Goal: Information Seeking & Learning: Learn about a topic

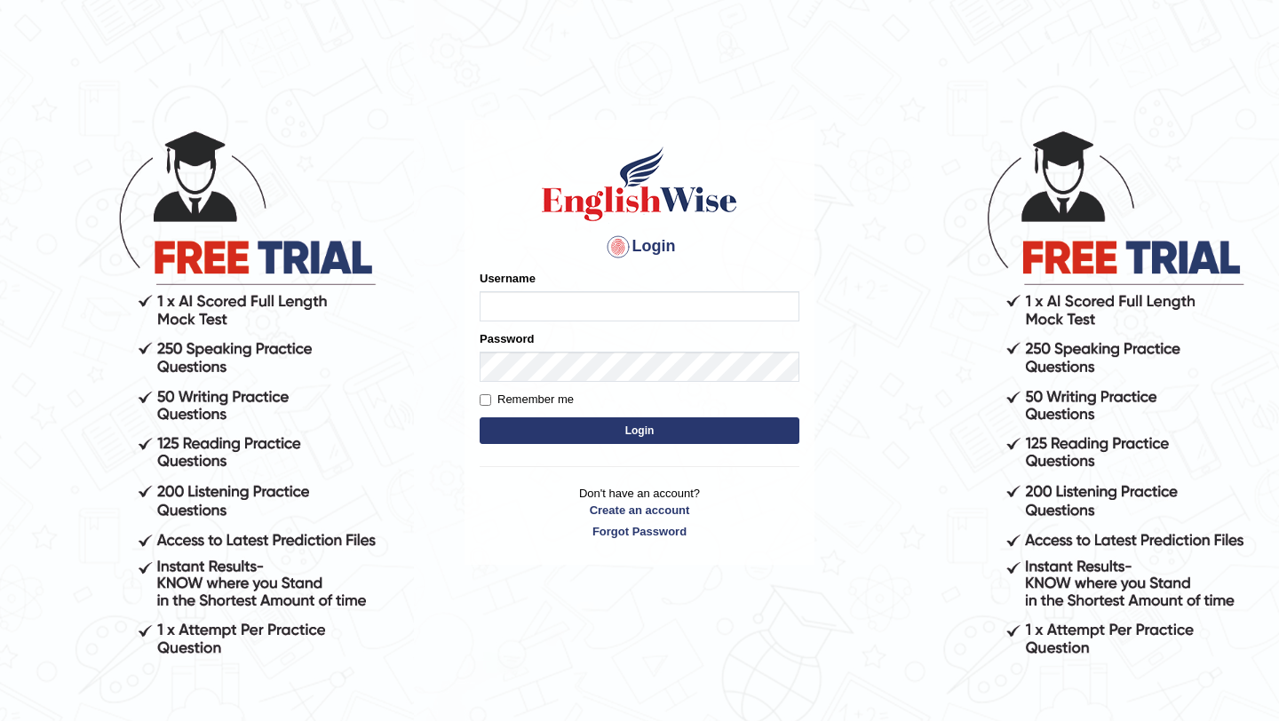
type input "Mayuguna"
click at [588, 430] on button "Login" at bounding box center [639, 430] width 320 height 27
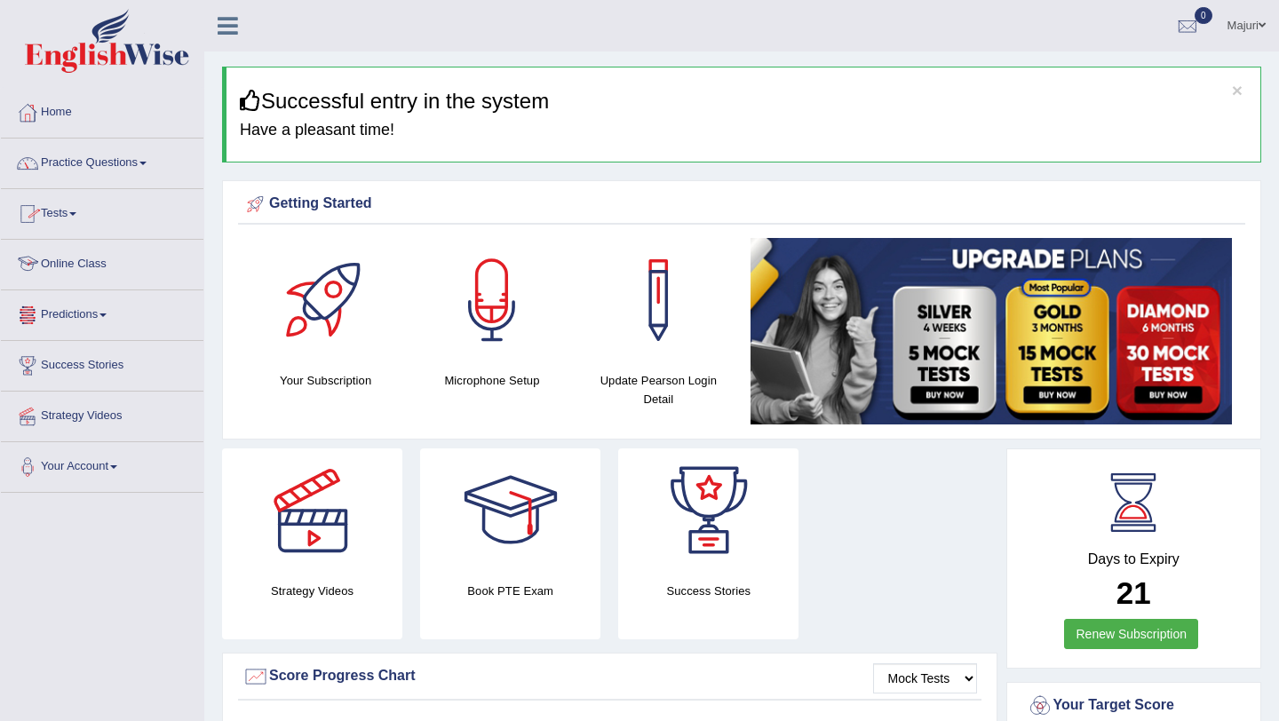
click at [70, 263] on link "Online Class" at bounding box center [102, 262] width 202 height 44
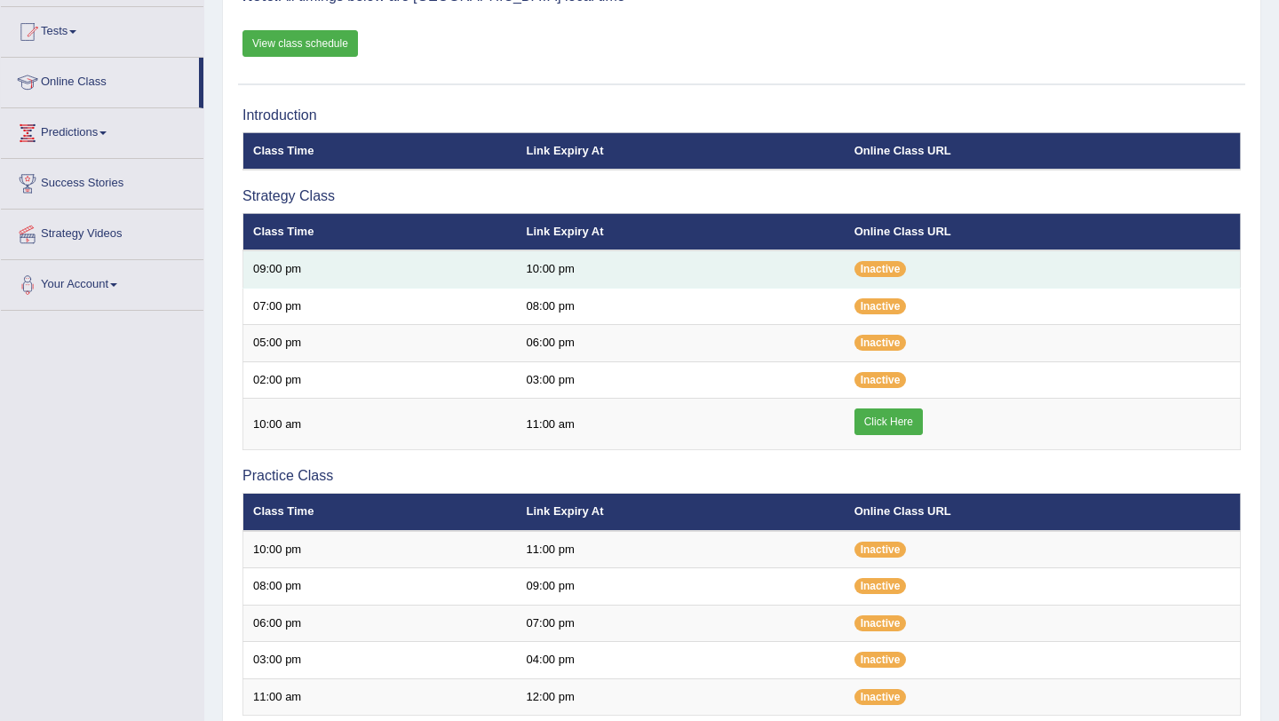
scroll to position [183, 0]
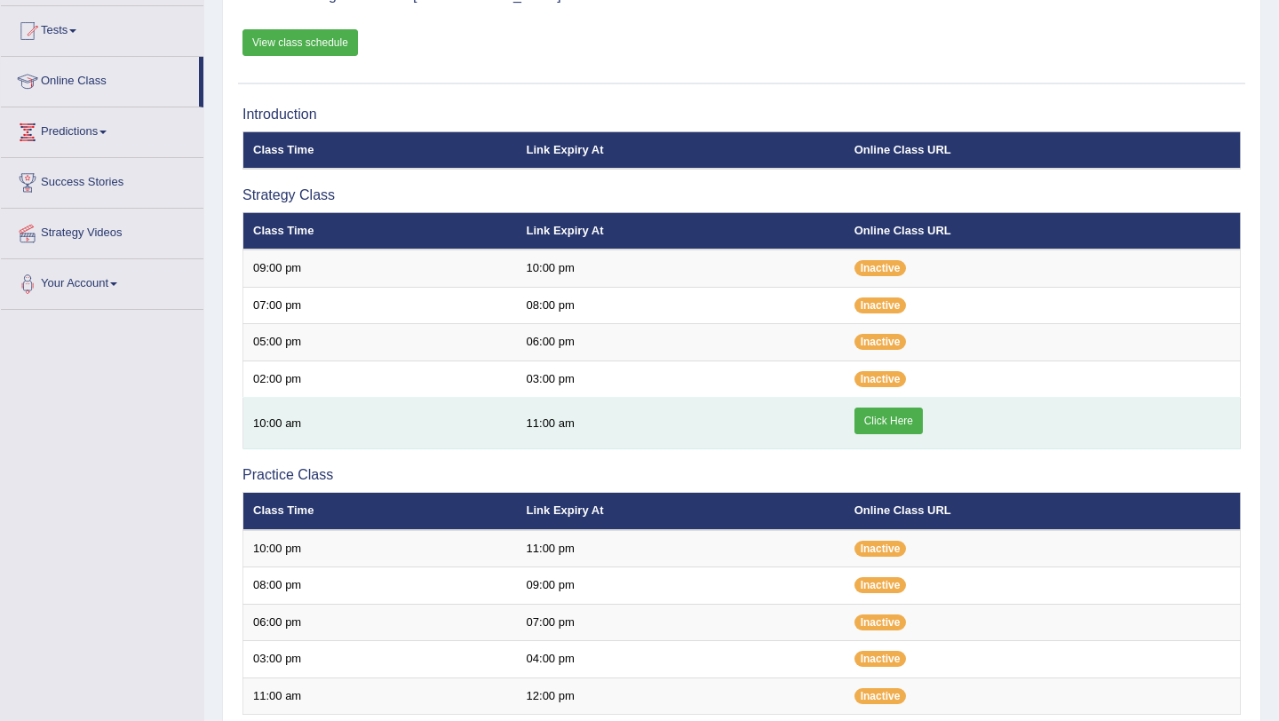
click at [908, 425] on link "Click Here" at bounding box center [888, 421] width 68 height 27
click at [890, 429] on link "Click Here" at bounding box center [888, 421] width 68 height 27
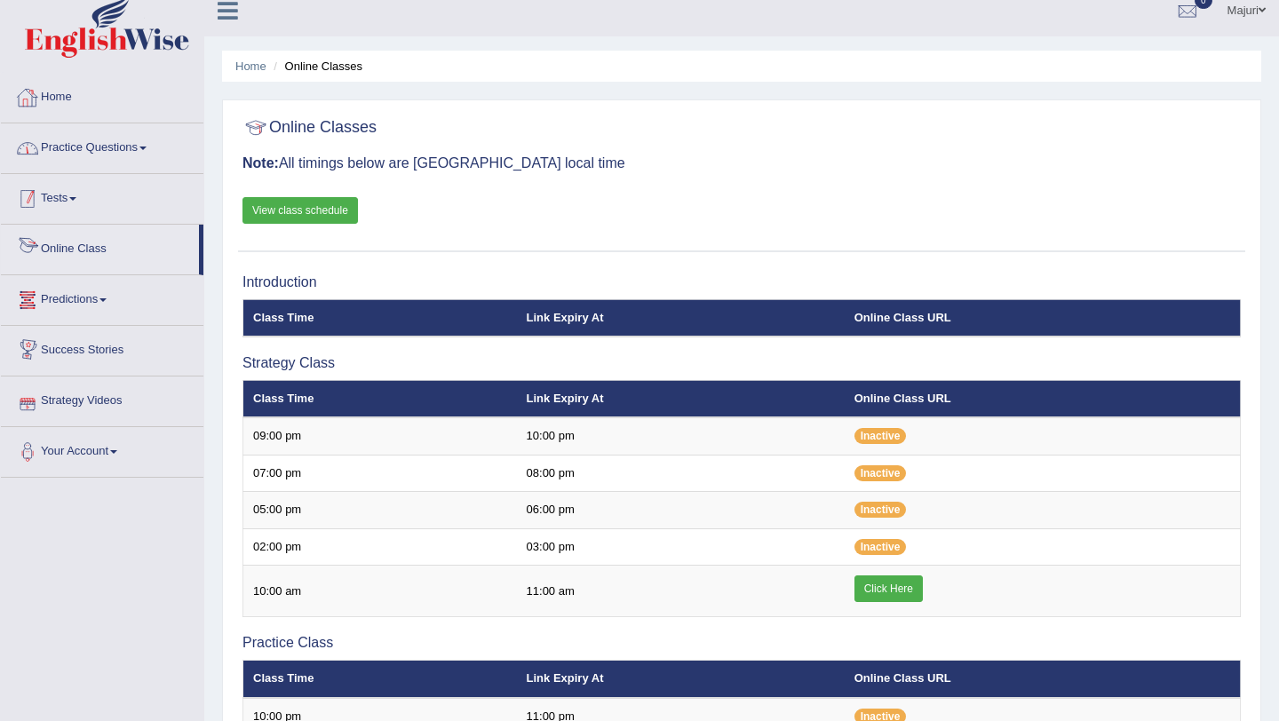
scroll to position [1, 0]
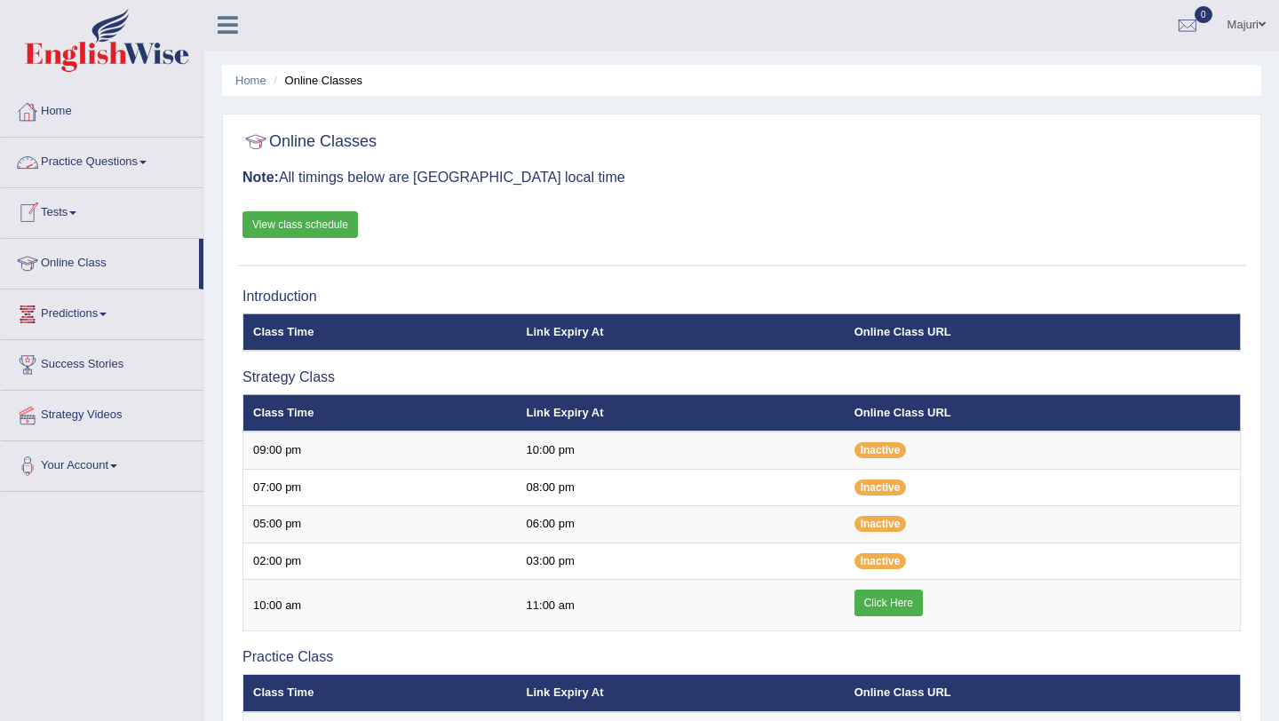
click at [108, 165] on link "Practice Questions" at bounding box center [102, 160] width 202 height 44
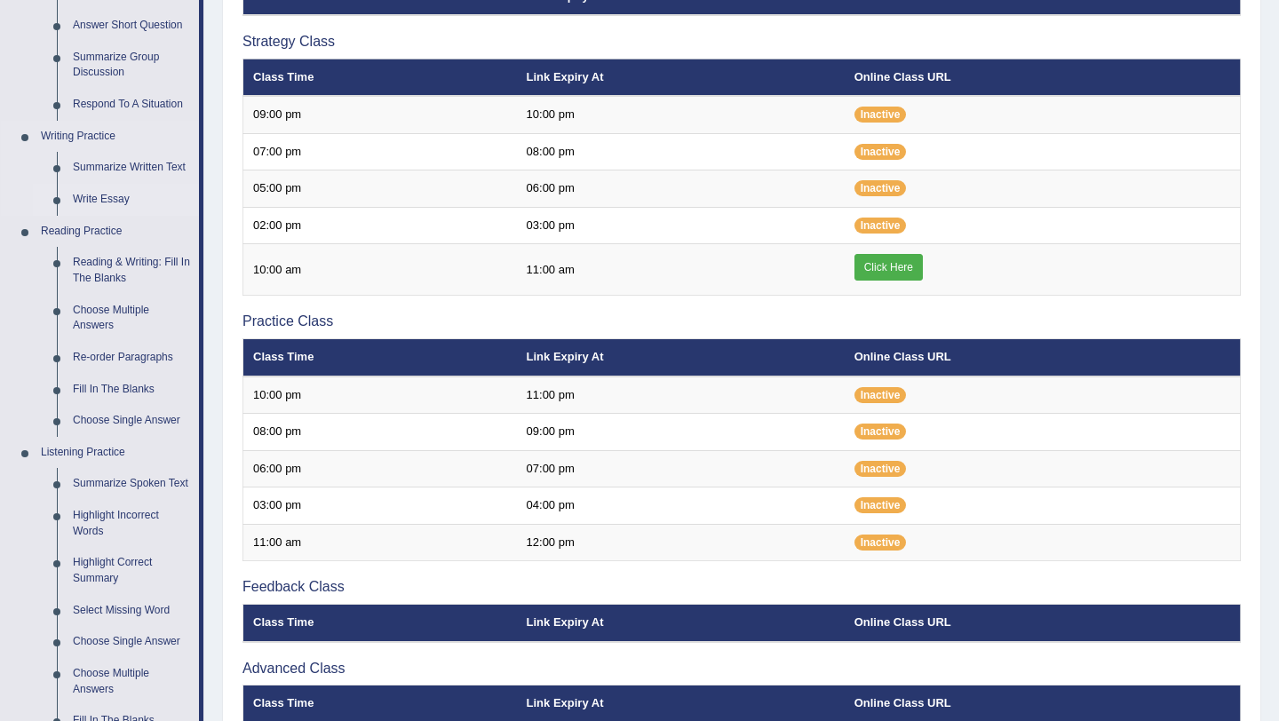
scroll to position [344, 0]
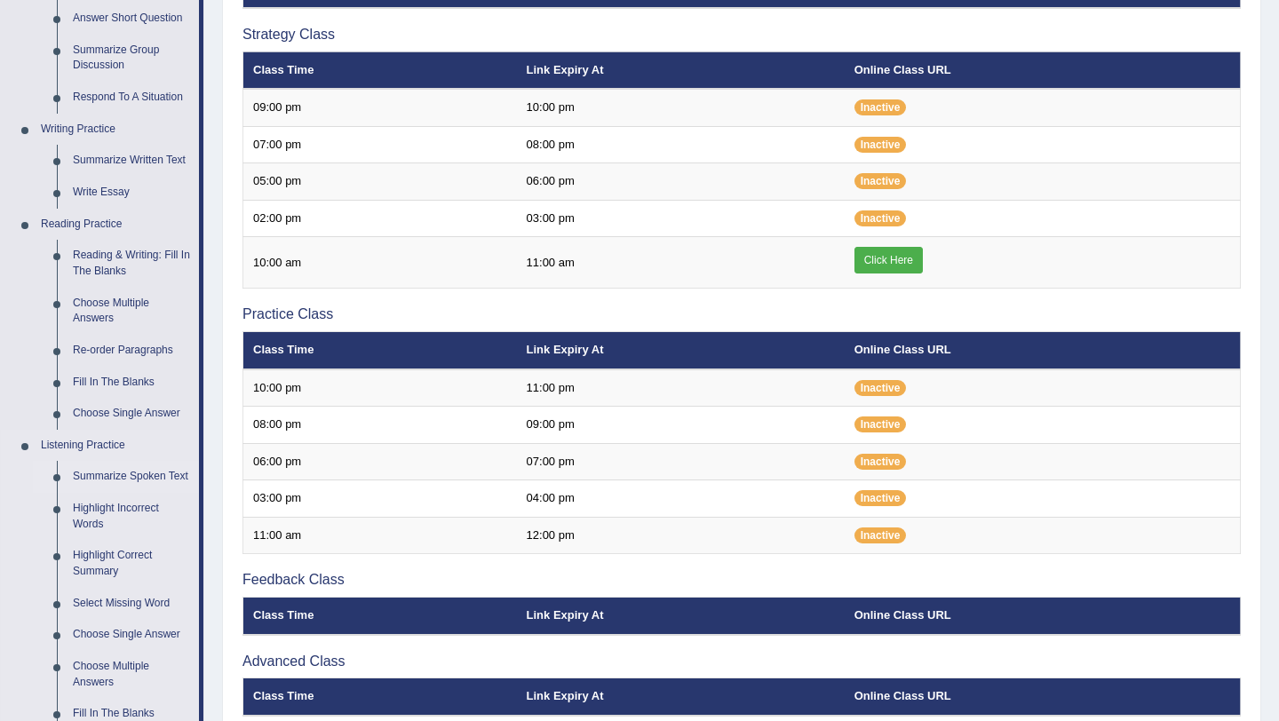
click at [115, 479] on link "Summarize Spoken Text" at bounding box center [132, 477] width 134 height 32
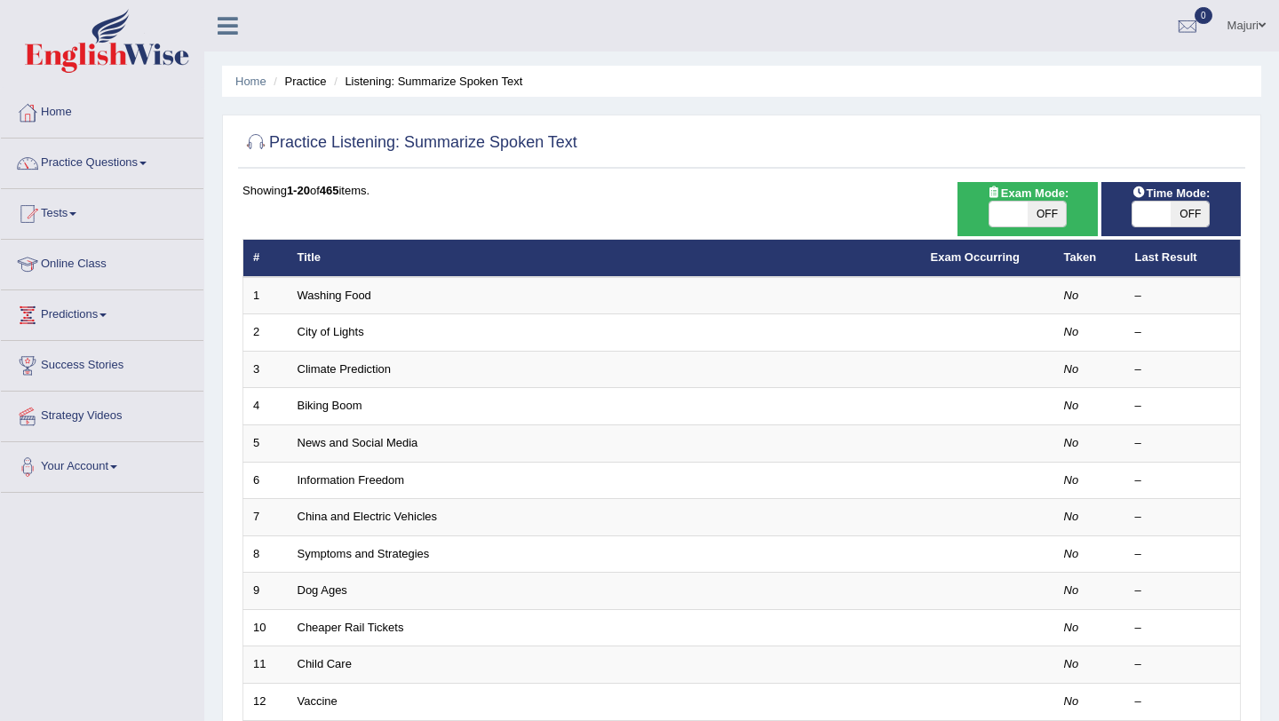
click at [1010, 206] on span at bounding box center [1008, 214] width 38 height 25
checkbox input "true"
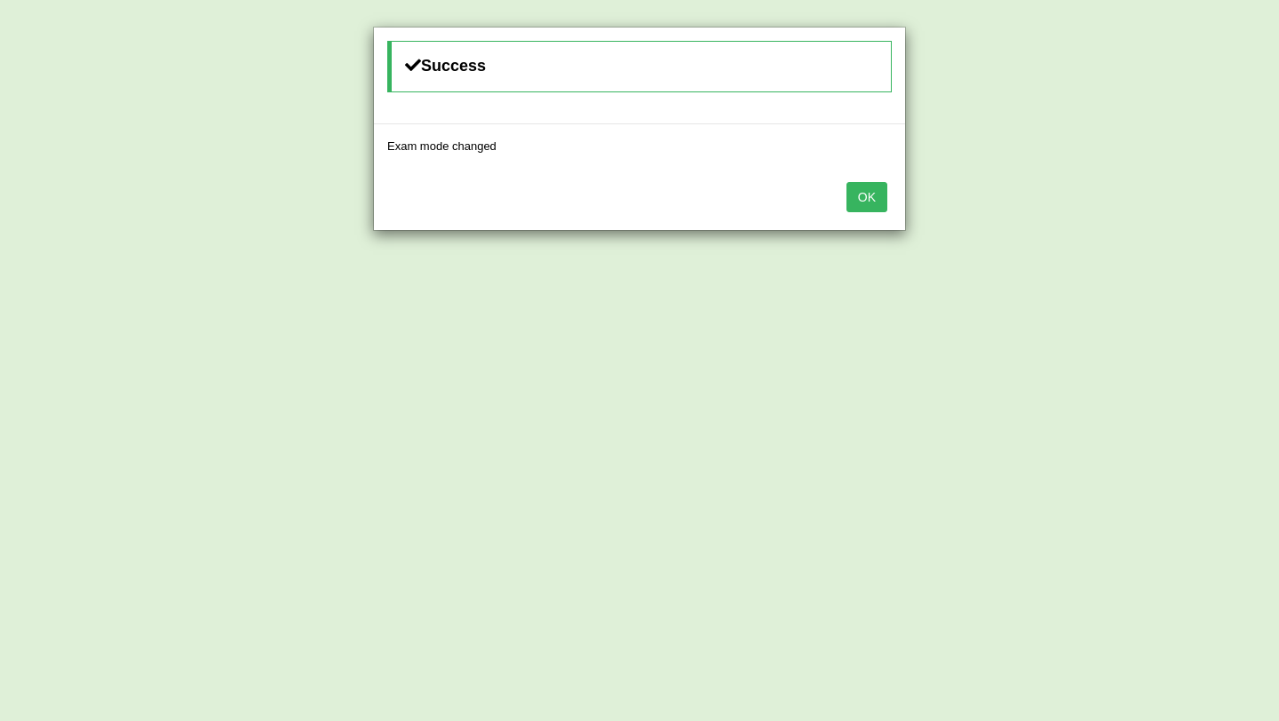
click at [1155, 215] on div "Success Exam mode changed OK" at bounding box center [639, 360] width 1279 height 721
click at [876, 194] on button "OK" at bounding box center [866, 197] width 41 height 30
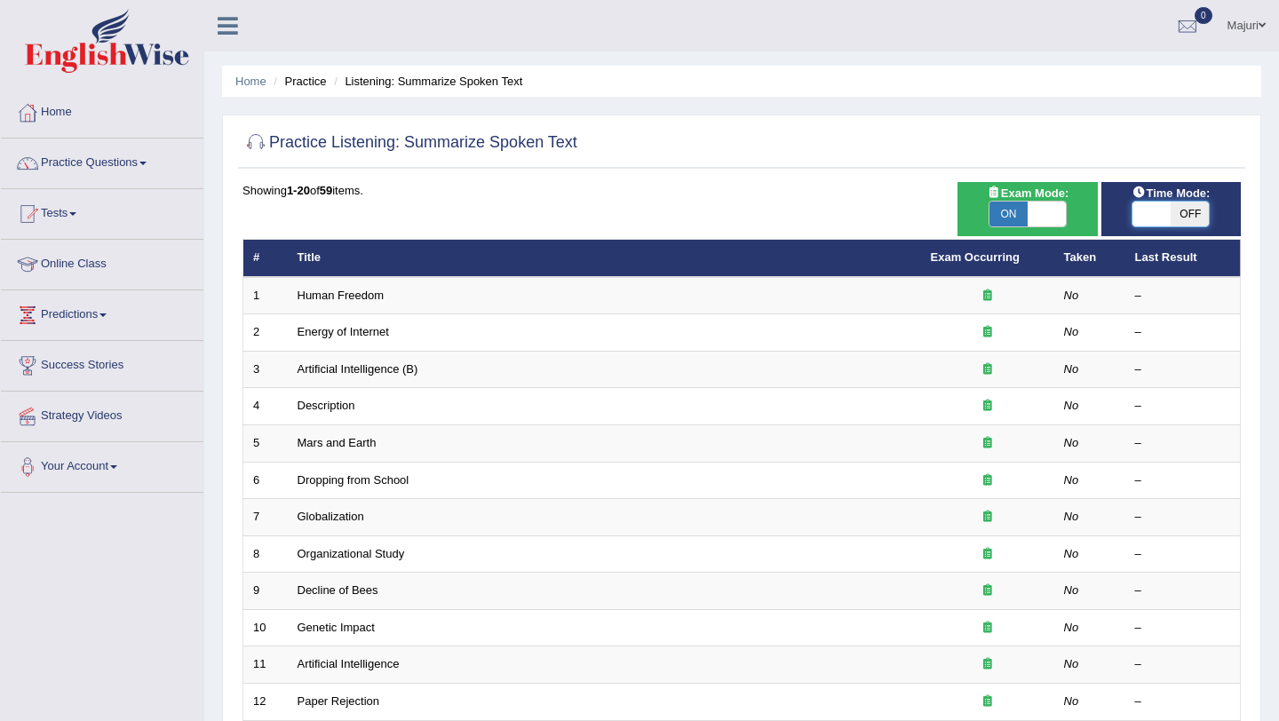
click at [1160, 211] on span at bounding box center [1151, 214] width 38 height 25
checkbox input "true"
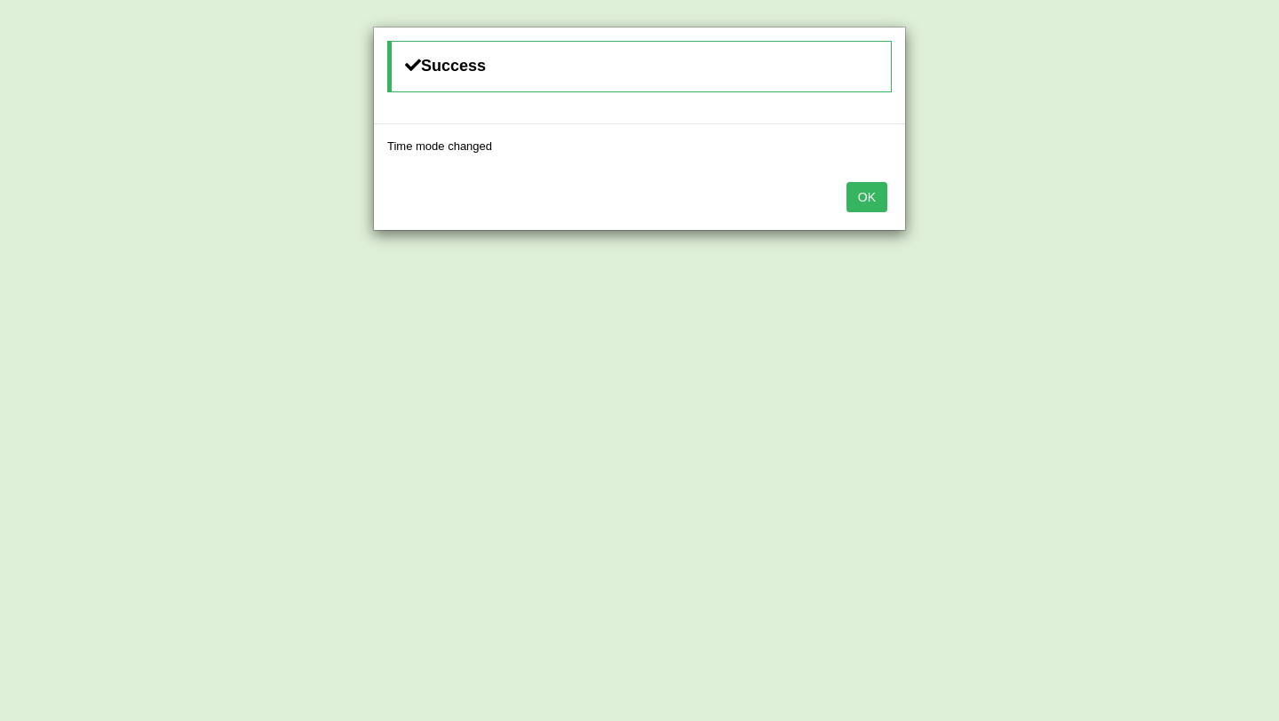
click at [872, 202] on button "OK" at bounding box center [866, 197] width 41 height 30
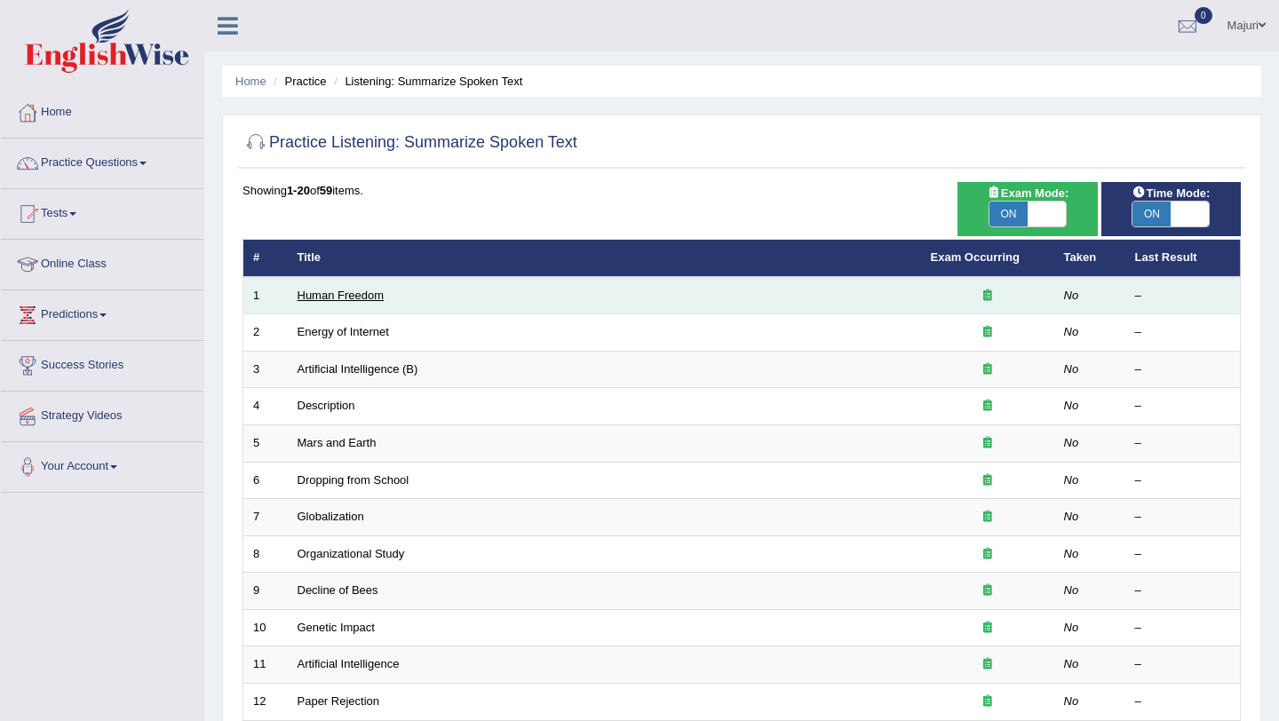
click at [341, 297] on link "Human Freedom" at bounding box center [340, 295] width 87 height 13
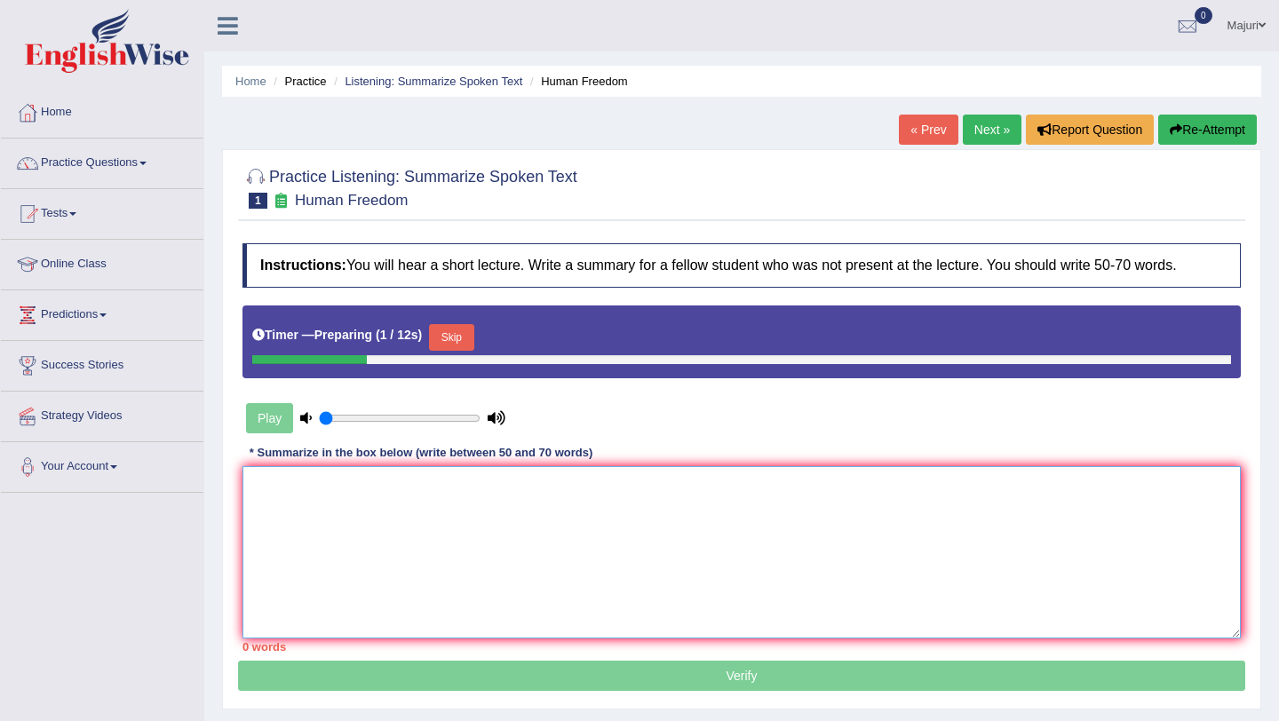
click at [467, 491] on textarea at bounding box center [741, 552] width 998 height 172
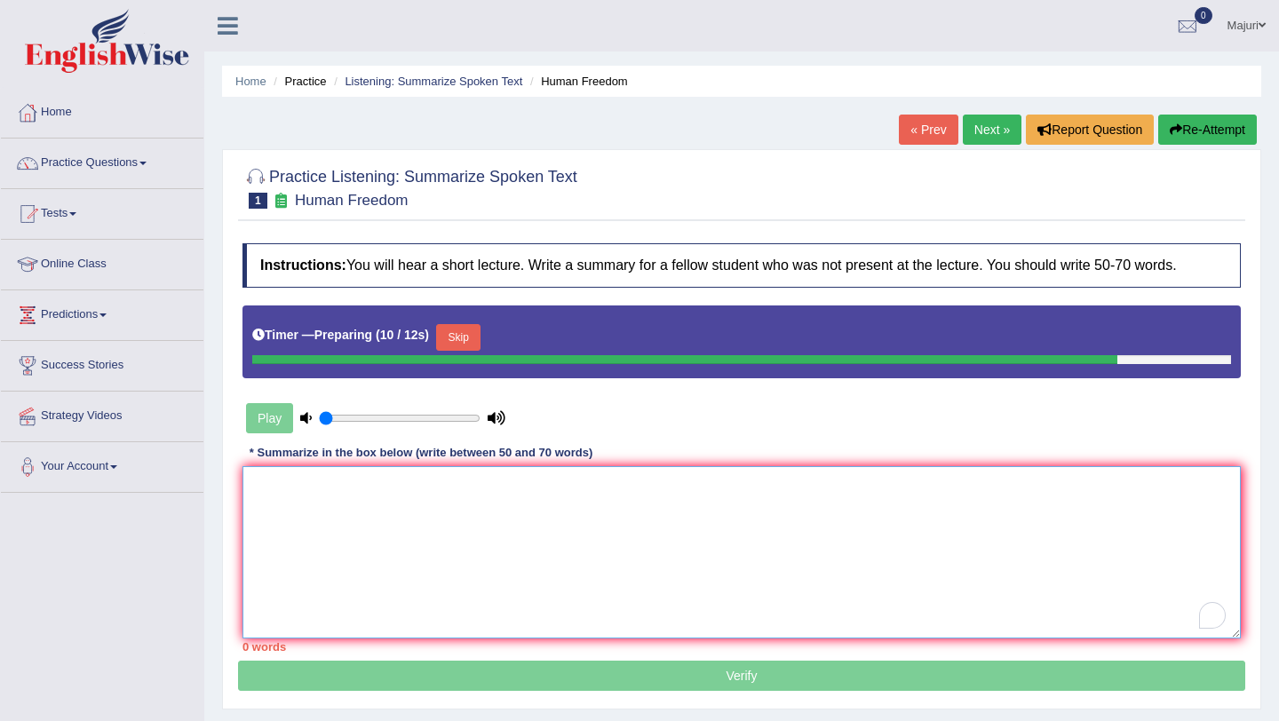
click at [290, 519] on textarea "To enrich screen reader interactions, please activate Accessibility in Grammarl…" at bounding box center [741, 552] width 998 height 172
paste textarea "The speaker provided a comprehensive overview of [main topic], highlighting sev…"
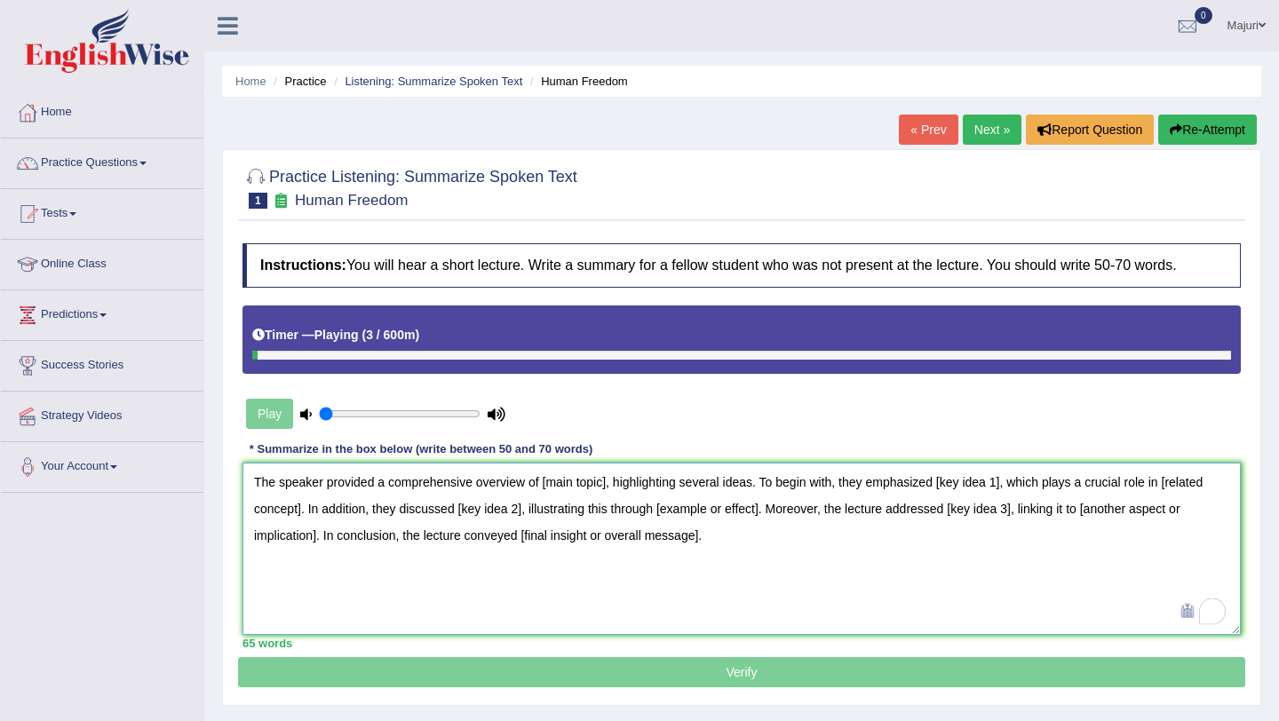
type textarea "The speaker provided a comprehensive overview of [main topic], highlighting sev…"
click at [275, 416] on div "Play" at bounding box center [375, 414] width 266 height 44
drag, startPoint x: 362, startPoint y: 416, endPoint x: 300, endPoint y: 413, distance: 62.2
click at [300, 413] on div "Play" at bounding box center [375, 414] width 266 height 44
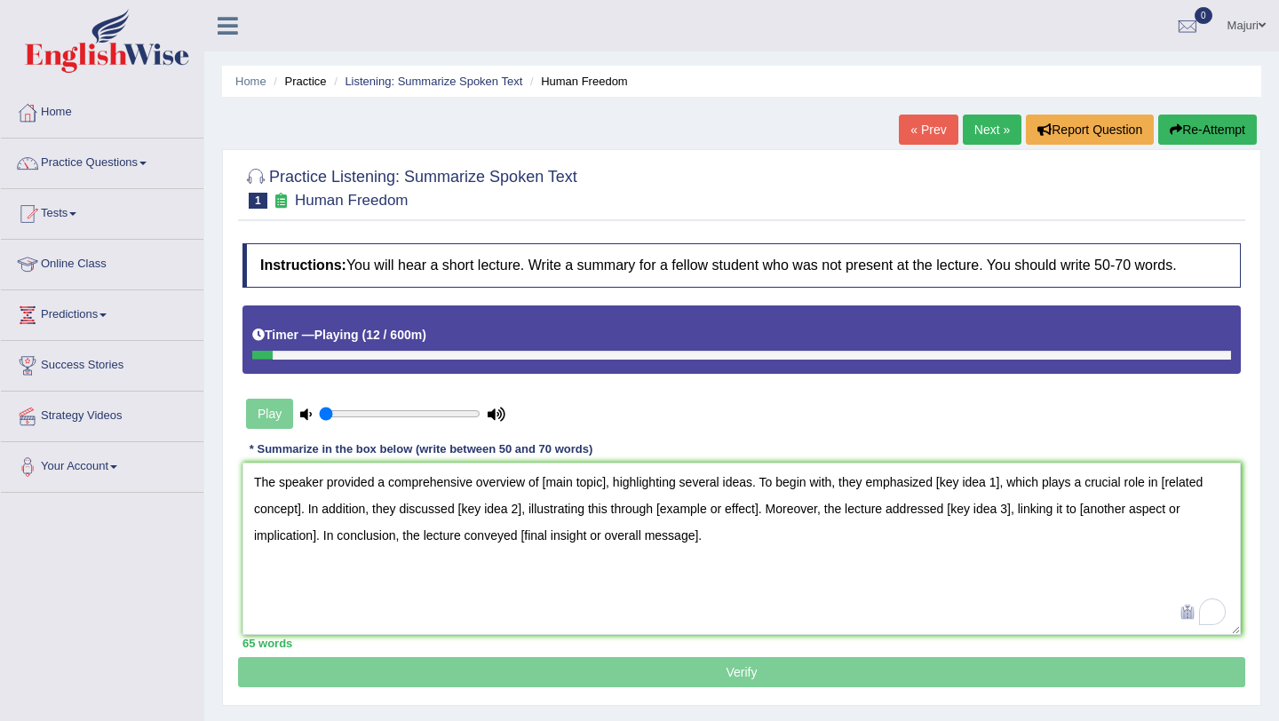
click at [271, 413] on div "Play" at bounding box center [375, 414] width 266 height 44
click at [375, 420] on input "range" at bounding box center [400, 414] width 162 height 14
drag, startPoint x: 375, startPoint y: 420, endPoint x: 300, endPoint y: 417, distance: 74.6
type input "0.05"
click at [319, 417] on input "range" at bounding box center [400, 414] width 162 height 14
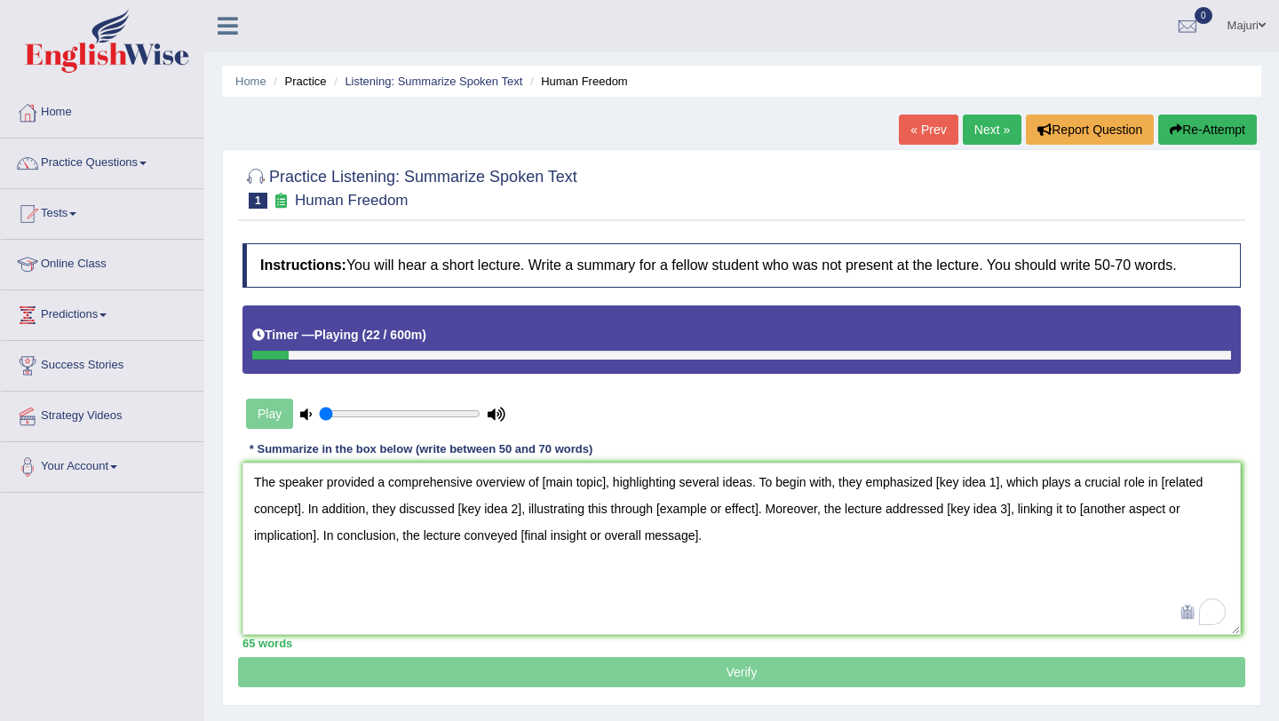
click at [274, 417] on div "Play" at bounding box center [375, 414] width 266 height 44
click at [279, 359] on div at bounding box center [271, 355] width 38 height 9
drag, startPoint x: 542, startPoint y: 484, endPoint x: 606, endPoint y: 492, distance: 64.4
click at [606, 492] on textarea "The speaker provided a comprehensive overview of [main topic], highlighting sev…" at bounding box center [741, 549] width 998 height 172
drag, startPoint x: 1025, startPoint y: 483, endPoint x: 1089, endPoint y: 493, distance: 64.7
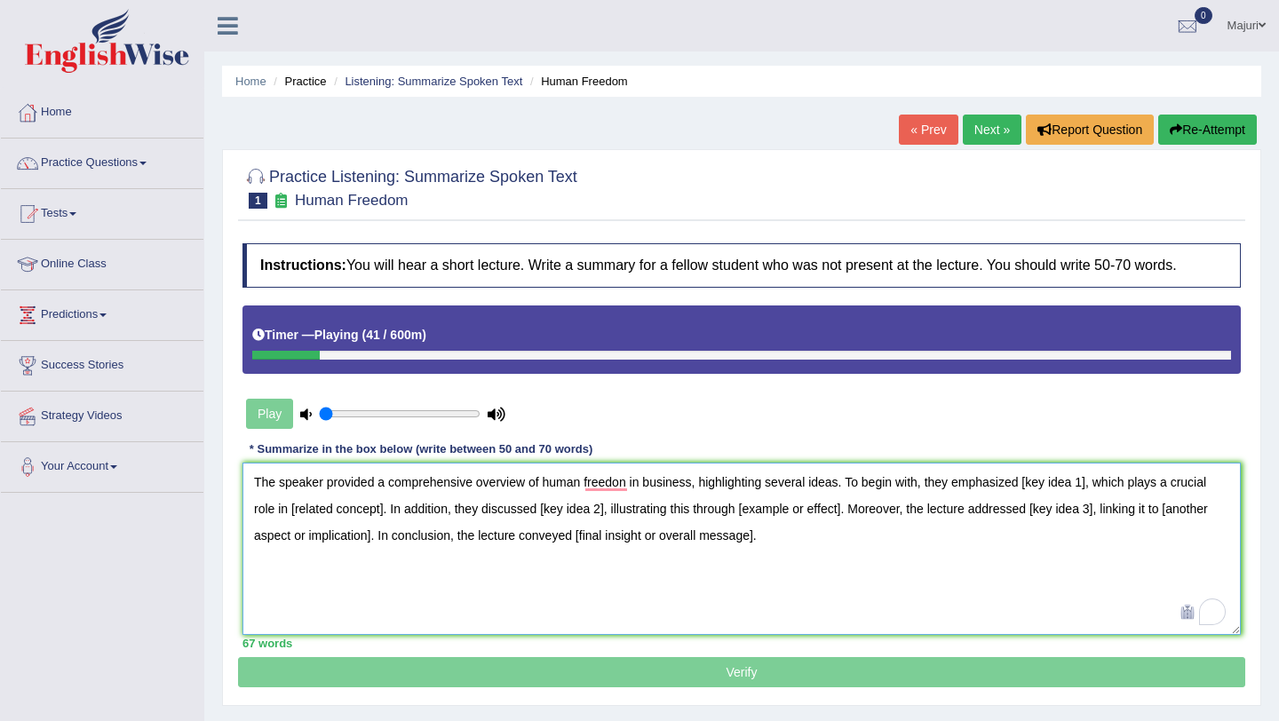
click at [1089, 493] on textarea "The speaker provided a comprehensive overview of human freedon in business, hig…" at bounding box center [741, 549] width 998 height 172
click at [558, 529] on textarea "The speaker provided a comprehensive overview of human freedon in business, hig…" at bounding box center [741, 549] width 998 height 172
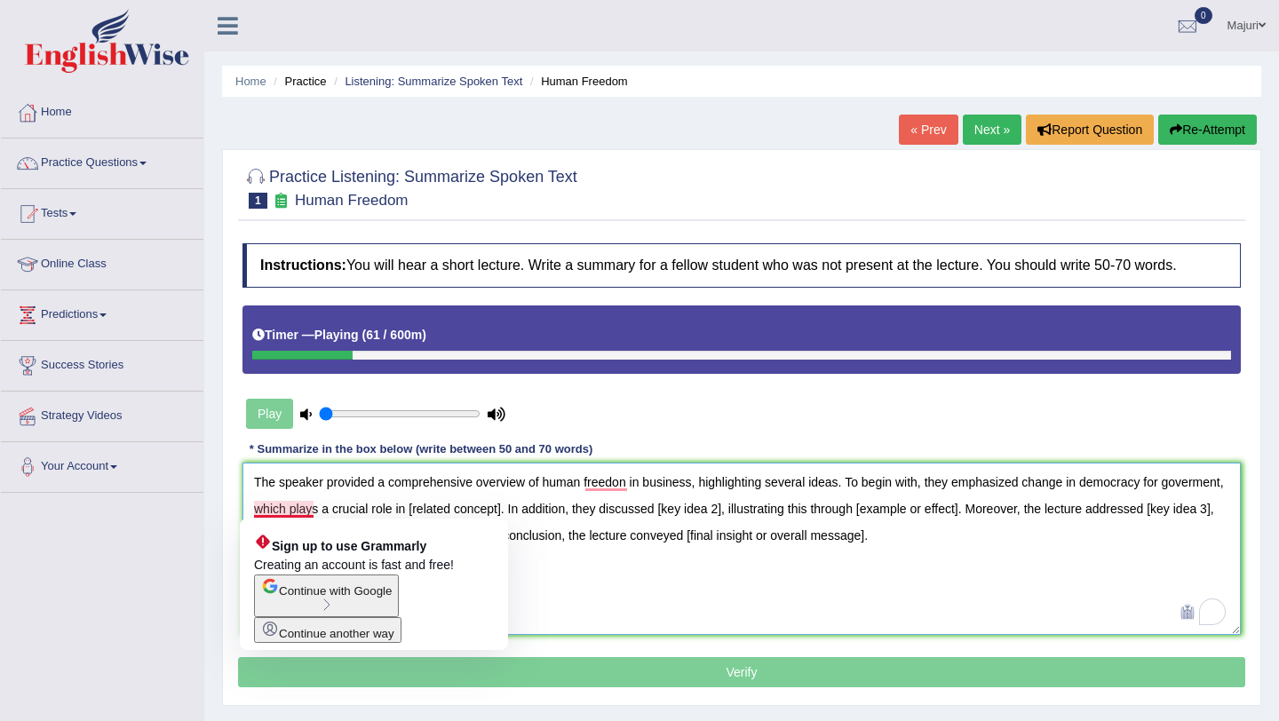
click at [262, 511] on textarea "The speaker provided a comprehensive overview of human freedon in business, hig…" at bounding box center [741, 549] width 998 height 172
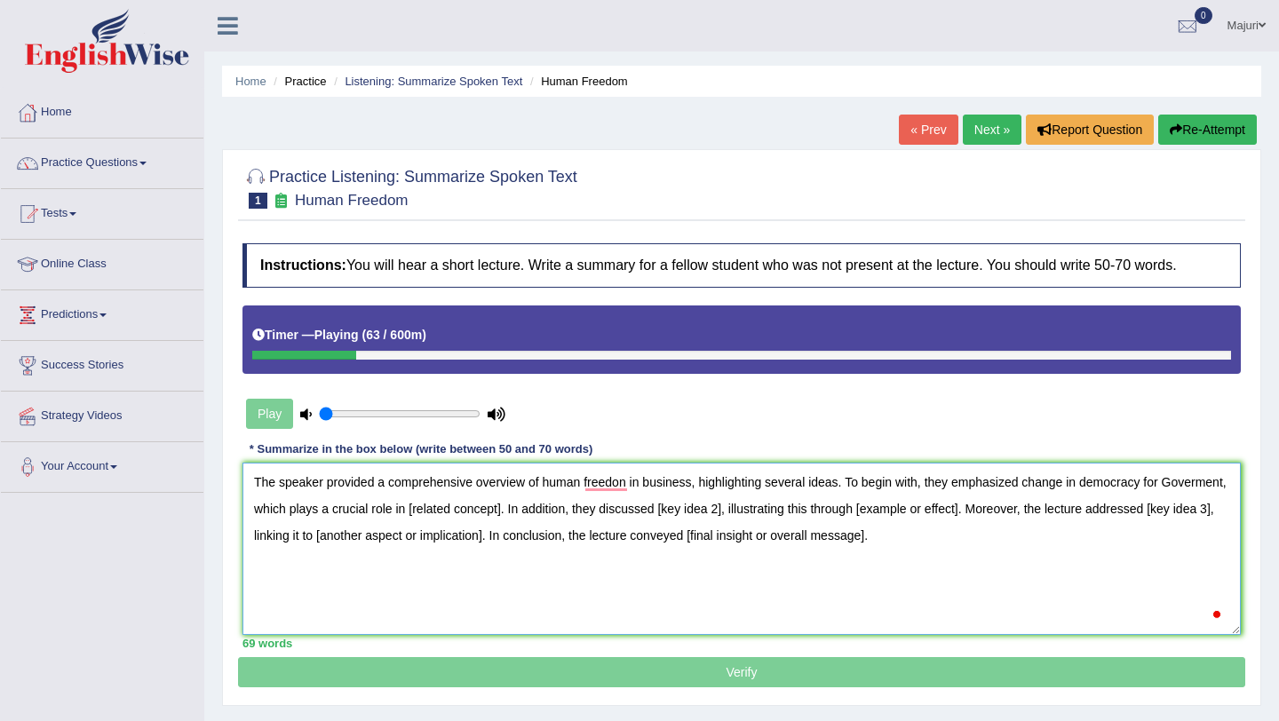
click at [291, 519] on textarea "The speaker provided a comprehensive overview of human freedon in business, hig…" at bounding box center [741, 549] width 998 height 172
drag, startPoint x: 478, startPoint y: 510, endPoint x: 572, endPoint y: 511, distance: 94.1
click at [572, 511] on textarea "The speaker provided a comprehensive overview of human freedon in business, hig…" at bounding box center [741, 549] width 998 height 172
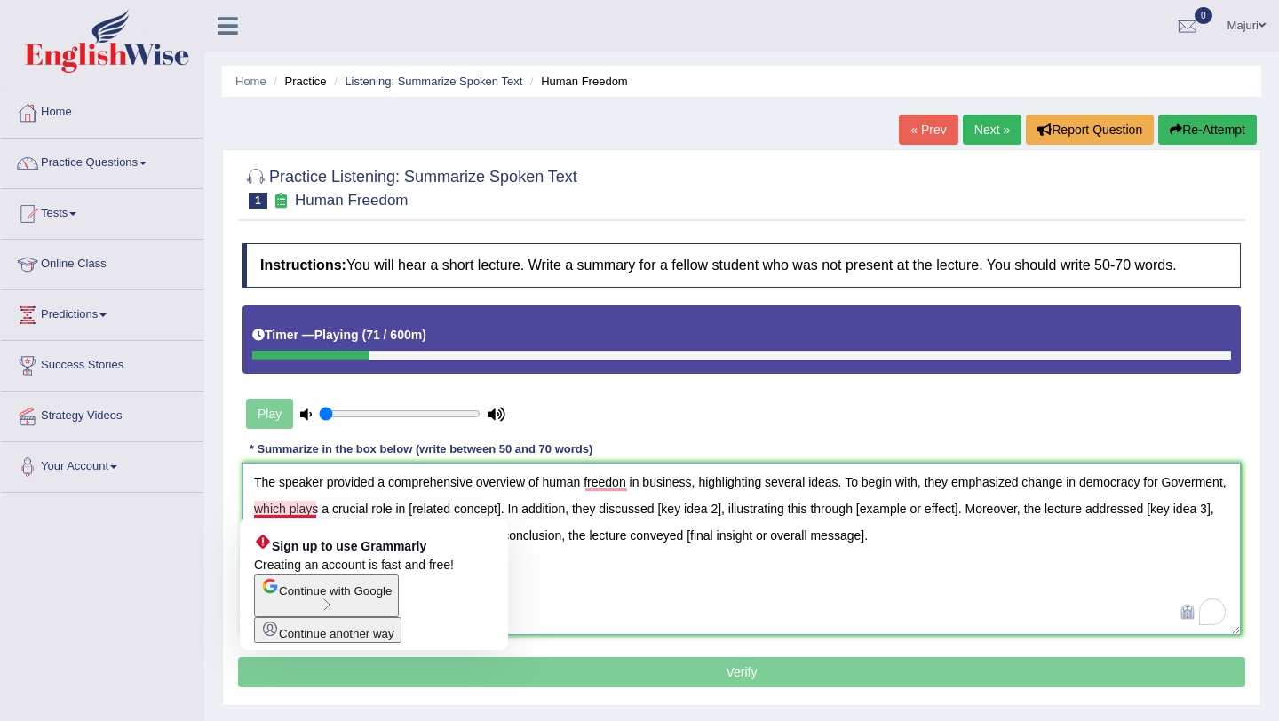
click at [286, 511] on textarea "The speaker provided a comprehensive overview of human freedon in business, hig…" at bounding box center [741, 549] width 998 height 172
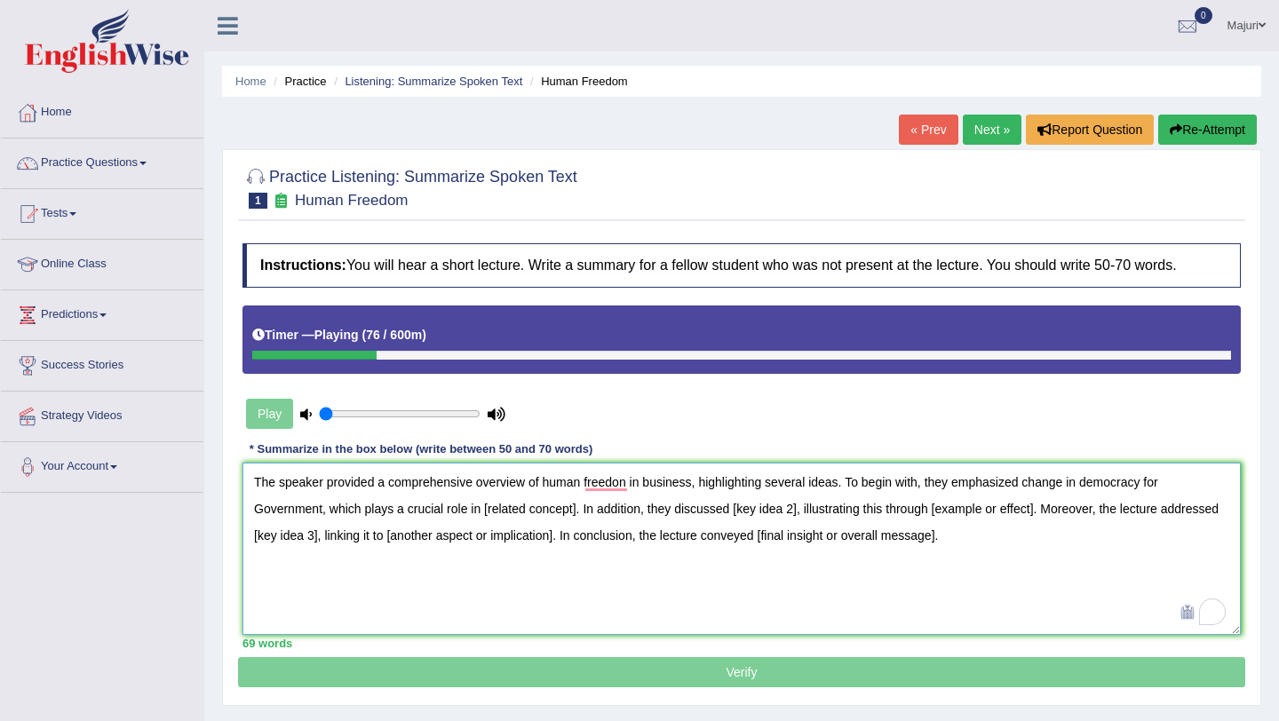
click at [262, 507] on textarea "The speaker provided a comprehensive overview of human freedon in business, hig…" at bounding box center [741, 549] width 998 height 172
drag, startPoint x: 486, startPoint y: 508, endPoint x: 576, endPoint y: 511, distance: 90.6
click at [576, 511] on textarea "The speaker provided a comprehensive overview of human freedon in business, hig…" at bounding box center [741, 549] width 998 height 172
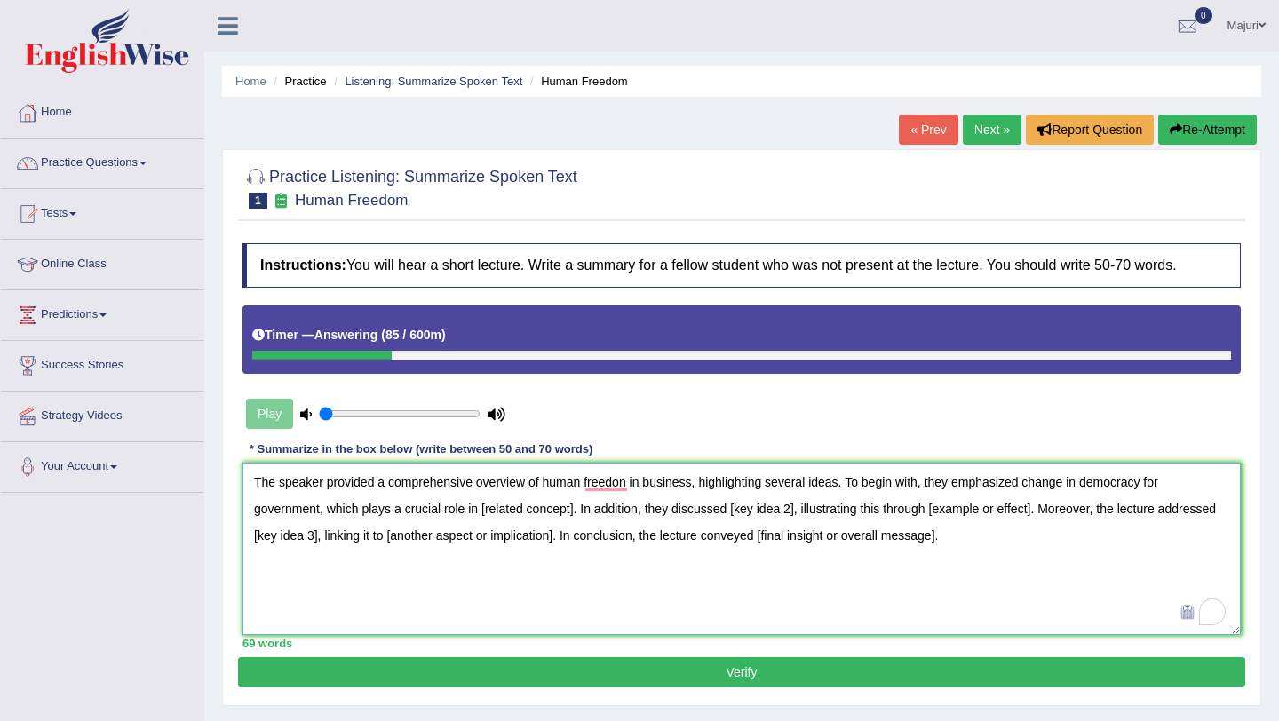
type textarea "The speaker provided a comprehensive overview of human freedon in business, hig…"
click at [576, 508] on textarea "The speaker provided a comprehensive overview of human freedon in business, hig…" at bounding box center [741, 549] width 998 height 172
drag, startPoint x: 575, startPoint y: 511, endPoint x: 483, endPoint y: 508, distance: 92.4
click at [483, 508] on textarea "The speaker provided a comprehensive overview of human freedon in business, hig…" at bounding box center [741, 549] width 998 height 172
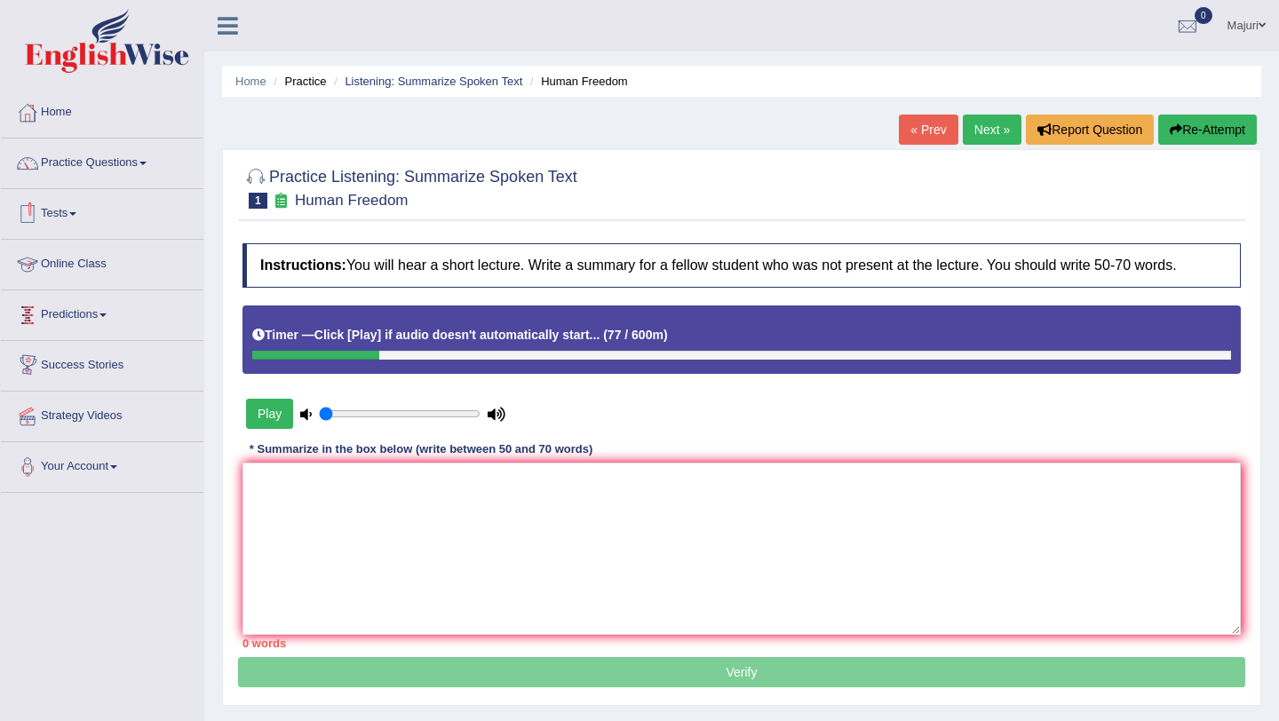
click at [111, 161] on link "Practice Questions" at bounding box center [102, 161] width 202 height 44
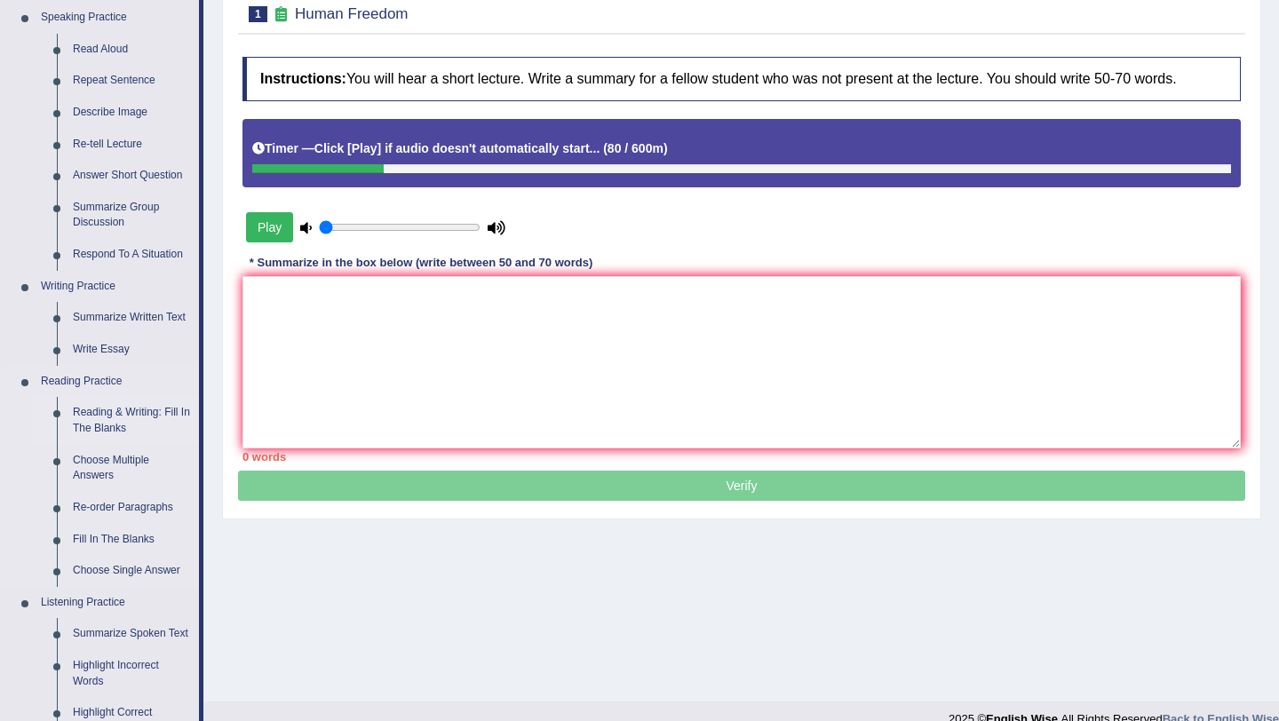
scroll to position [186, 0]
click at [120, 636] on link "Summarize Spoken Text" at bounding box center [132, 635] width 134 height 32
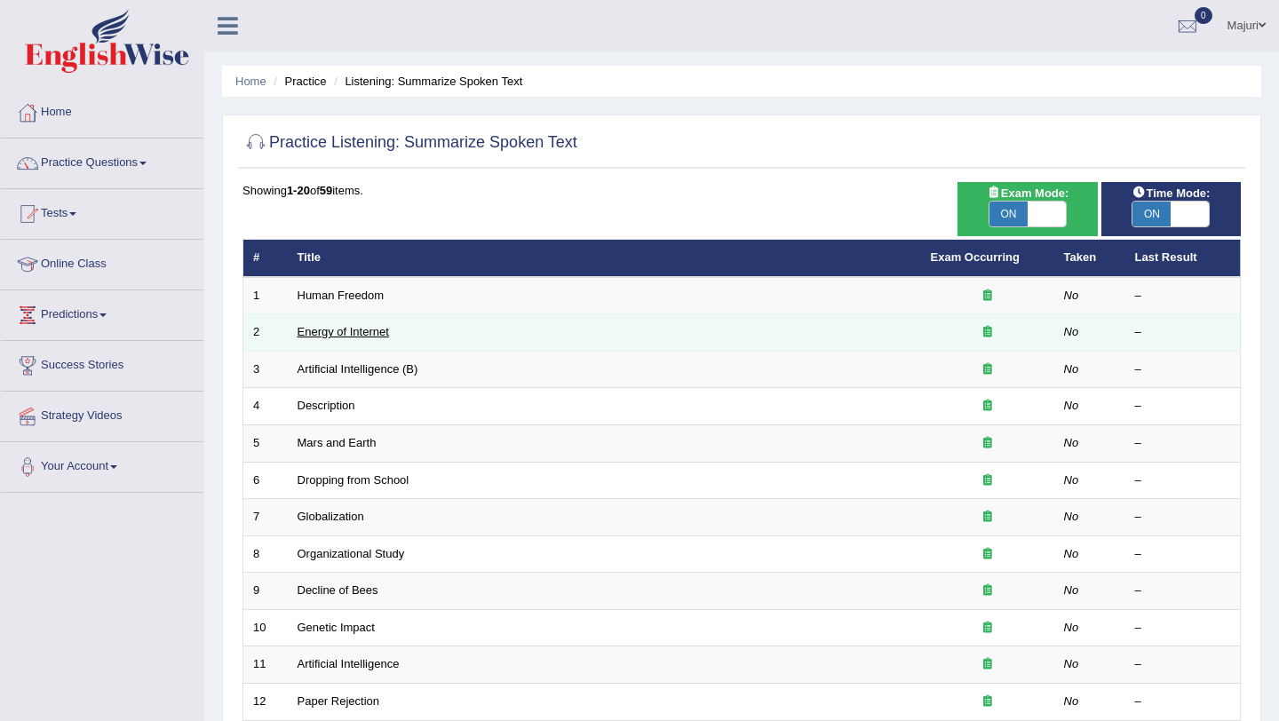
click at [352, 333] on link "Energy of Internet" at bounding box center [342, 331] width 91 height 13
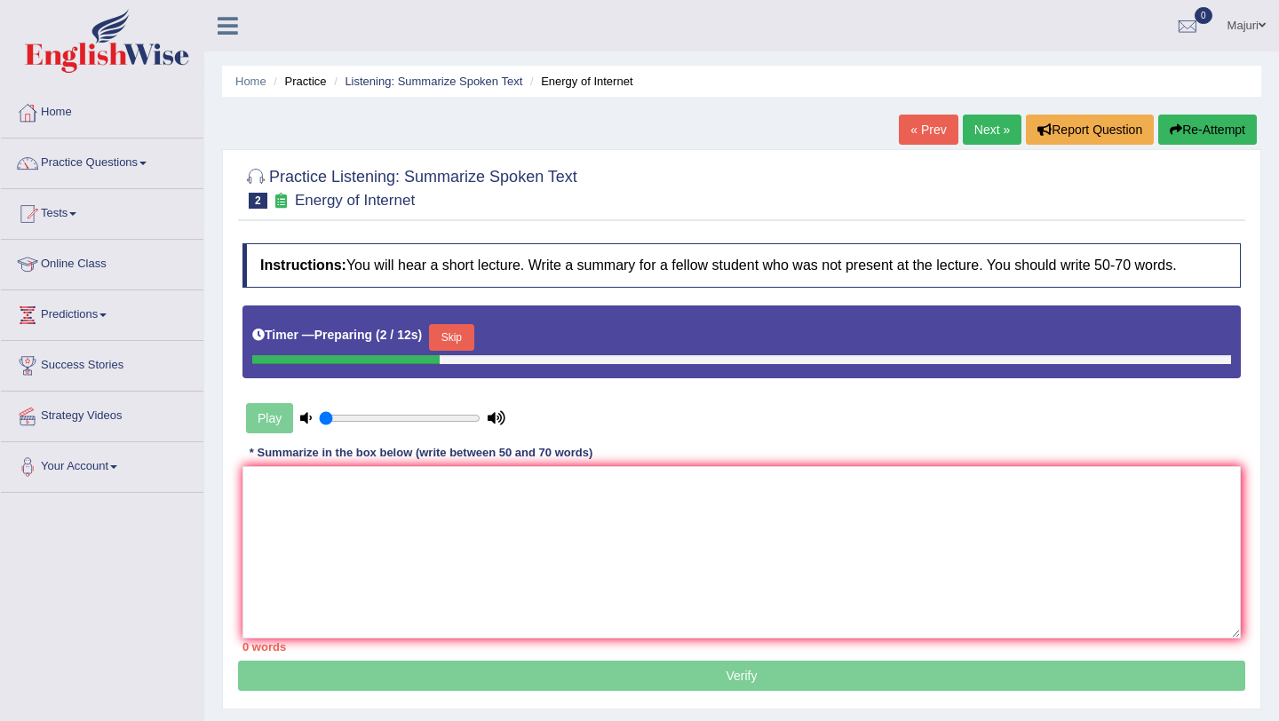
click at [273, 416] on div "Play" at bounding box center [375, 418] width 266 height 44
click at [82, 160] on link "Practice Questions" at bounding box center [102, 161] width 202 height 44
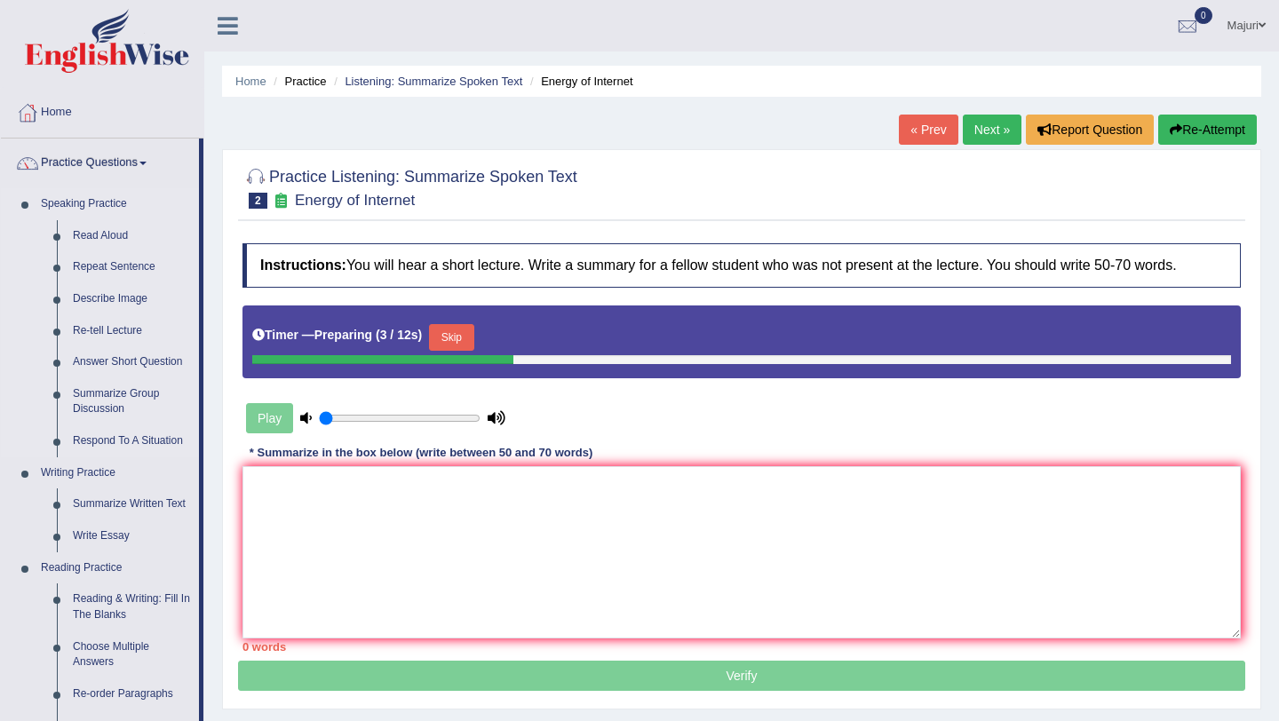
click at [76, 202] on link "Speaking Practice" at bounding box center [116, 204] width 166 height 32
click at [99, 237] on link "Read Aloud" at bounding box center [132, 236] width 134 height 32
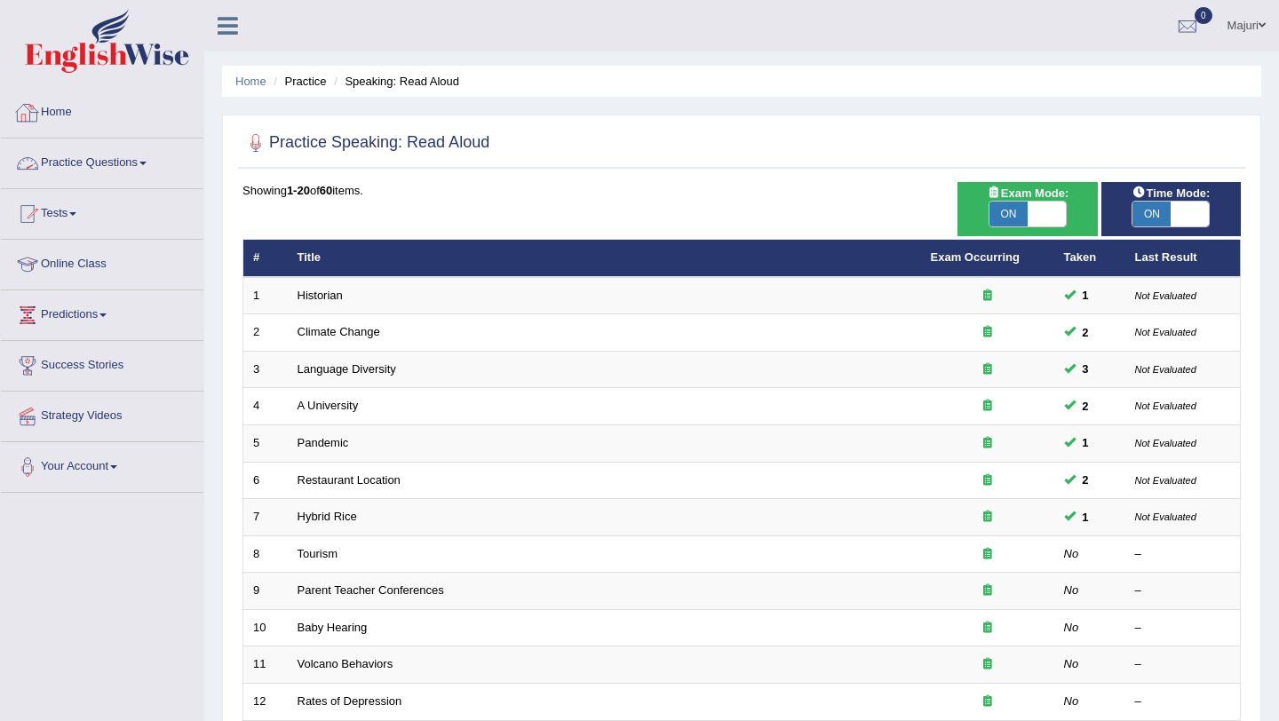
click at [85, 97] on link "Home" at bounding box center [102, 110] width 202 height 44
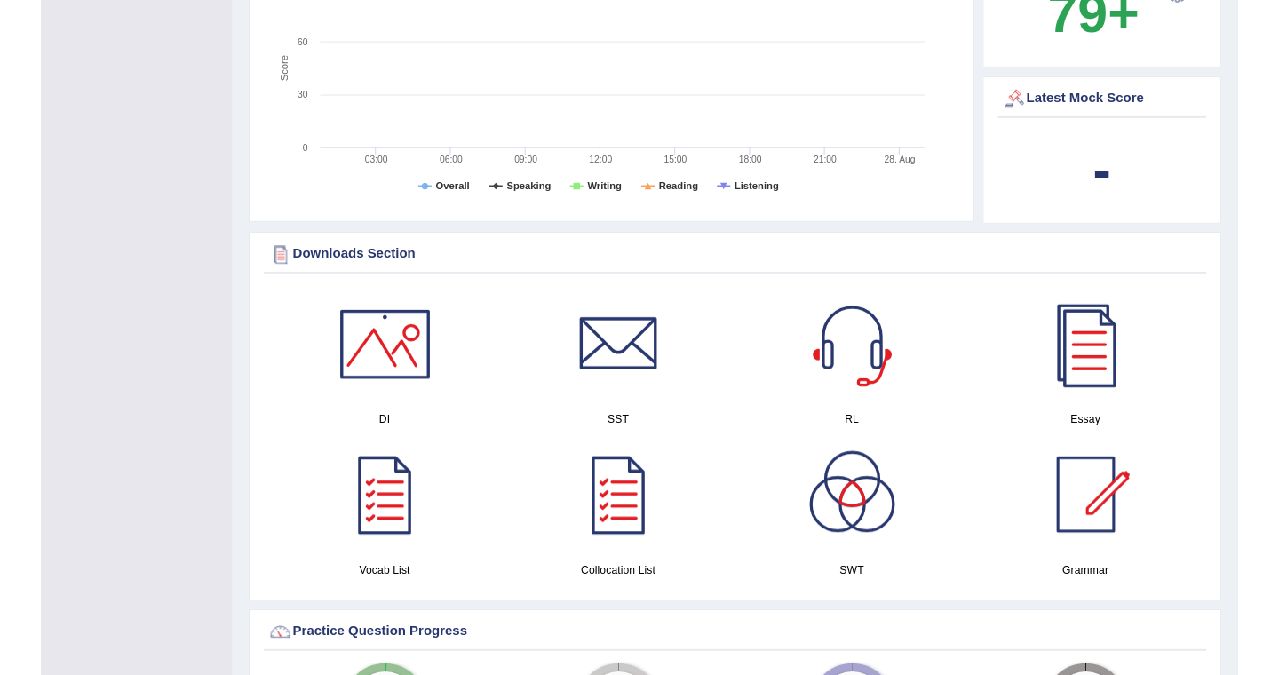
scroll to position [734, 0]
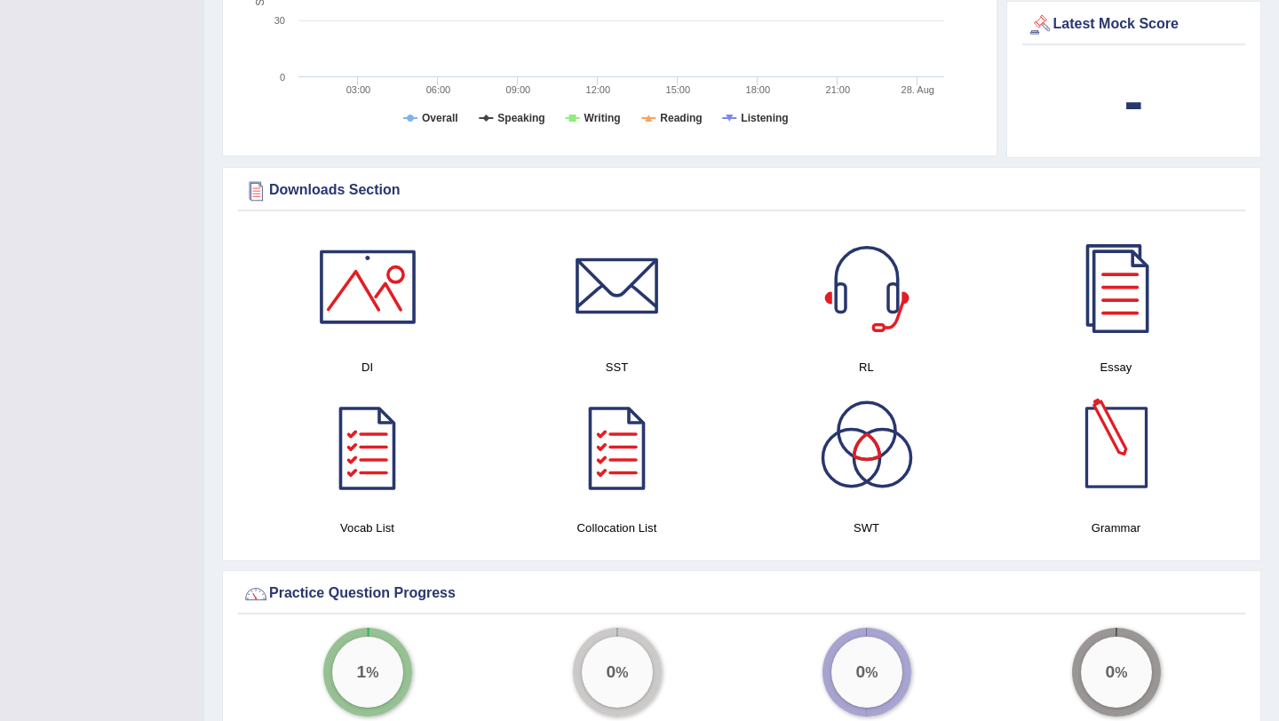
click at [1119, 467] on div at bounding box center [1116, 447] width 124 height 124
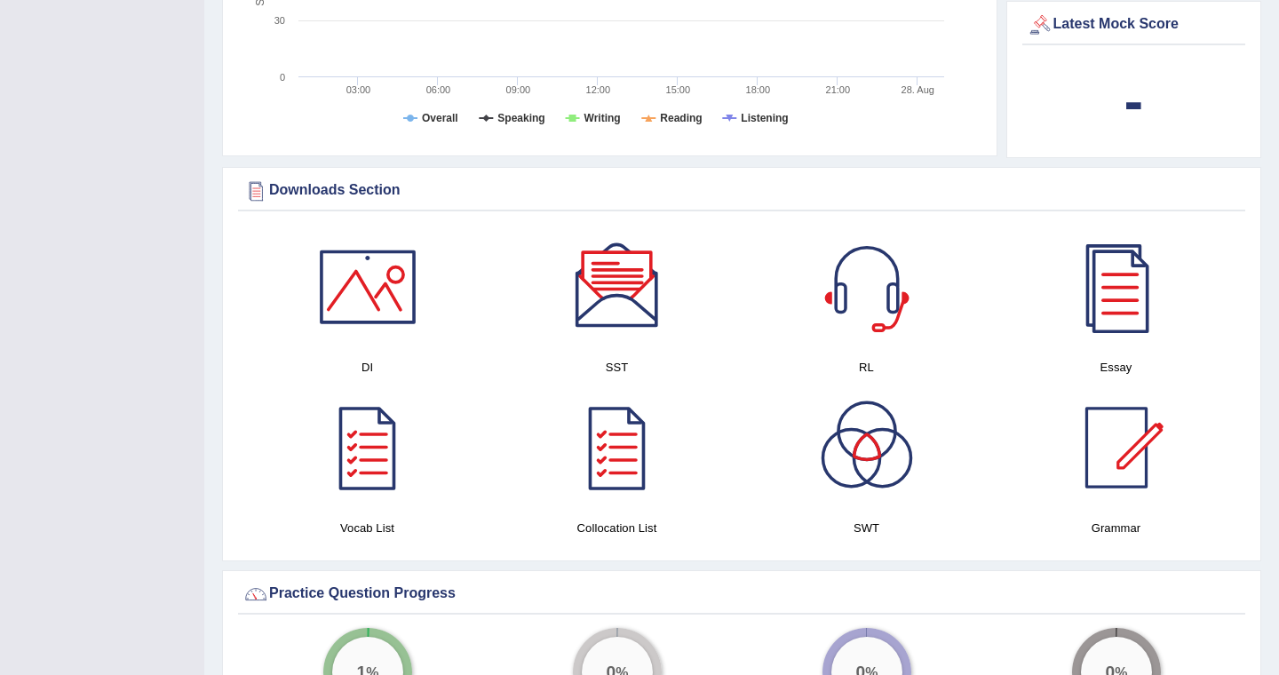
scroll to position [0, 0]
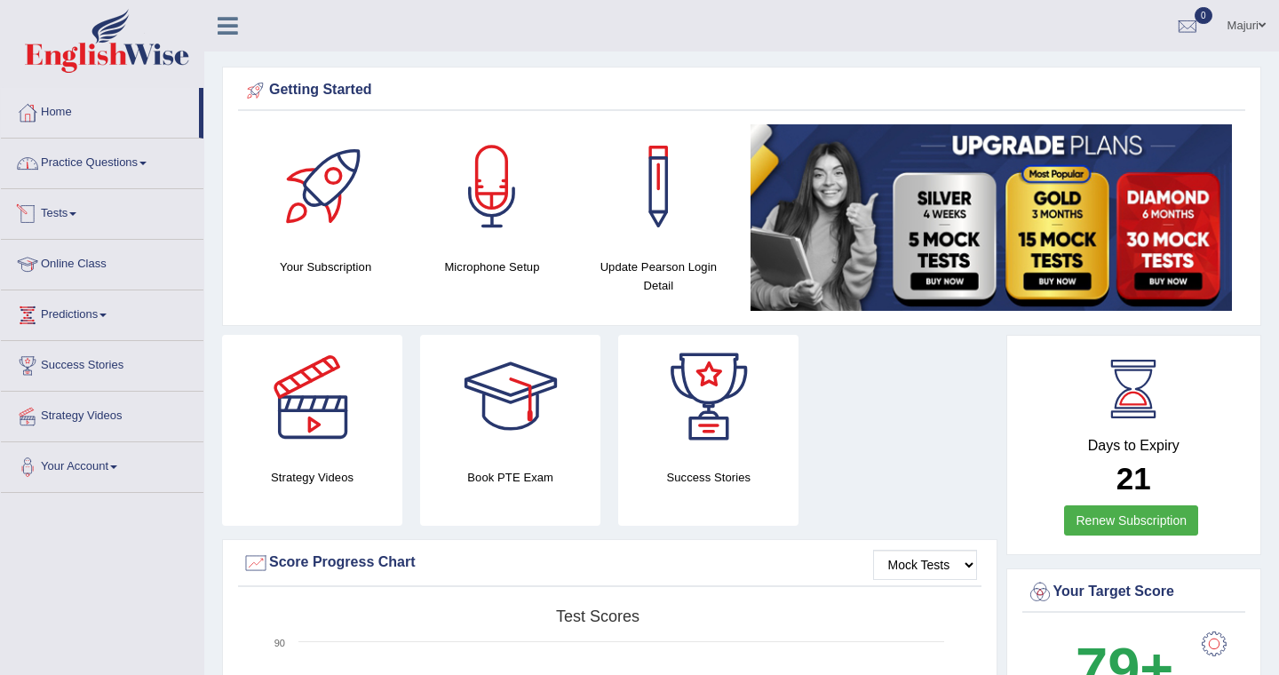
click at [76, 172] on link "Practice Questions" at bounding box center [102, 161] width 202 height 44
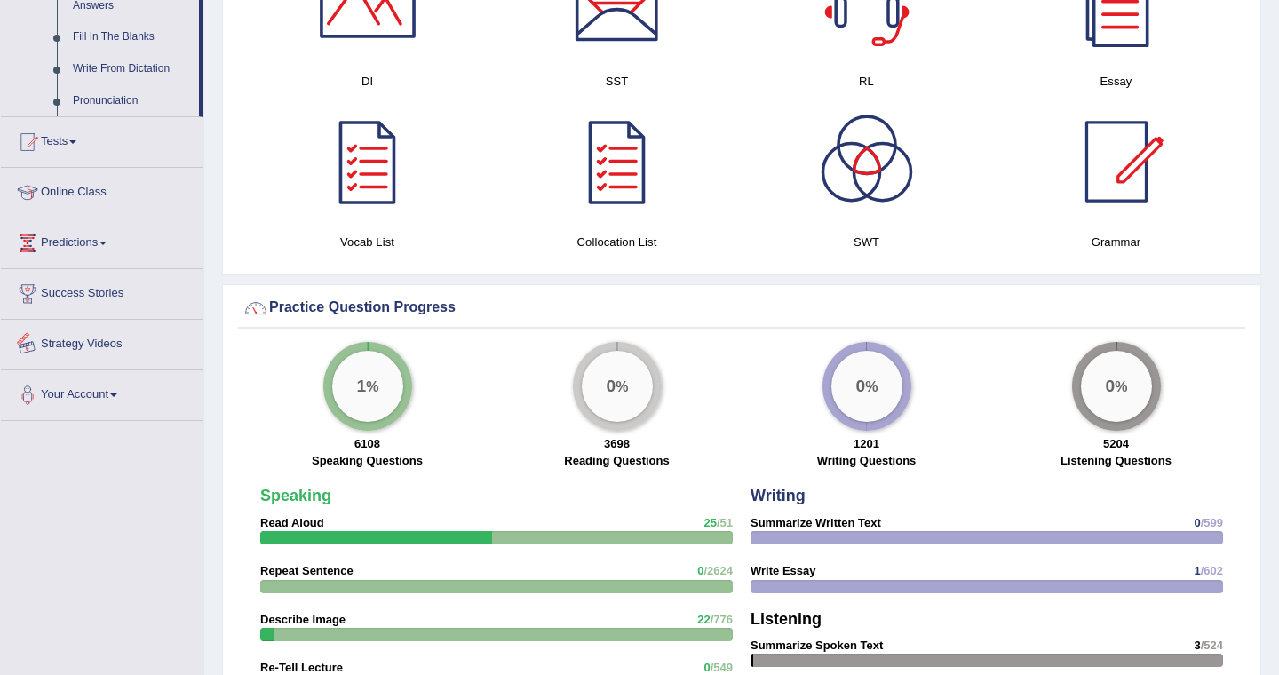
scroll to position [1010, 0]
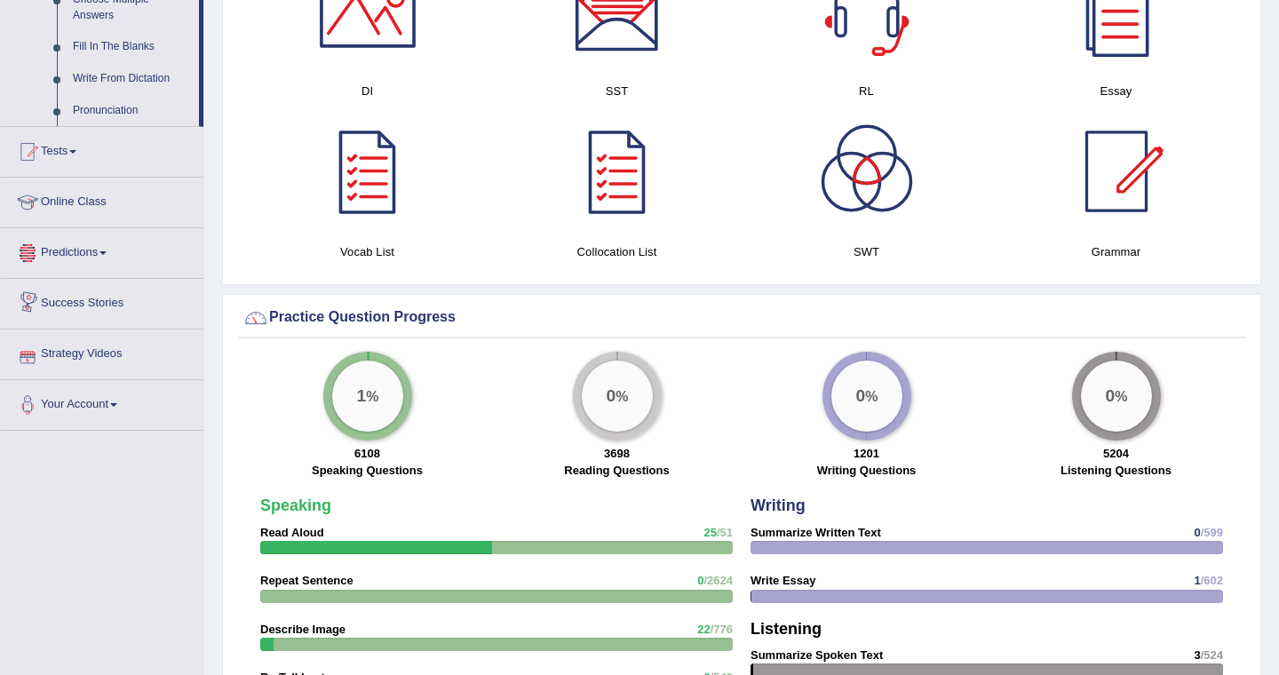
click at [68, 268] on link "Predictions" at bounding box center [102, 250] width 202 height 44
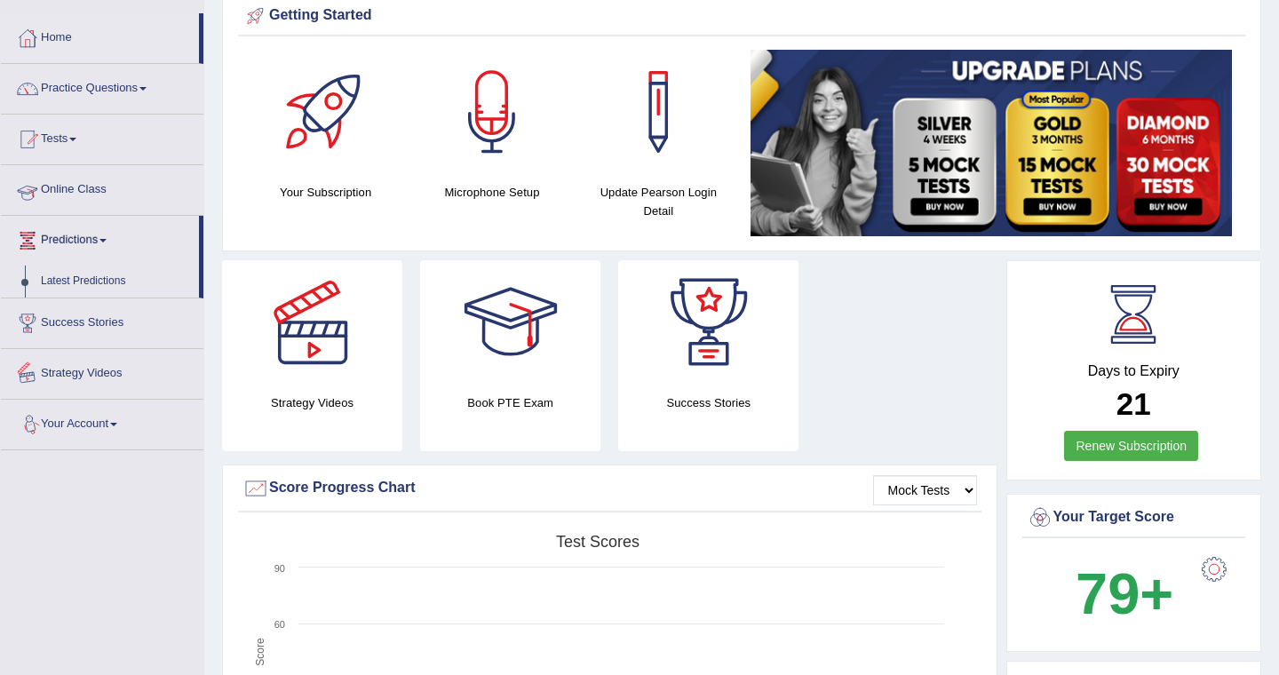
scroll to position [0, 0]
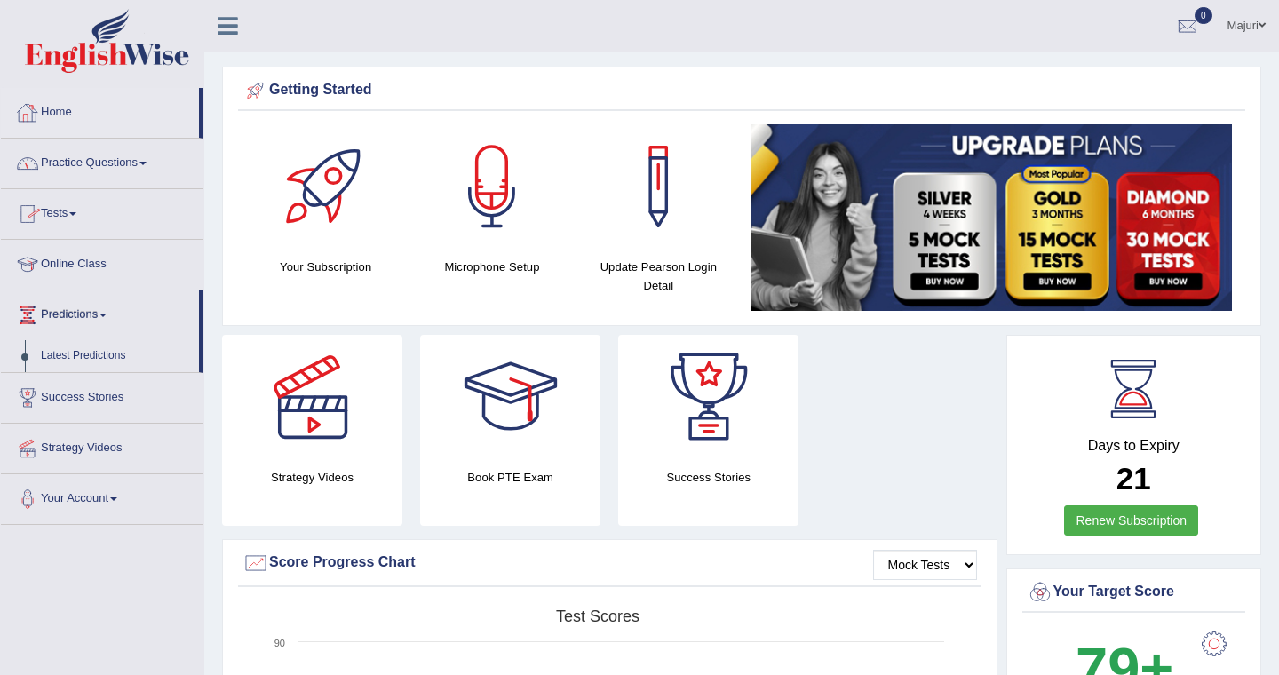
click at [110, 175] on link "Practice Questions" at bounding box center [102, 161] width 202 height 44
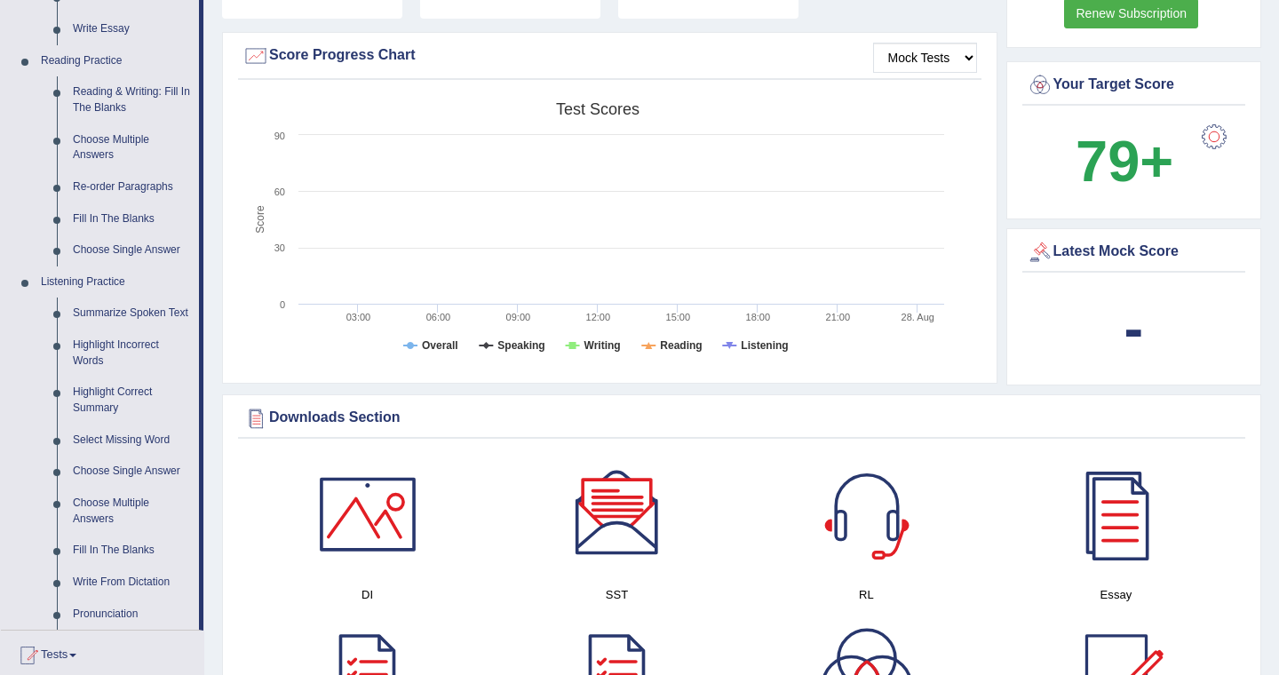
scroll to position [508, 0]
click at [143, 310] on link "Summarize Spoken Text" at bounding box center [132, 313] width 134 height 32
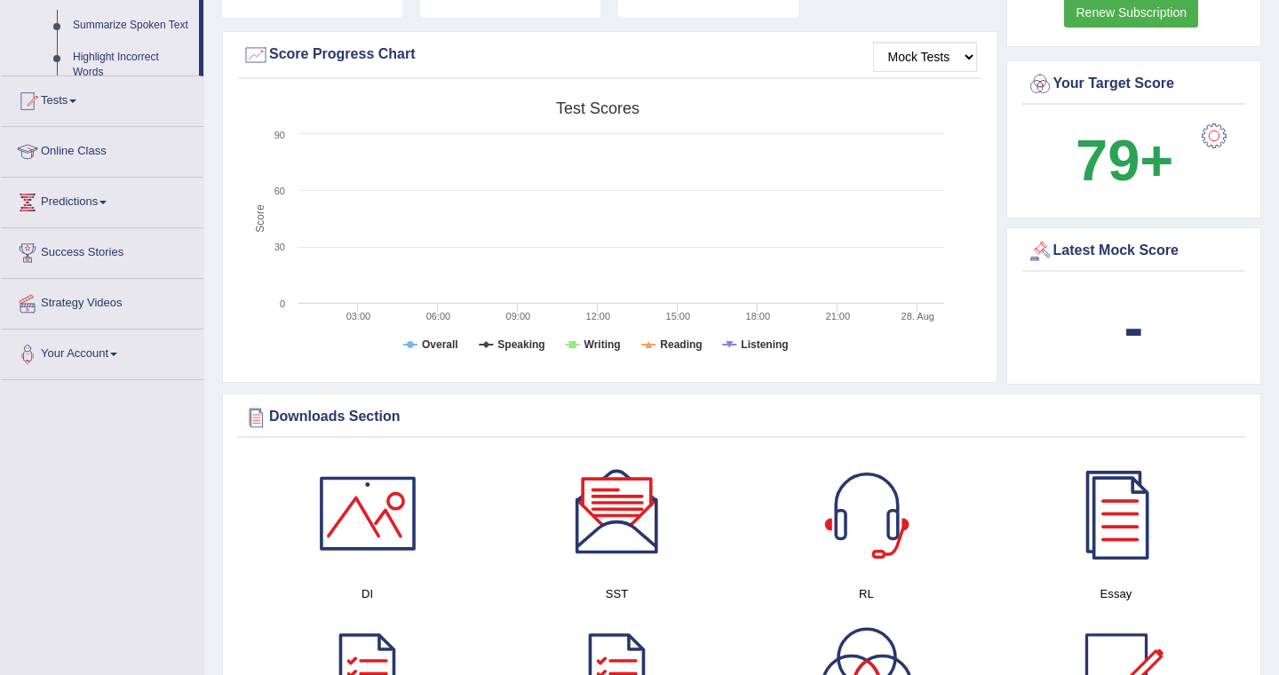
scroll to position [455, 0]
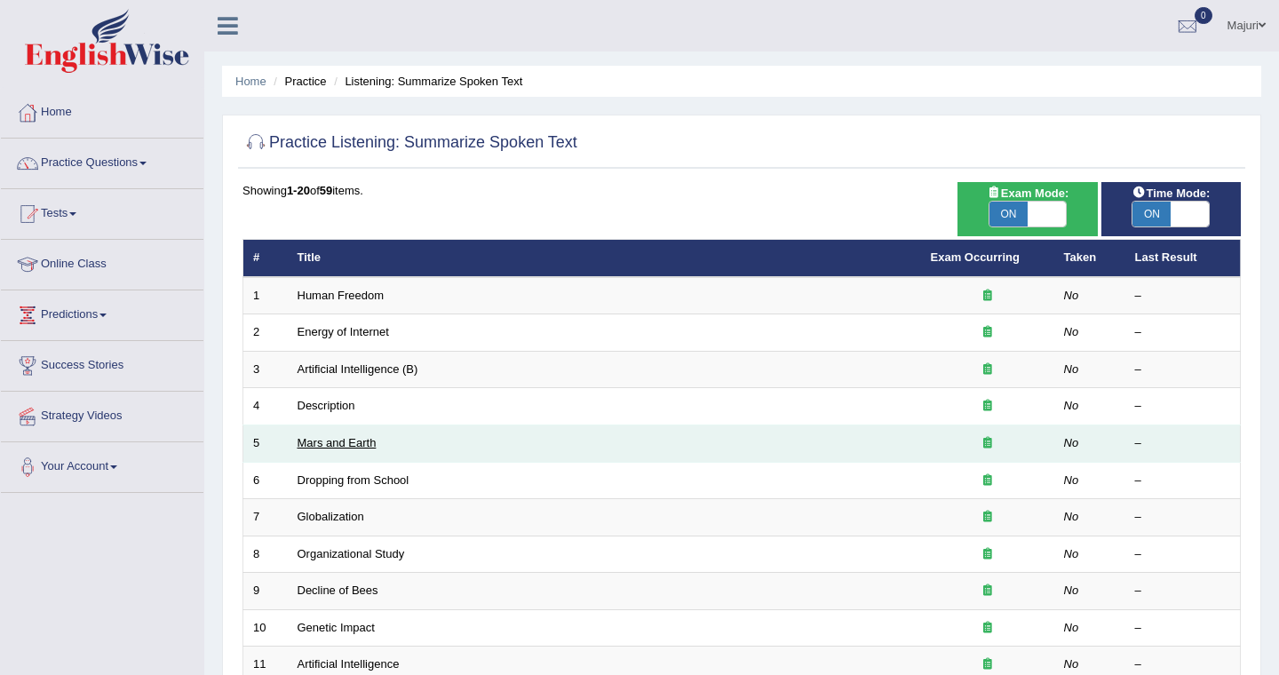
click at [336, 447] on link "Mars and Earth" at bounding box center [336, 442] width 79 height 13
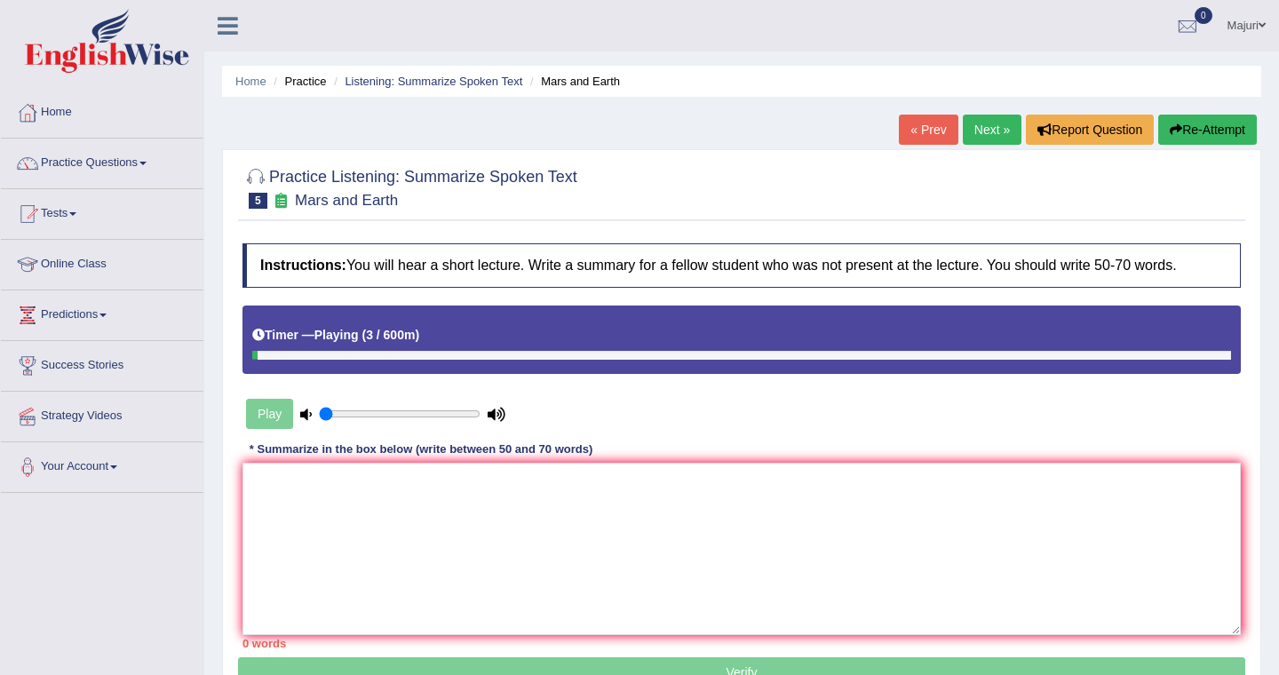
click at [324, 421] on div "Play" at bounding box center [375, 414] width 266 height 44
drag, startPoint x: 324, startPoint y: 420, endPoint x: 499, endPoint y: 407, distance: 175.4
click at [534, 424] on div "Play" at bounding box center [488, 414] width 508 height 44
type input "0.9"
click at [461, 420] on input "range" at bounding box center [400, 414] width 162 height 14
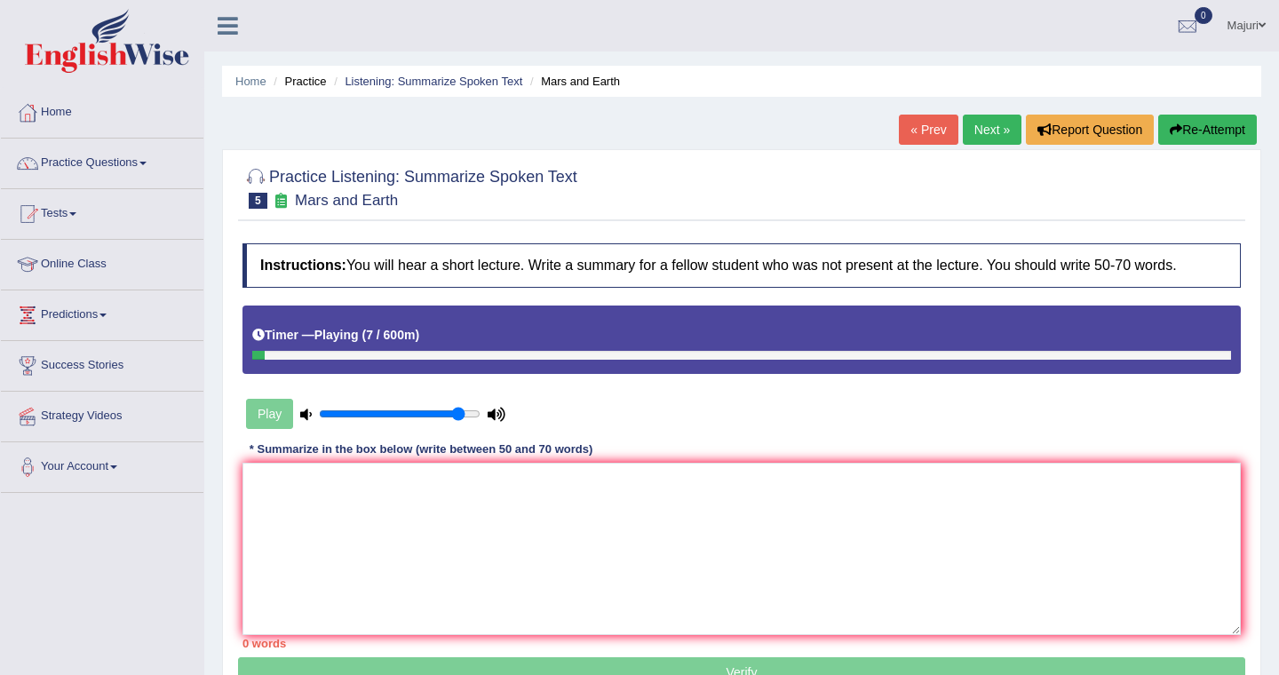
click at [461, 420] on input "range" at bounding box center [400, 414] width 162 height 14
click at [1203, 132] on button "Re-Attempt" at bounding box center [1207, 130] width 99 height 30
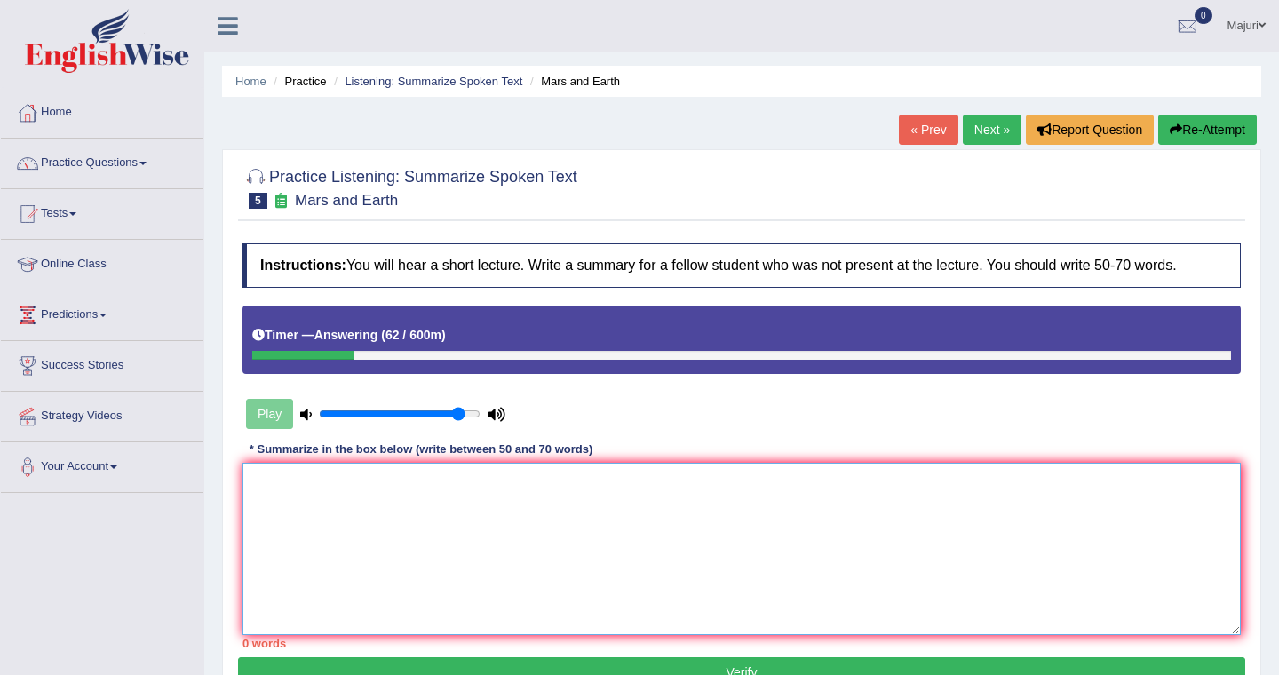
click at [442, 503] on textarea at bounding box center [741, 549] width 998 height 172
paste textarea "The speaker provided a comprehensive overview of [main topic], highlighting sev…"
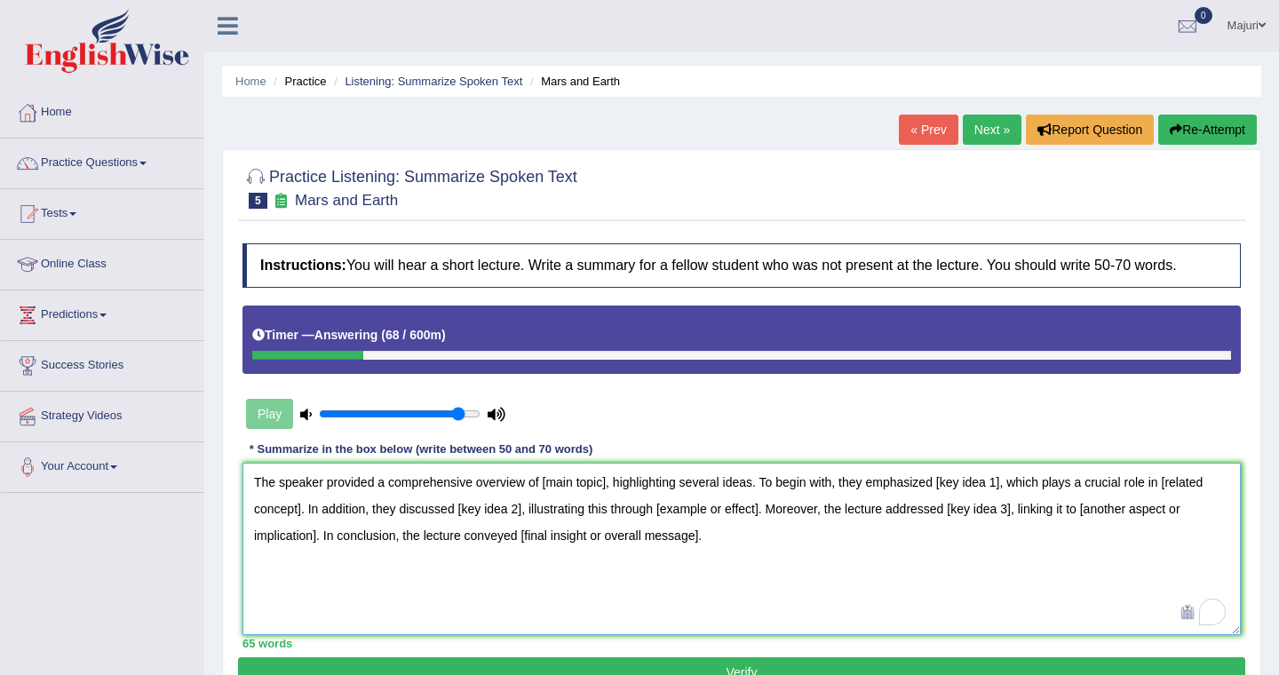
drag, startPoint x: 607, startPoint y: 487, endPoint x: 539, endPoint y: 472, distance: 69.8
click at [541, 477] on textarea "The speaker provided a comprehensive overview of [main topic], highlighting sev…" at bounding box center [741, 549] width 998 height 172
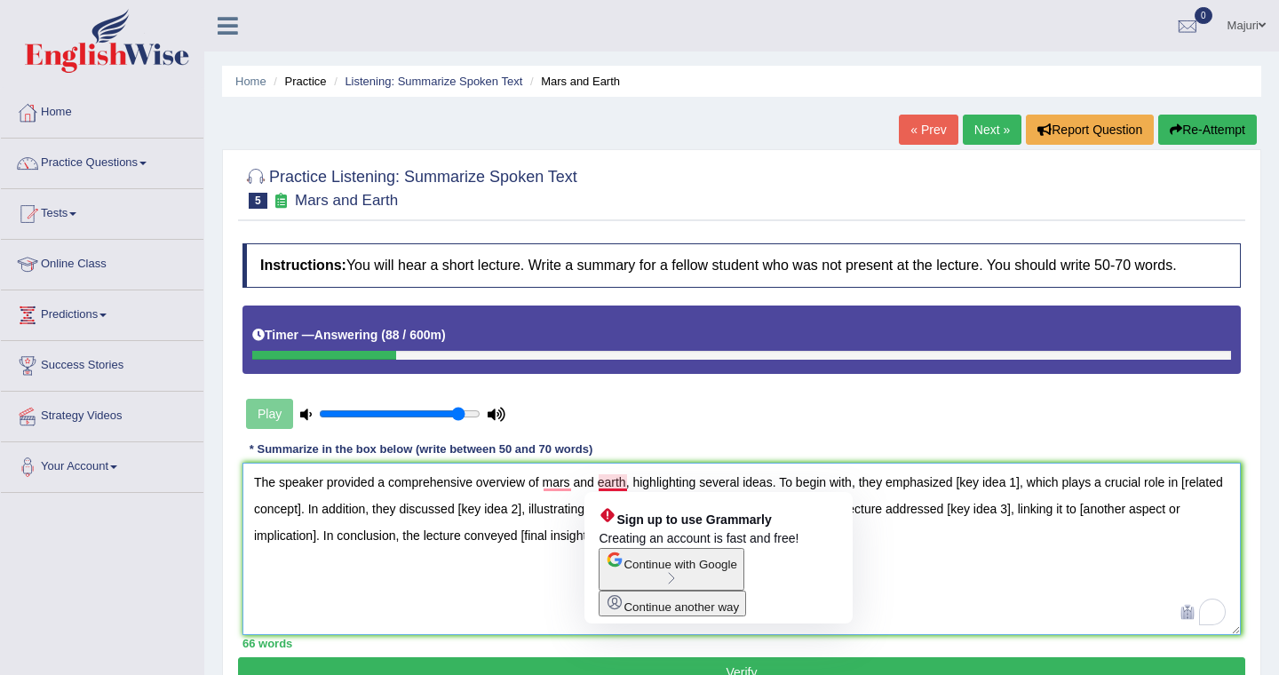
click at [604, 479] on textarea "The speaker provided a comprehensive overview of mars and earth, highlighting s…" at bounding box center [741, 549] width 998 height 172
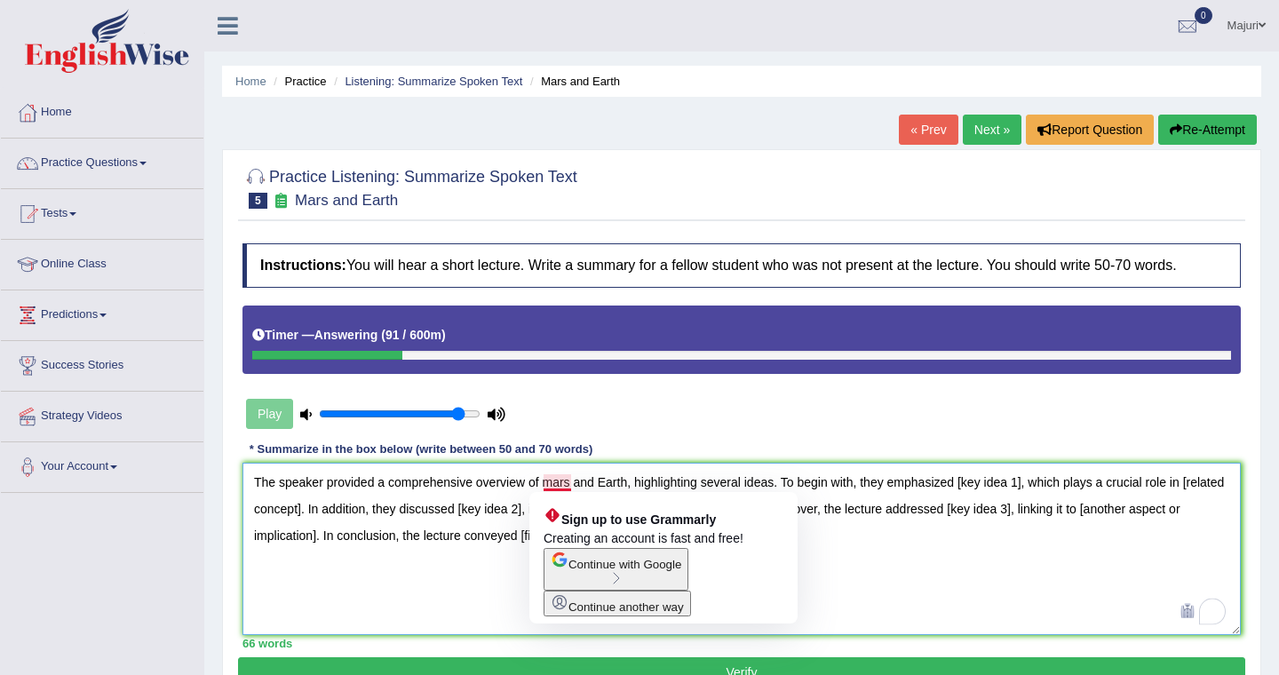
click at [554, 487] on textarea "The speaker provided a comprehensive overview of mars and Earth, highlighting s…" at bounding box center [741, 549] width 998 height 172
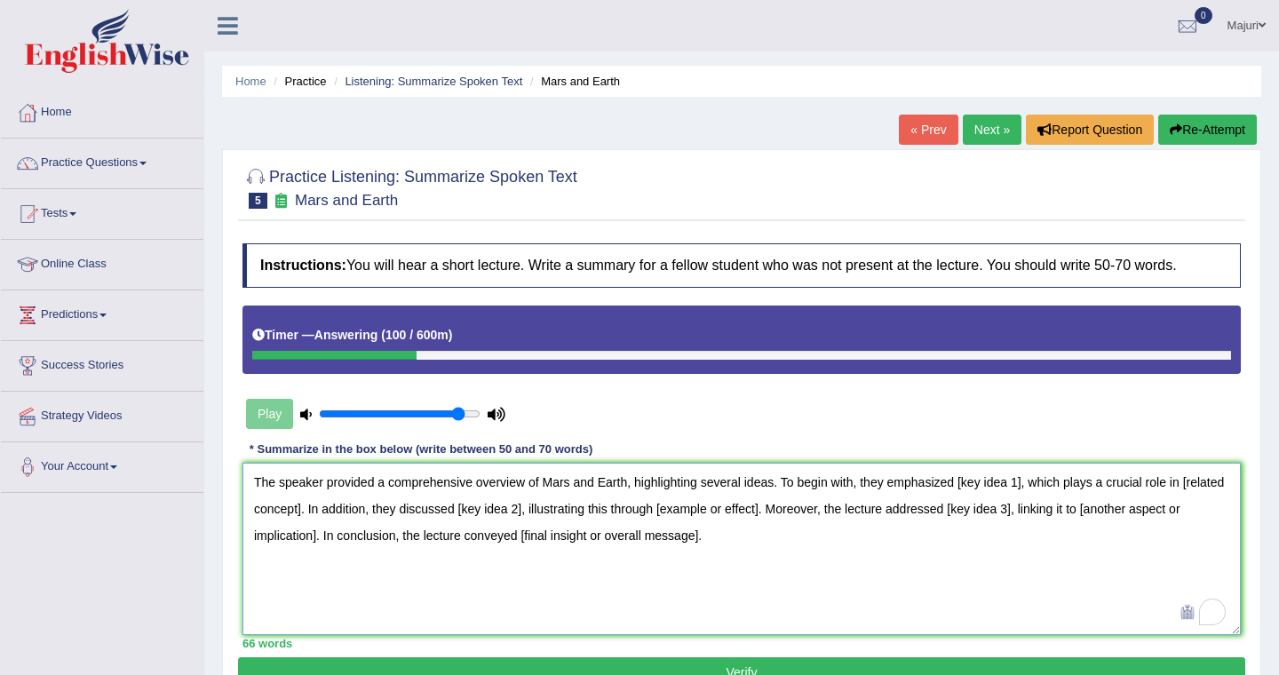
drag, startPoint x: 959, startPoint y: 485, endPoint x: 1023, endPoint y: 486, distance: 63.9
click at [1023, 486] on textarea "The speaker provided a comprehensive overview of Mars and Earth, highlighting s…" at bounding box center [741, 549] width 998 height 172
drag, startPoint x: 347, startPoint y: 512, endPoint x: 245, endPoint y: 508, distance: 102.2
click at [245, 508] on textarea "The speaker provided a comprehensive overview of Mars and Earth, highlighting s…" at bounding box center [741, 549] width 998 height 172
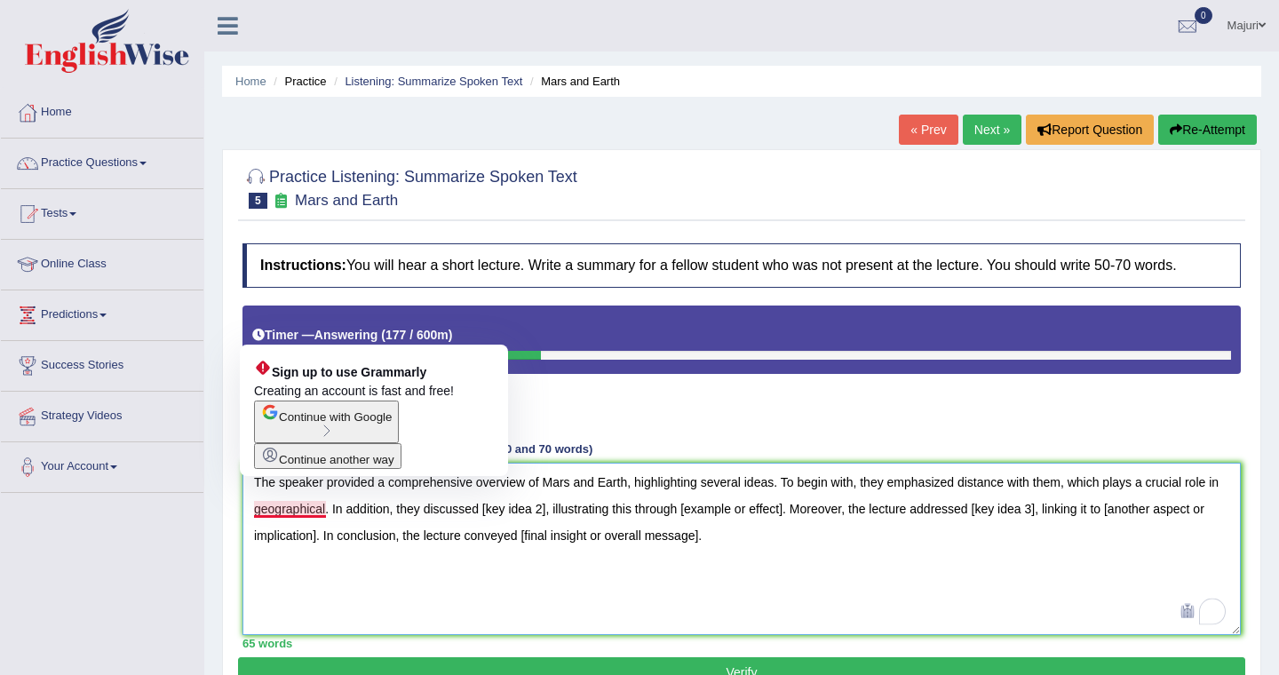
click at [262, 511] on textarea "The speaker provided a comprehensive overview of Mars and Earth, highlighting s…" at bounding box center [741, 549] width 998 height 172
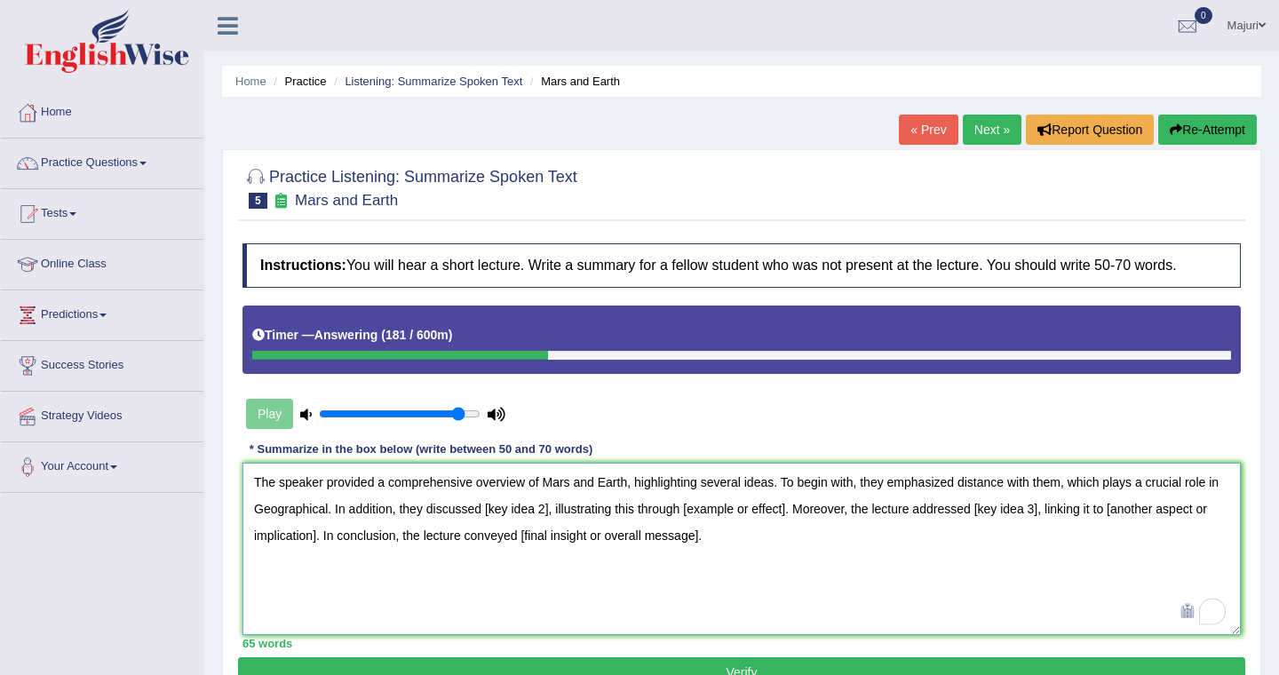
click at [314, 523] on textarea "The speaker provided a comprehensive overview of Mars and Earth, highlighting s…" at bounding box center [741, 549] width 998 height 172
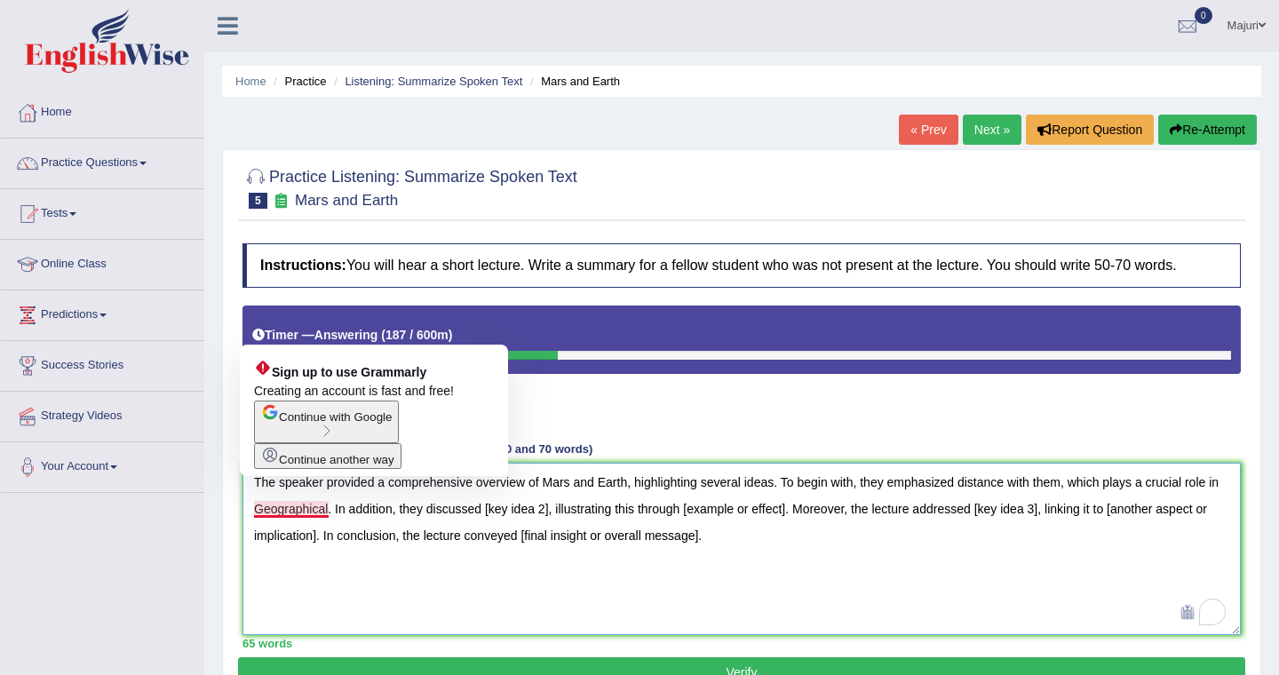
click at [262, 509] on textarea "The speaker provided a comprehensive overview of Mars and Earth, highlighting s…" at bounding box center [741, 549] width 998 height 172
click at [265, 511] on textarea "The speaker provided a comprehensive overview of Mars and Earth, highlighting s…" at bounding box center [741, 549] width 998 height 172
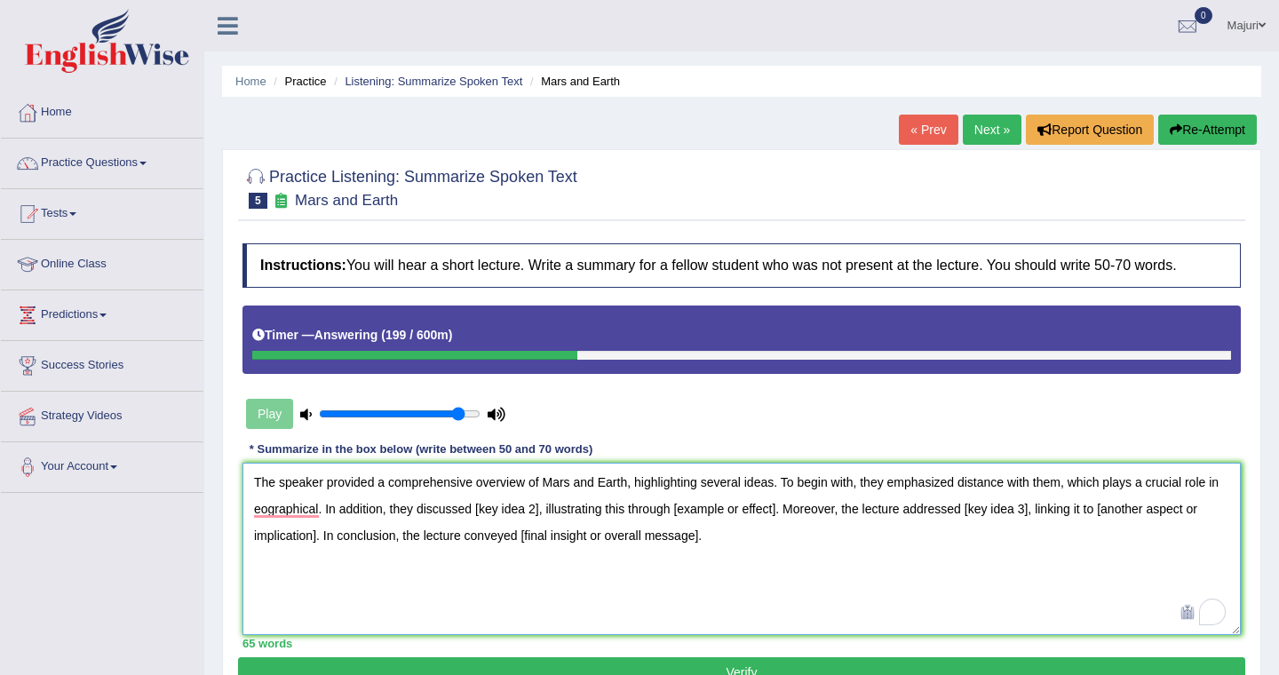
click at [251, 511] on textarea "The speaker provided a comprehensive overview of Mars and Earth, highlighting s…" at bounding box center [741, 549] width 998 height 172
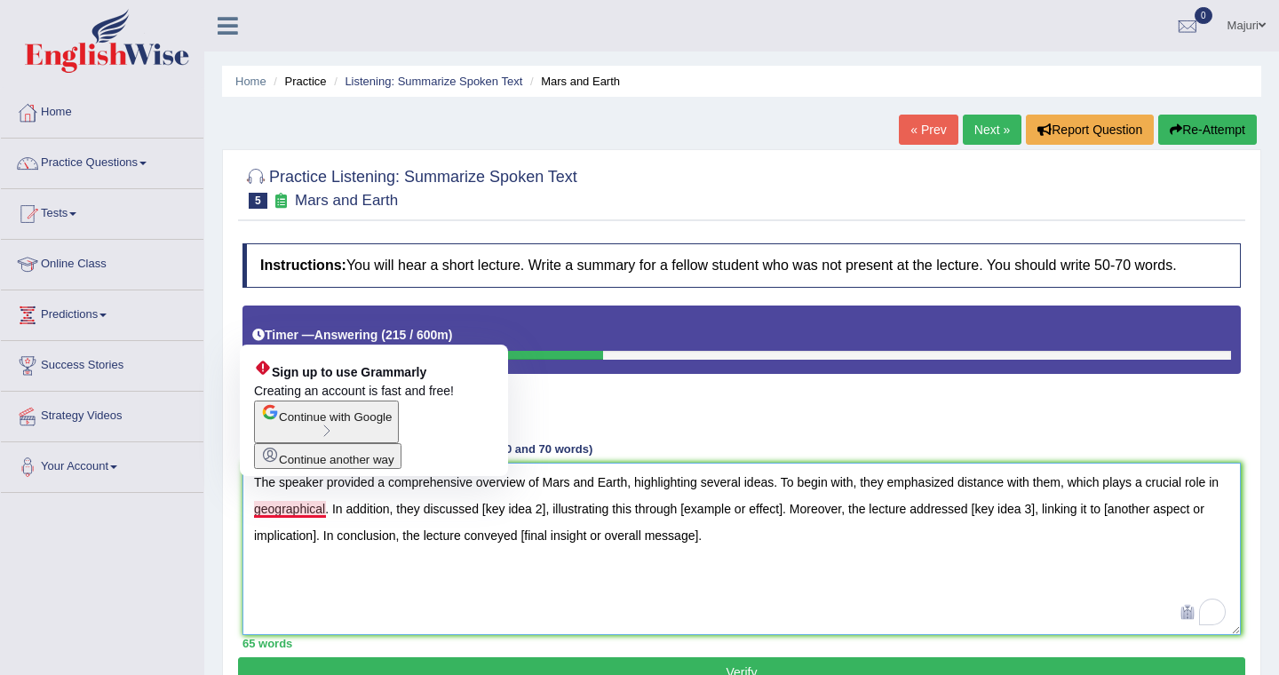
click at [264, 515] on textarea "The speaker provided a comprehensive overview of Mars and Earth, highlighting s…" at bounding box center [741, 549] width 998 height 172
click at [326, 516] on textarea "The speaker provided a comprehensive overview of Mars and Earth, highlighting s…" at bounding box center [741, 549] width 998 height 172
click at [325, 509] on textarea "The speaker provided a comprehensive overview of Mars and Earth, highlighting s…" at bounding box center [741, 549] width 998 height 172
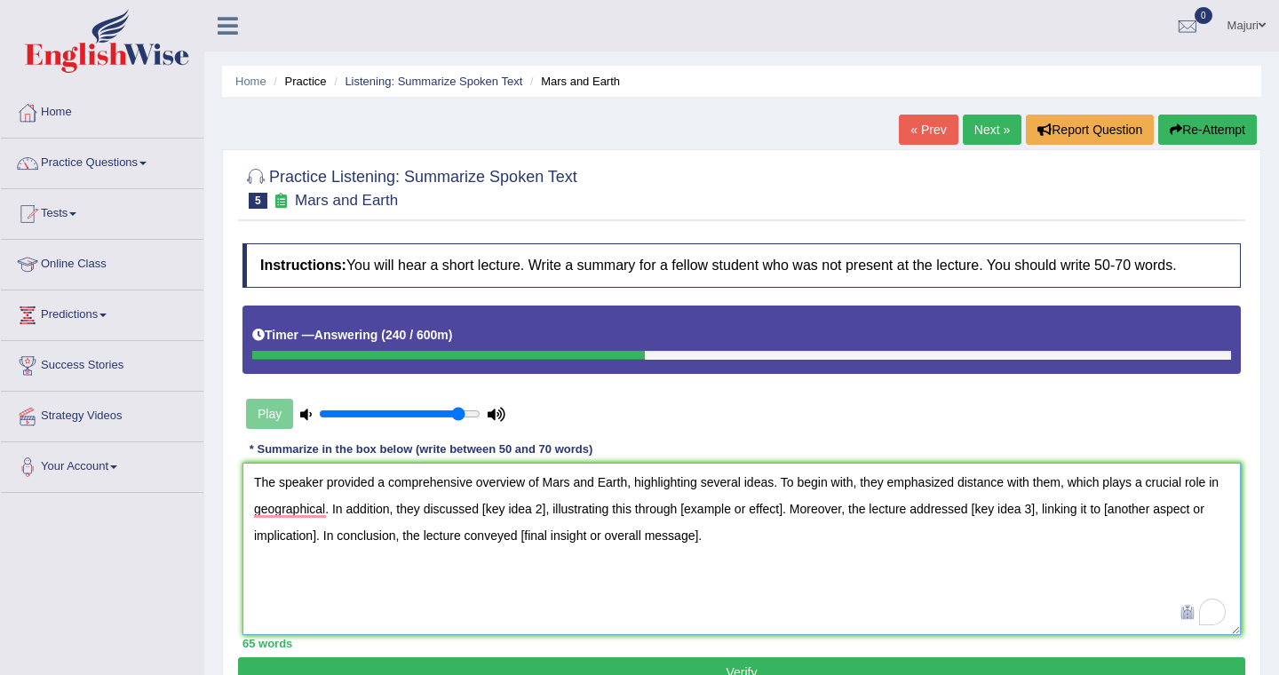
drag, startPoint x: 484, startPoint y: 509, endPoint x: 547, endPoint y: 512, distance: 63.1
click at [547, 513] on textarea "The speaker provided a comprehensive overview of Mars and Earth, highlighting s…" at bounding box center [741, 549] width 998 height 172
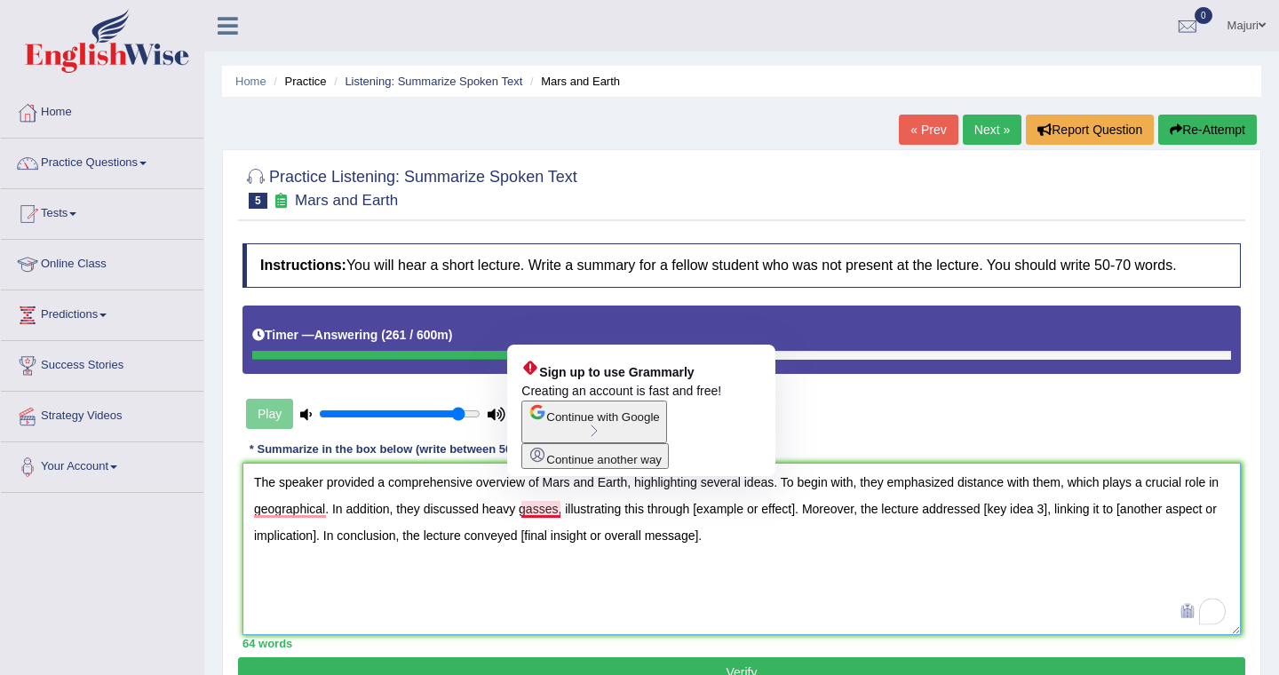
click at [534, 512] on textarea "The speaker provided a comprehensive overview of Mars and Earth, highlighting s…" at bounding box center [741, 549] width 998 height 172
click at [548, 511] on textarea "The speaker provided a comprehensive overview of Mars and Earth, highlighting s…" at bounding box center [741, 549] width 998 height 172
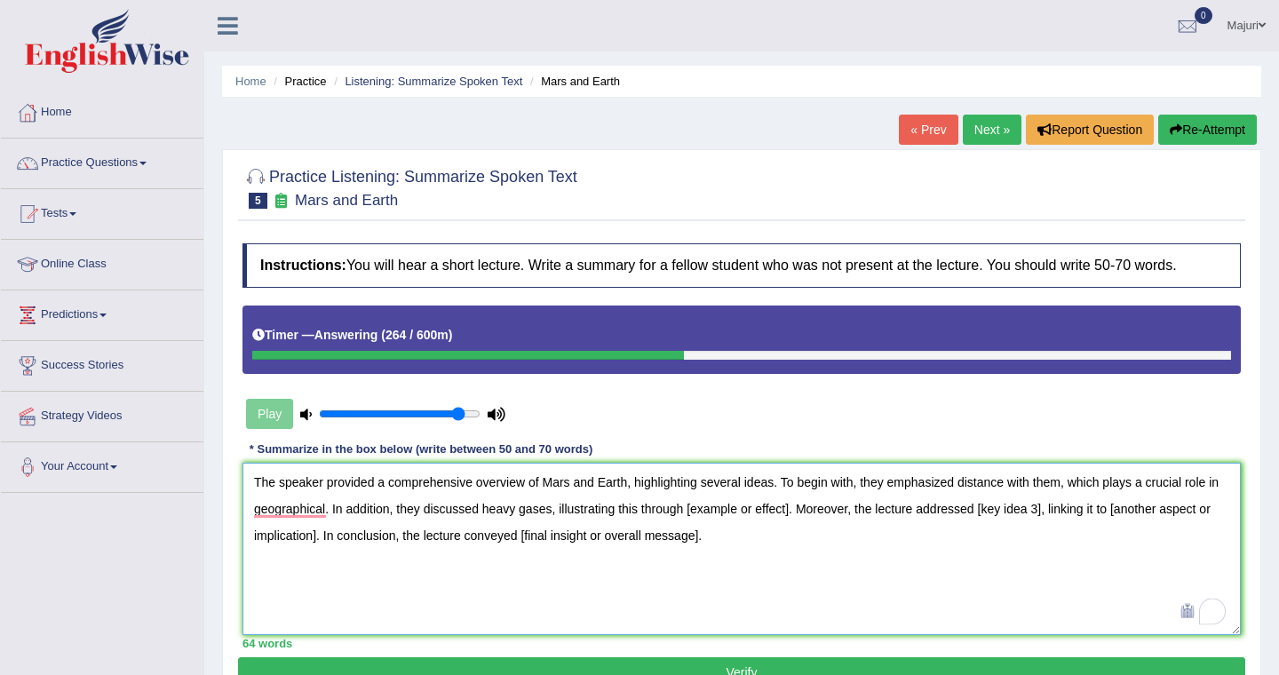
click at [543, 509] on textarea "The speaker provided a comprehensive overview of Mars and Earth, highlighting s…" at bounding box center [741, 549] width 998 height 172
click at [547, 534] on textarea "The speaker provided a comprehensive overview of Mars and Earth, highlighting s…" at bounding box center [741, 549] width 998 height 172
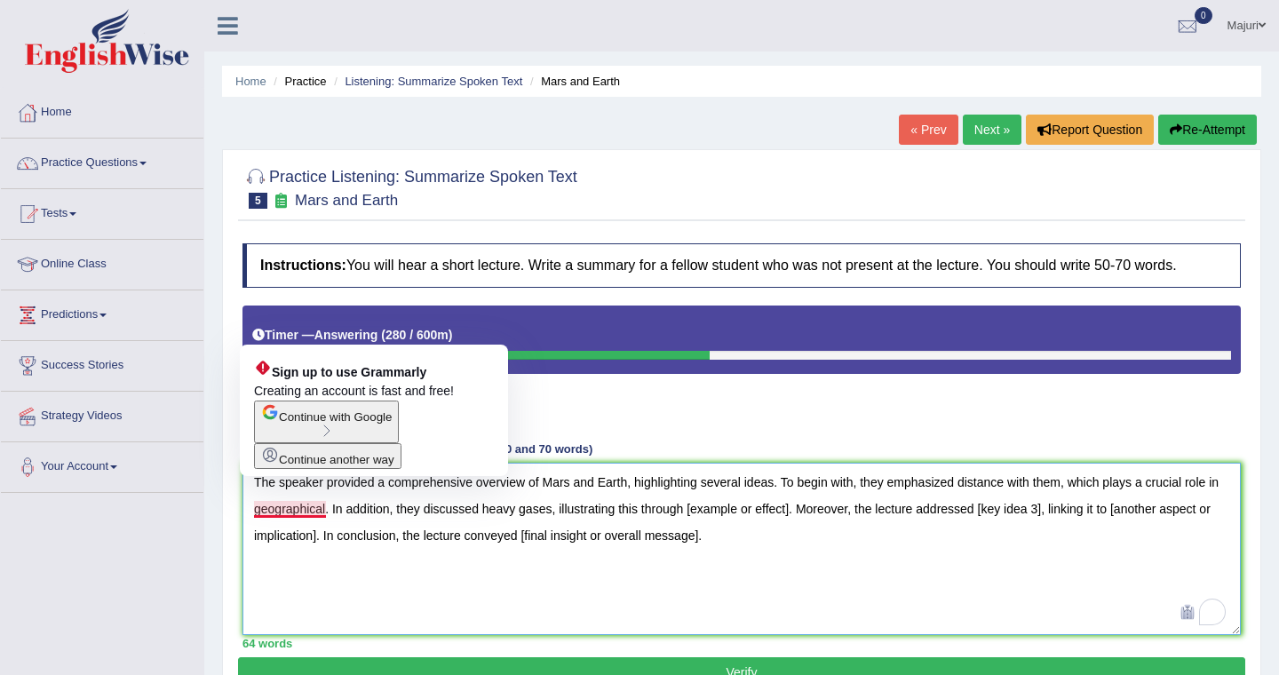
click at [255, 511] on textarea "The speaker provided a comprehensive overview of Mars and Earth, highlighting s…" at bounding box center [741, 549] width 998 height 172
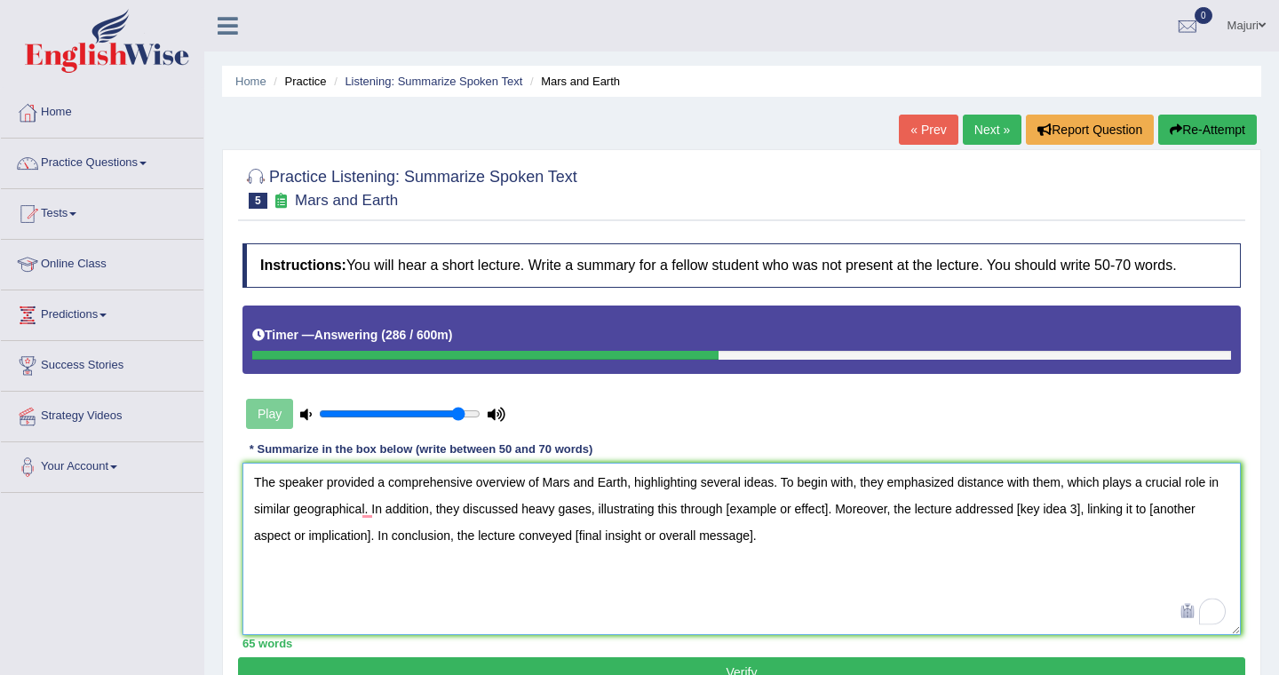
click at [345, 513] on textarea "The speaker provided a comprehensive overview of Mars and Earth, highlighting s…" at bounding box center [741, 549] width 998 height 172
click at [421, 589] on textarea "The speaker provided a comprehensive overview of Mars and Earth, highlighting s…" at bounding box center [741, 549] width 998 height 172
drag, startPoint x: 729, startPoint y: 511, endPoint x: 832, endPoint y: 519, distance: 103.3
click at [832, 519] on textarea "The speaker provided a comprehensive overview of Mars and Earth, highlighting s…" at bounding box center [741, 549] width 998 height 172
click at [740, 517] on textarea "The speaker provided a comprehensive overview of Mars and Earth, highlighting s…" at bounding box center [741, 549] width 998 height 172
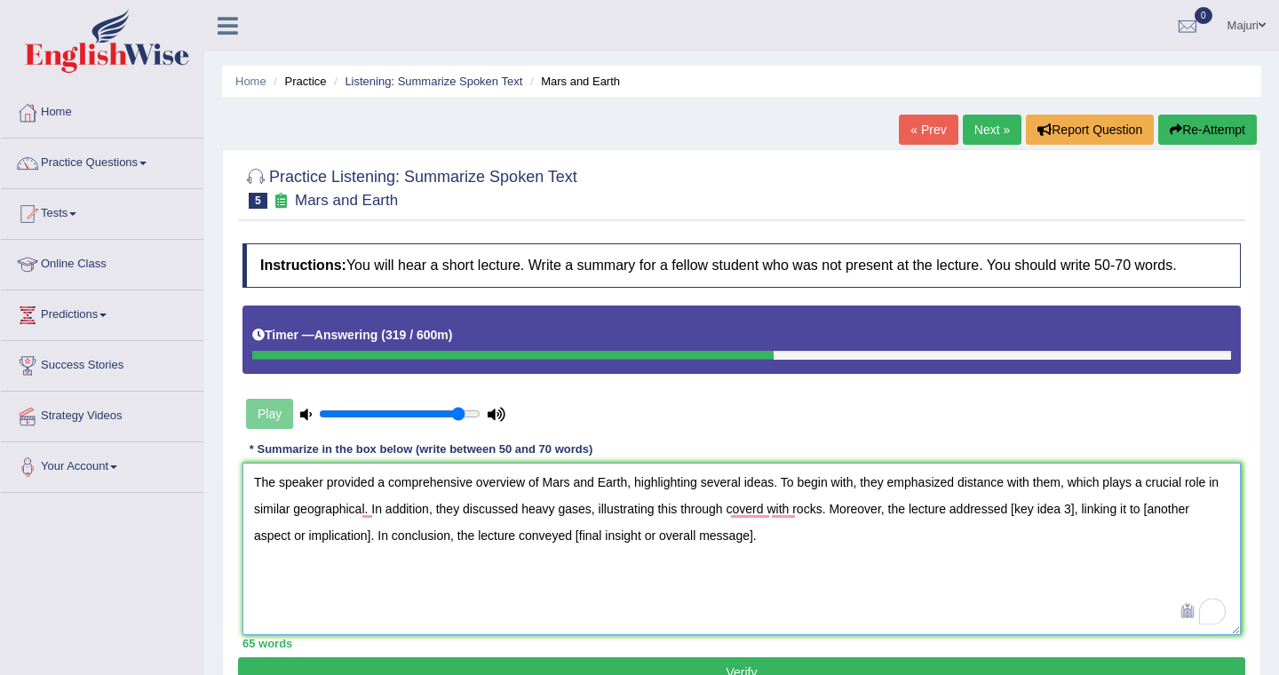
click at [794, 526] on textarea "The speaker provided a comprehensive overview of Mars and Earth, highlighting s…" at bounding box center [741, 549] width 998 height 172
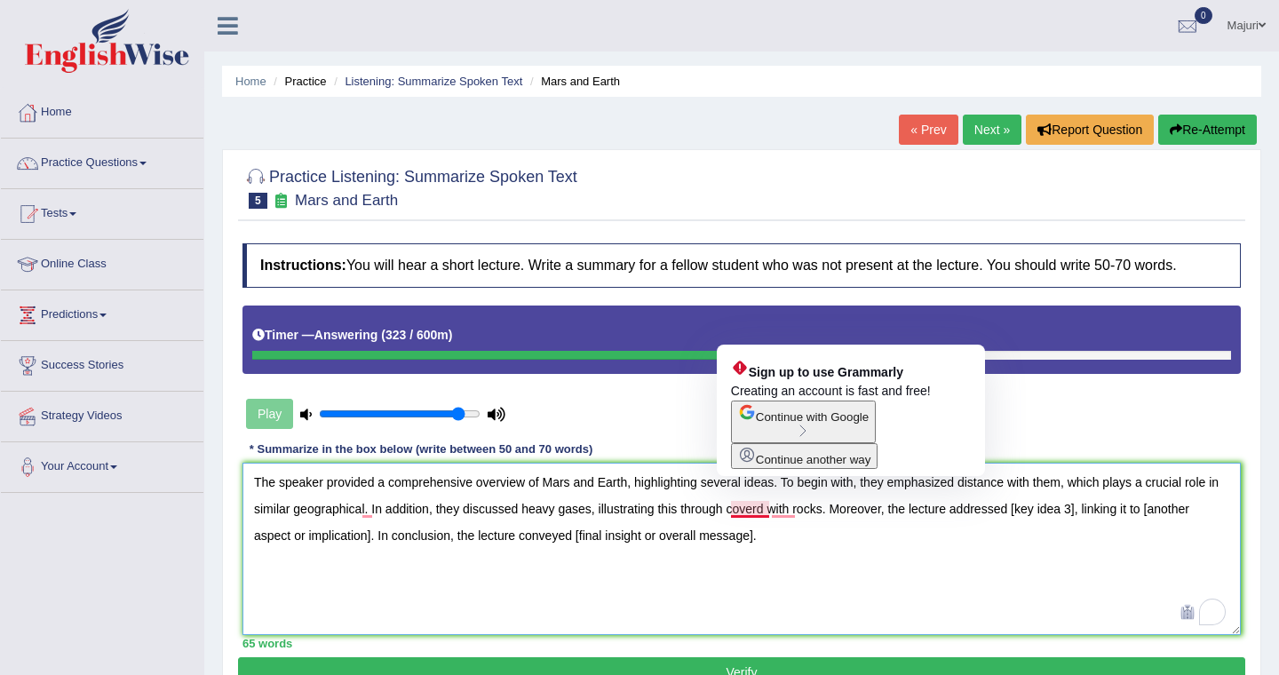
click at [772, 563] on textarea "The speaker provided a comprehensive overview of Mars and Earth, highlighting s…" at bounding box center [741, 549] width 998 height 172
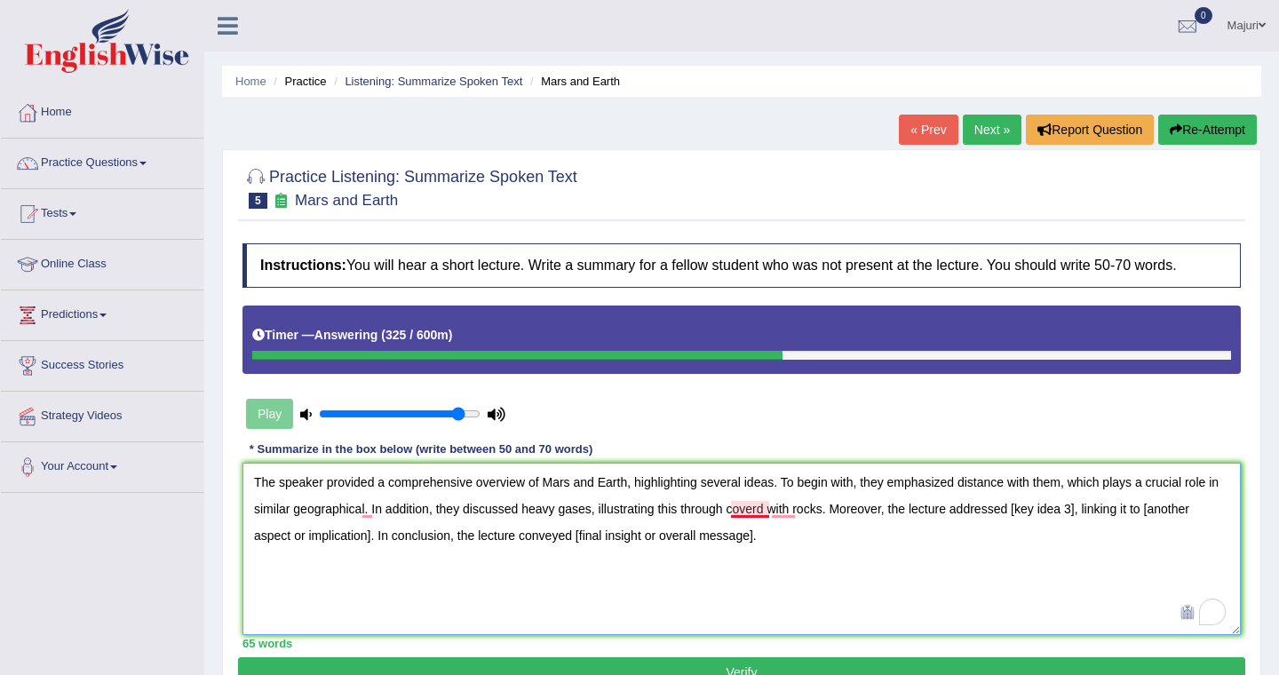
click at [762, 513] on textarea "The speaker provided a comprehensive overview of Mars and Earth, highlighting s…" at bounding box center [741, 549] width 998 height 172
click at [816, 522] on textarea "The speaker provided a comprehensive overview of Mars and Earth, highlighting s…" at bounding box center [741, 549] width 998 height 172
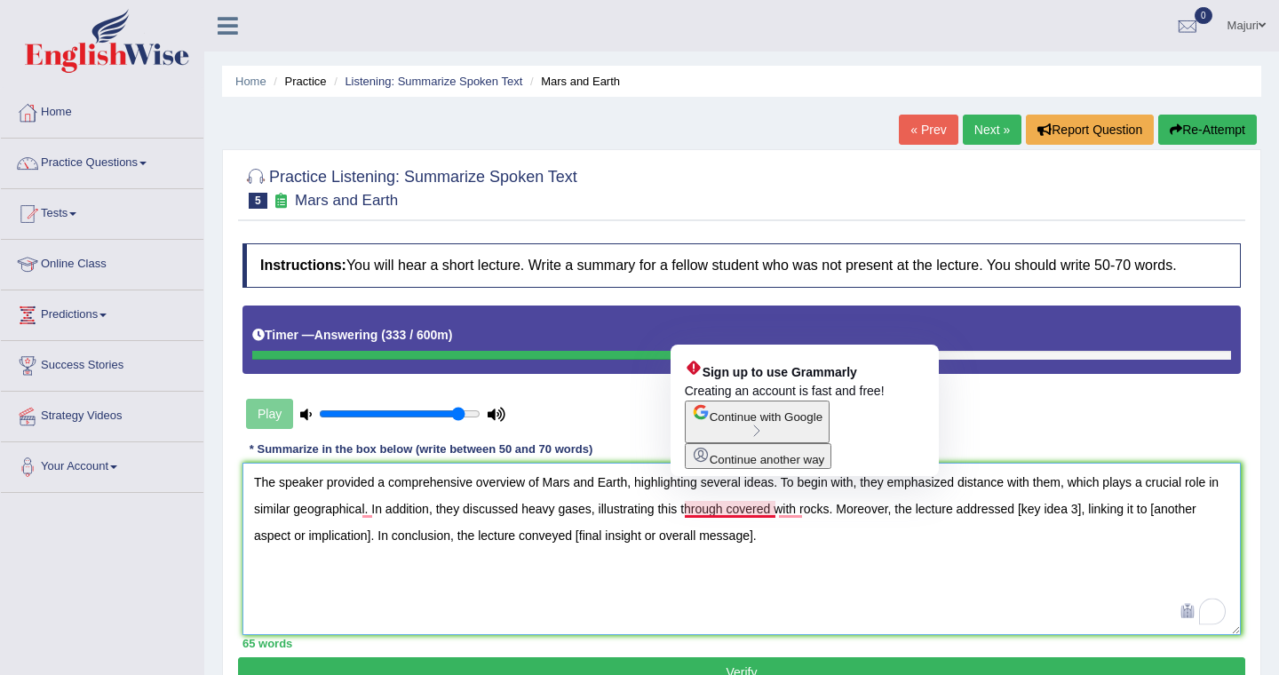
click at [732, 509] on textarea "The speaker provided a comprehensive overview of Mars and Earth, highlighting s…" at bounding box center [741, 549] width 998 height 172
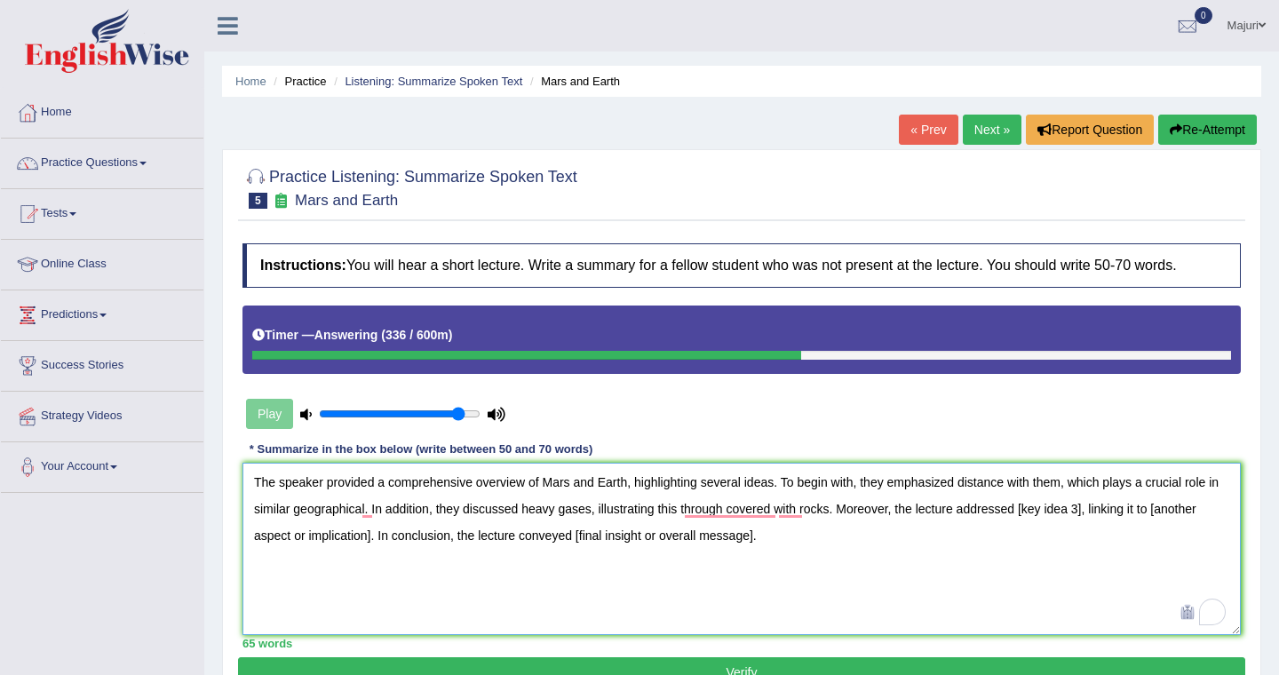
drag, startPoint x: 1023, startPoint y: 510, endPoint x: 1087, endPoint y: 512, distance: 64.0
click at [1087, 512] on textarea "The speaker provided a comprehensive overview of Mars and Earth, highlighting s…" at bounding box center [741, 549] width 998 height 172
click at [1071, 525] on textarea "The speaker provided a comprehensive overview of Mars and Earth, highlighting s…" at bounding box center [741, 549] width 998 height 172
drag, startPoint x: 1154, startPoint y: 510, endPoint x: 1199, endPoint y: 517, distance: 45.8
click at [1199, 517] on textarea "The speaker provided a comprehensive overview of Mars and Earth, highlighting s…" at bounding box center [741, 549] width 998 height 172
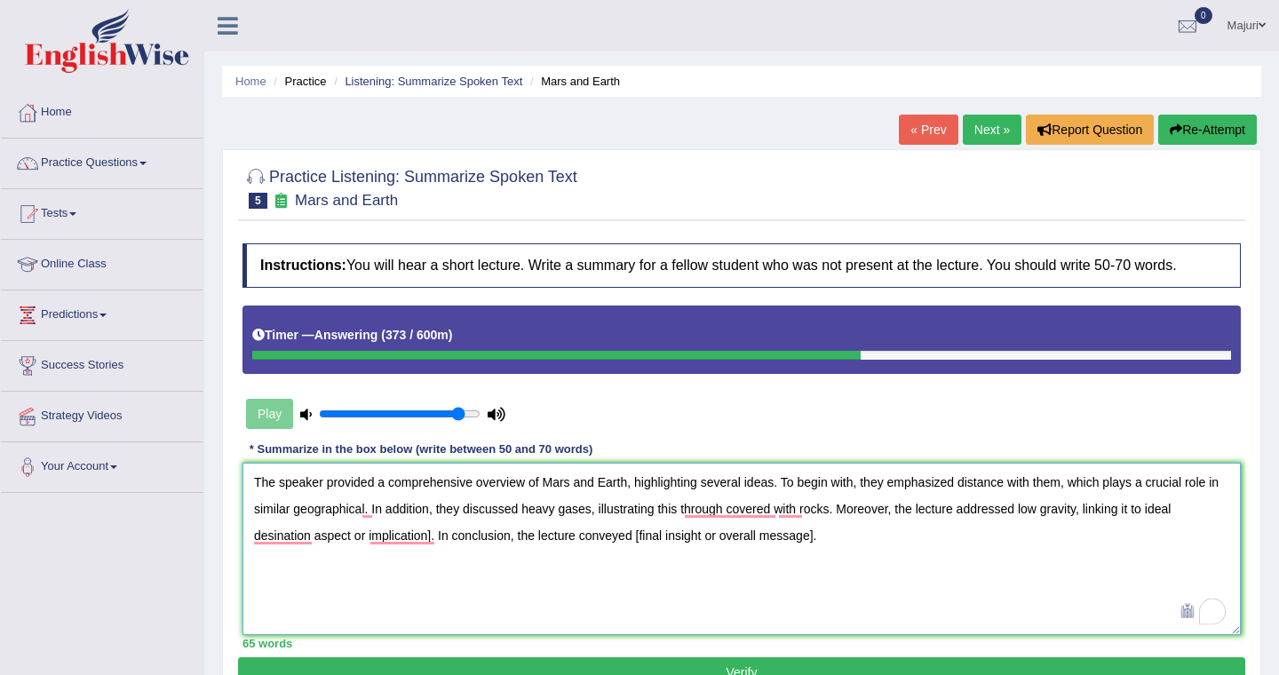
click at [431, 550] on textarea "The speaker provided a comprehensive overview of Mars and Earth, highlighting s…" at bounding box center [741, 549] width 998 height 172
click at [756, 519] on textarea "The speaker provided a comprehensive overview of Mars and Earth, highlighting s…" at bounding box center [741, 549] width 998 height 172
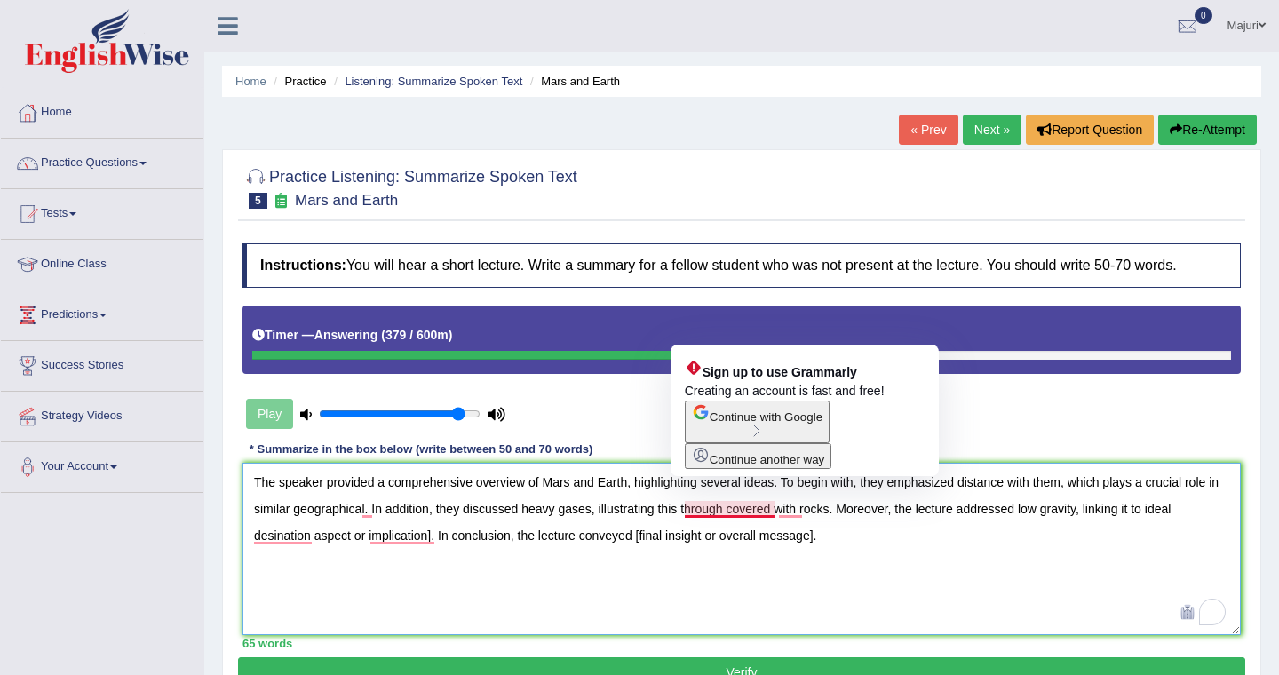
click at [729, 512] on textarea "The speaker provided a comprehensive overview of Mars and Earth, highlighting s…" at bounding box center [741, 549] width 998 height 172
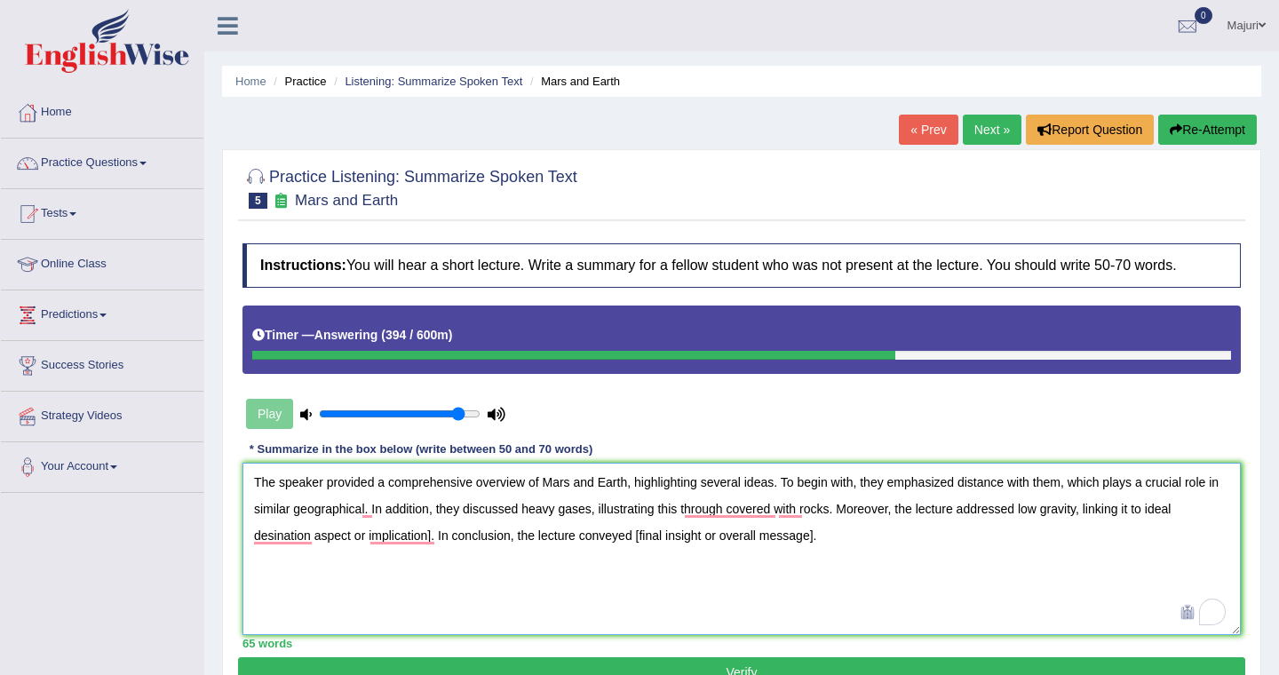
drag, startPoint x: 368, startPoint y: 539, endPoint x: 431, endPoint y: 547, distance: 63.5
click at [431, 547] on textarea "The speaker provided a comprehensive overview of Mars and Earth, highlighting s…" at bounding box center [741, 549] width 998 height 172
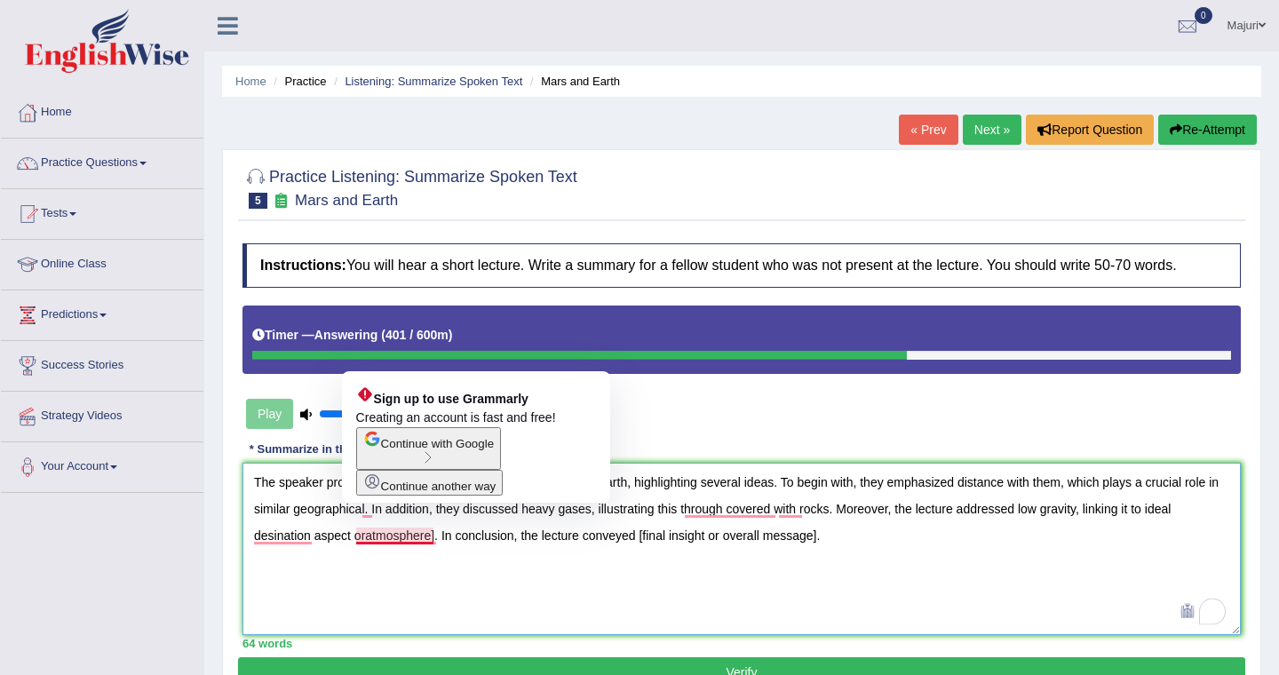
click at [371, 538] on textarea "The speaker provided a comprehensive overview of Mars and Earth, highlighting s…" at bounding box center [741, 549] width 998 height 172
click at [368, 535] on textarea "The speaker provided a comprehensive overview of Mars and Earth, highlighting s…" at bounding box center [741, 549] width 998 height 172
click at [424, 555] on textarea "The speaker provided a comprehensive overview of Mars and Earth, highlighting s…" at bounding box center [741, 549] width 998 height 172
click at [439, 536] on textarea "The speaker provided a comprehensive overview of Mars and Earth, highlighting s…" at bounding box center [741, 549] width 998 height 172
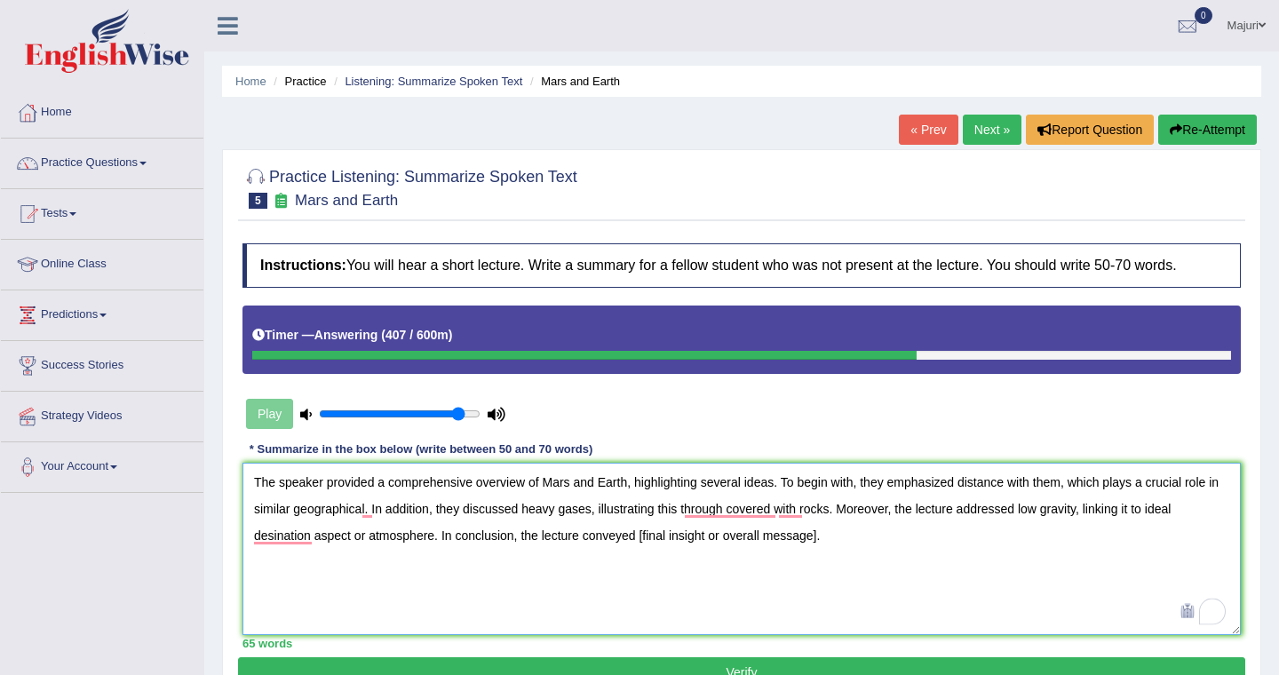
click at [467, 595] on textarea "The speaker provided a comprehensive overview of Mars and Earth, highlighting s…" at bounding box center [741, 549] width 998 height 172
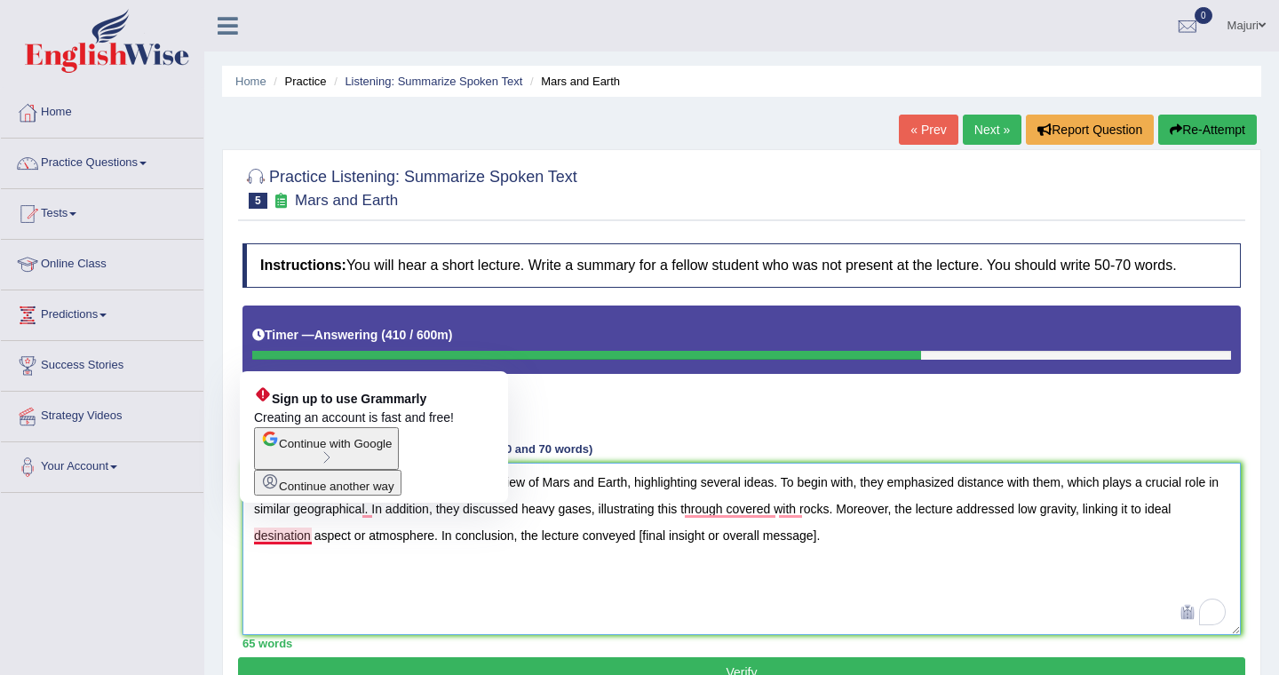
click at [279, 541] on textarea "The speaker provided a comprehensive overview of Mars and Earth, highlighting s…" at bounding box center [741, 549] width 998 height 172
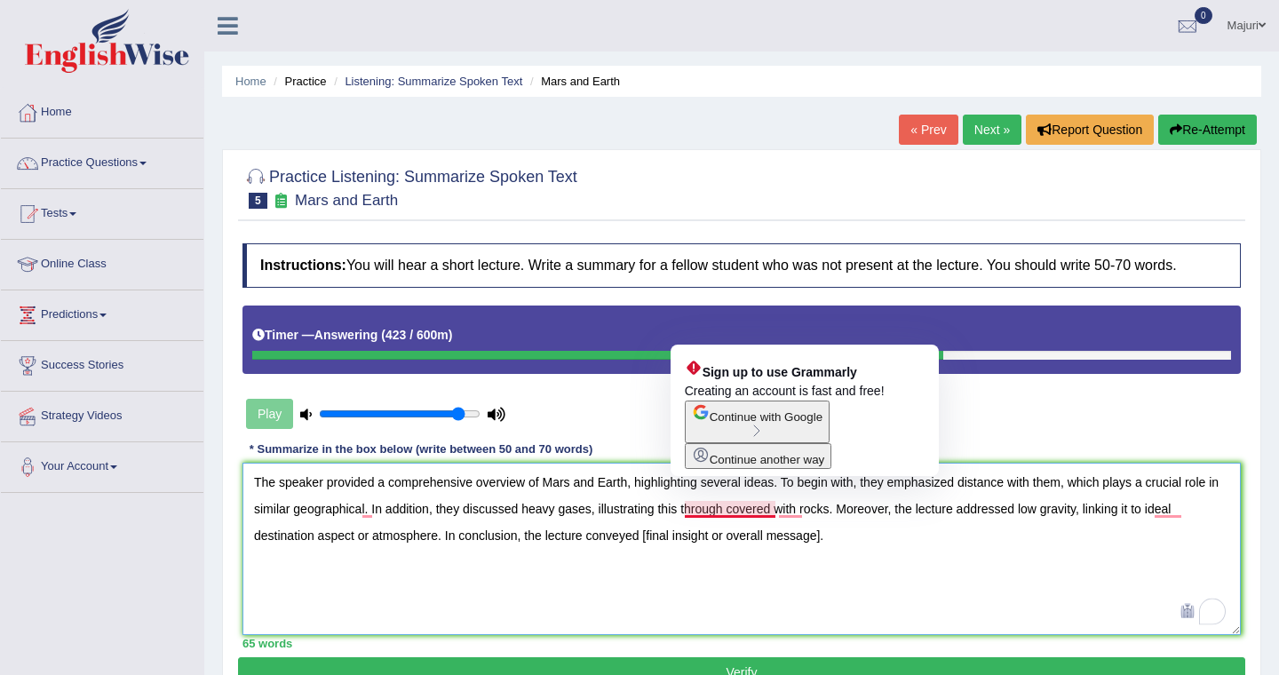
click at [748, 514] on textarea "The speaker provided a comprehensive overview of Mars and Earth, highlighting s…" at bounding box center [741, 549] width 998 height 172
click at [729, 513] on textarea "The speaker provided a comprehensive overview of Mars and Earth, highlighting s…" at bounding box center [741, 549] width 998 height 172
drag, startPoint x: 773, startPoint y: 508, endPoint x: 732, endPoint y: 503, distance: 42.0
click at [731, 506] on textarea "The speaker provided a comprehensive overview of Mars and Earth, highlighting s…" at bounding box center [741, 549] width 998 height 172
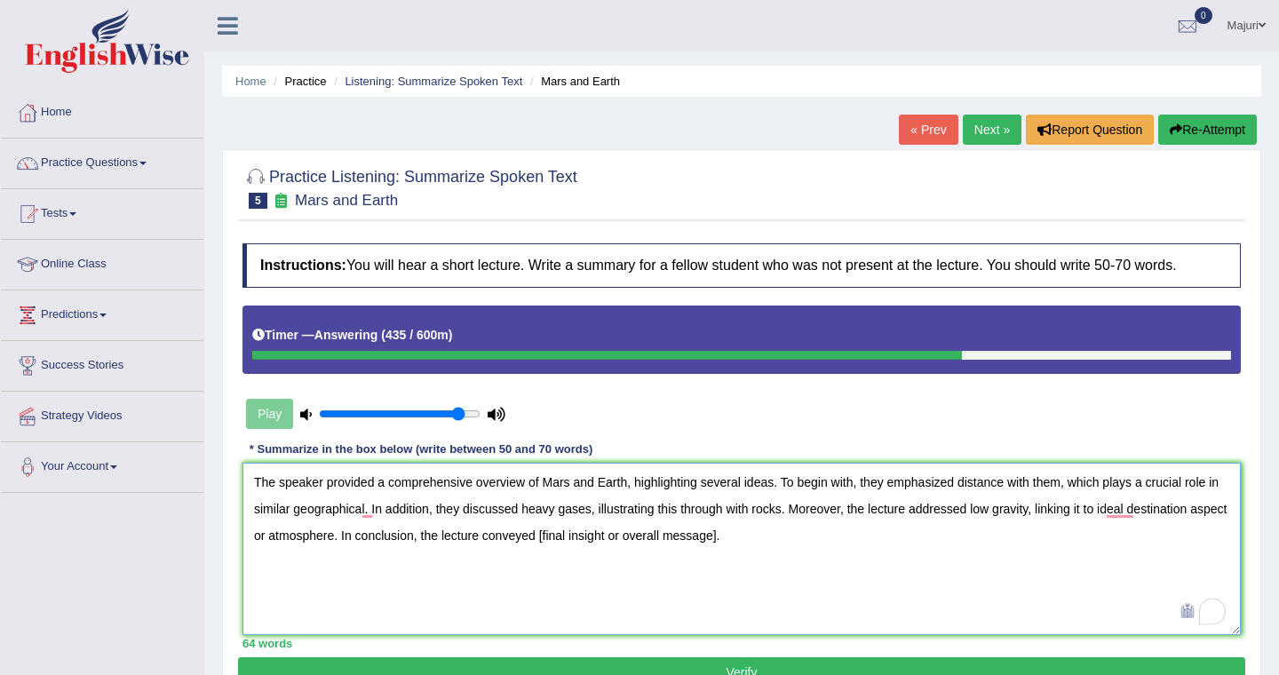
click at [817, 558] on textarea "The speaker provided a comprehensive overview of Mars and Earth, highlighting s…" at bounding box center [741, 549] width 998 height 172
click at [757, 542] on textarea "The speaker provided a comprehensive overview of Mars and Earth, highlighting s…" at bounding box center [741, 549] width 998 height 172
click at [759, 539] on textarea "The speaker provided a comprehensive overview of Mars and Earth, highlighting s…" at bounding box center [741, 549] width 998 height 172
click at [582, 541] on textarea "The speaker provided a comprehensive overview of Mars and Earth, highlighting s…" at bounding box center [741, 549] width 998 height 172
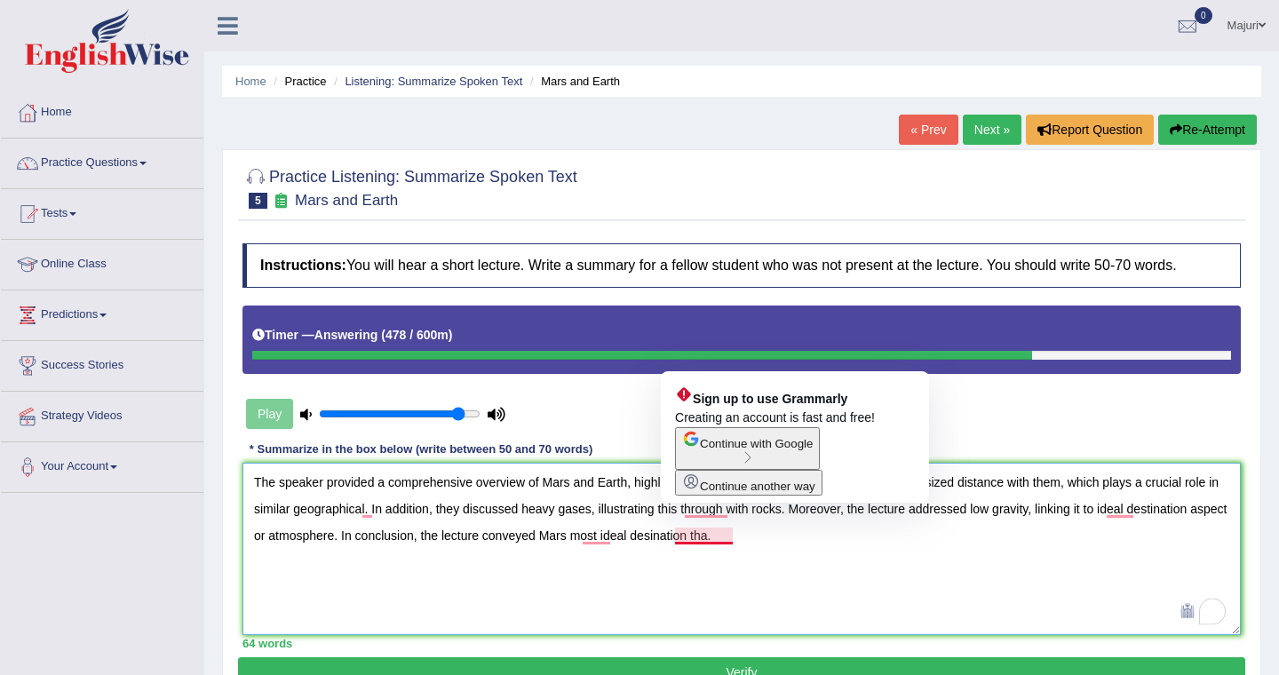
click at [701, 539] on textarea "The speaker provided a comprehensive overview of Mars and Earth, highlighting s…" at bounding box center [741, 549] width 998 height 172
click at [696, 538] on textarea "The speaker provided a comprehensive overview of Mars and Earth, highlighting s…" at bounding box center [741, 549] width 998 height 172
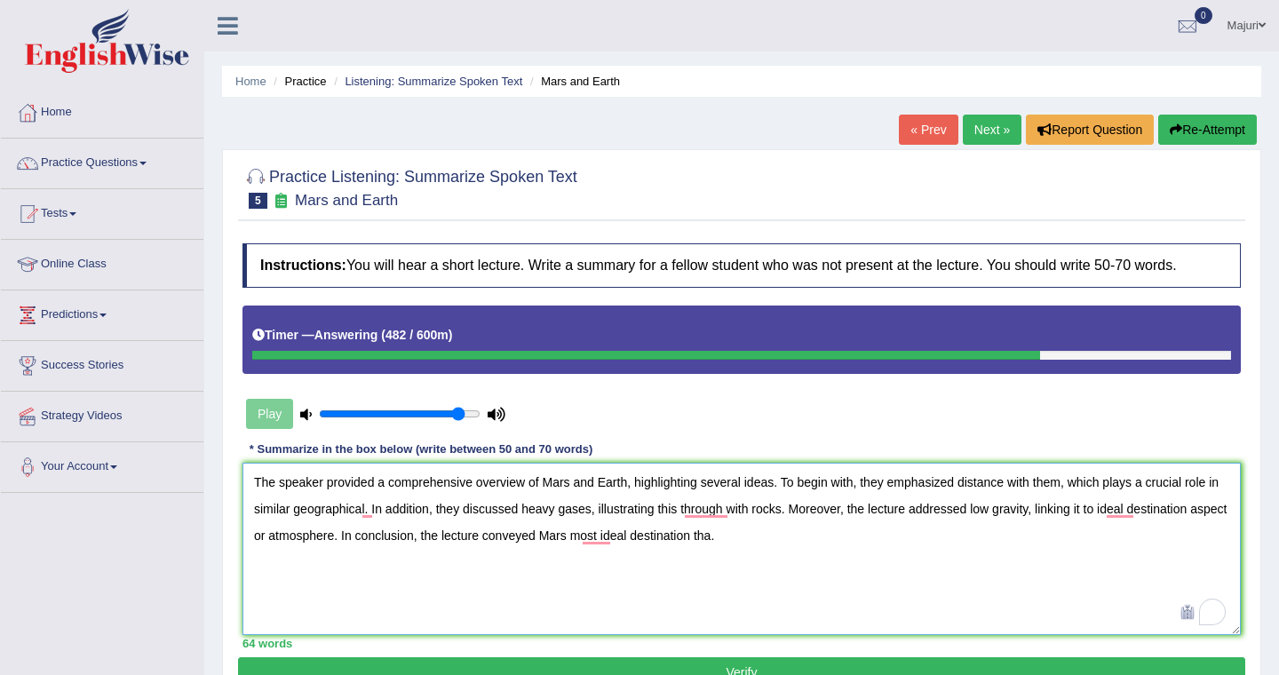
click at [756, 538] on textarea "The speaker provided a comprehensive overview of Mars and Earth, highlighting s…" at bounding box center [741, 549] width 998 height 172
click at [811, 548] on textarea "The speaker provided a comprehensive overview of Mars and Earth, highlighting s…" at bounding box center [741, 549] width 998 height 172
click at [607, 566] on textarea "The speaker provided a comprehensive overview of Mars and Earth, highlighting s…" at bounding box center [741, 549] width 998 height 172
click at [582, 537] on textarea "The speaker provided a comprehensive overview of Mars and Earth, highlighting s…" at bounding box center [741, 549] width 998 height 172
click at [635, 552] on textarea "The speaker provided a comprehensive overview of Mars and Earth, highlighting s…" at bounding box center [741, 549] width 998 height 172
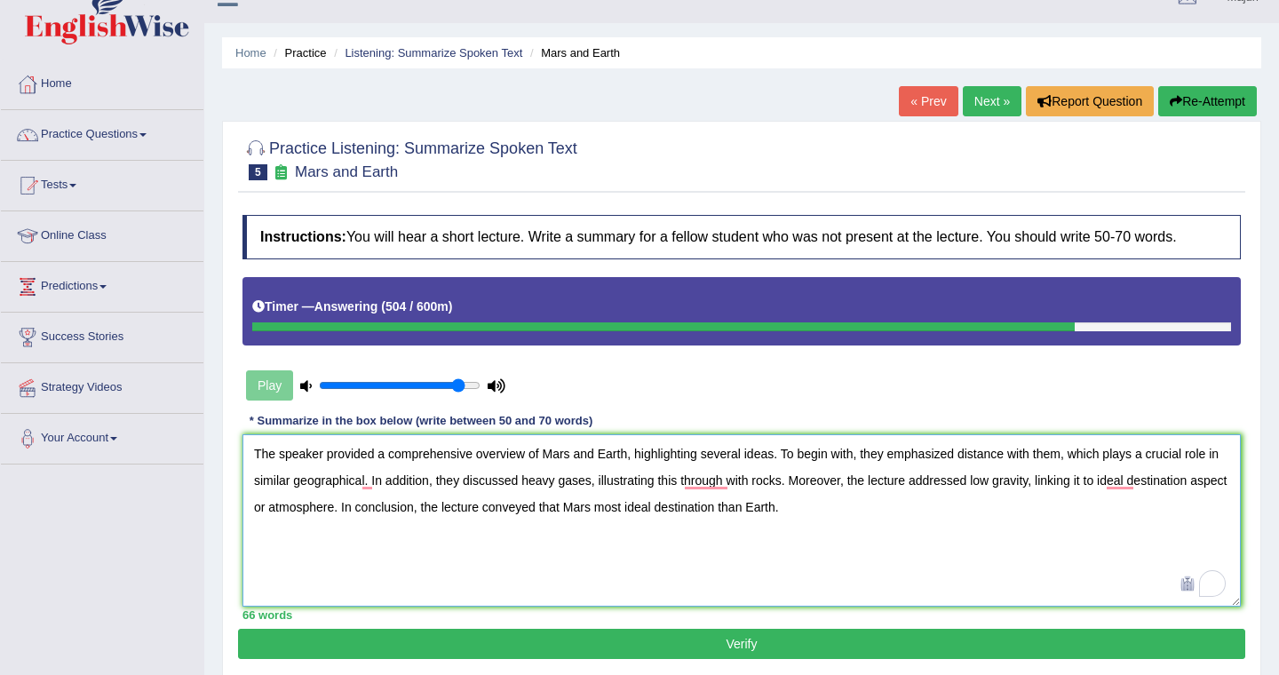
scroll to position [36, 0]
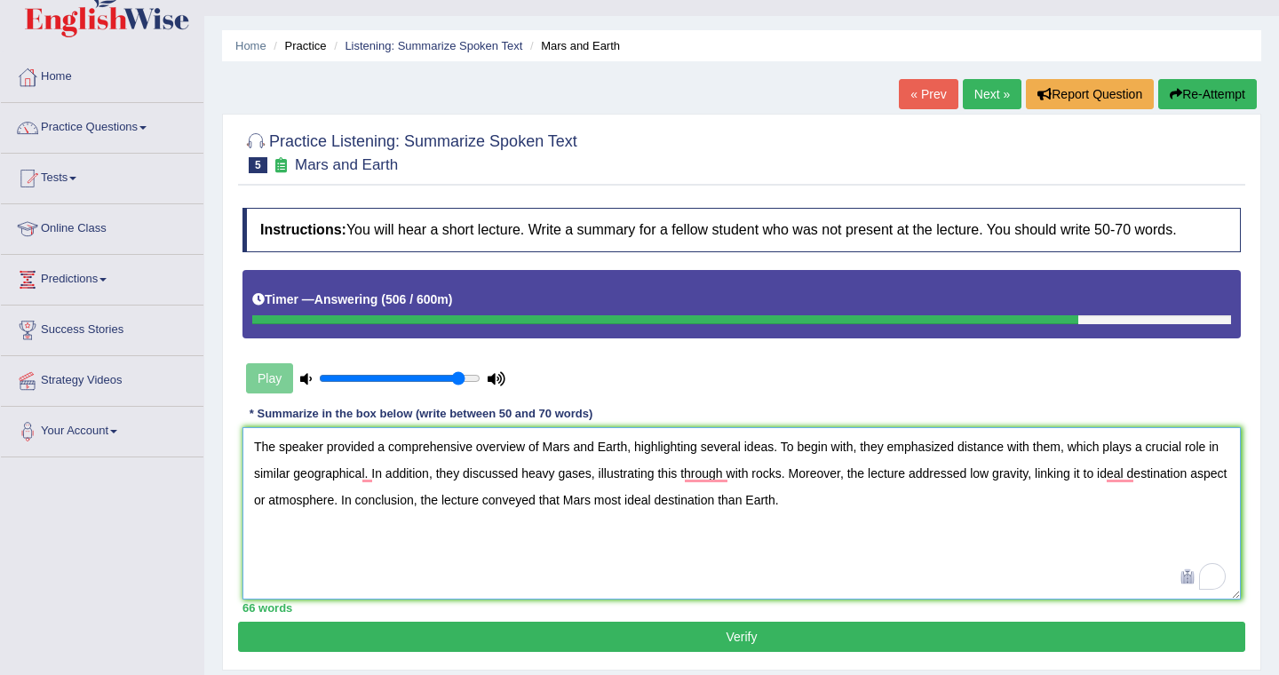
click at [891, 564] on textarea "The speaker provided a comprehensive overview of Mars and Earth, highlighting s…" at bounding box center [741, 513] width 998 height 172
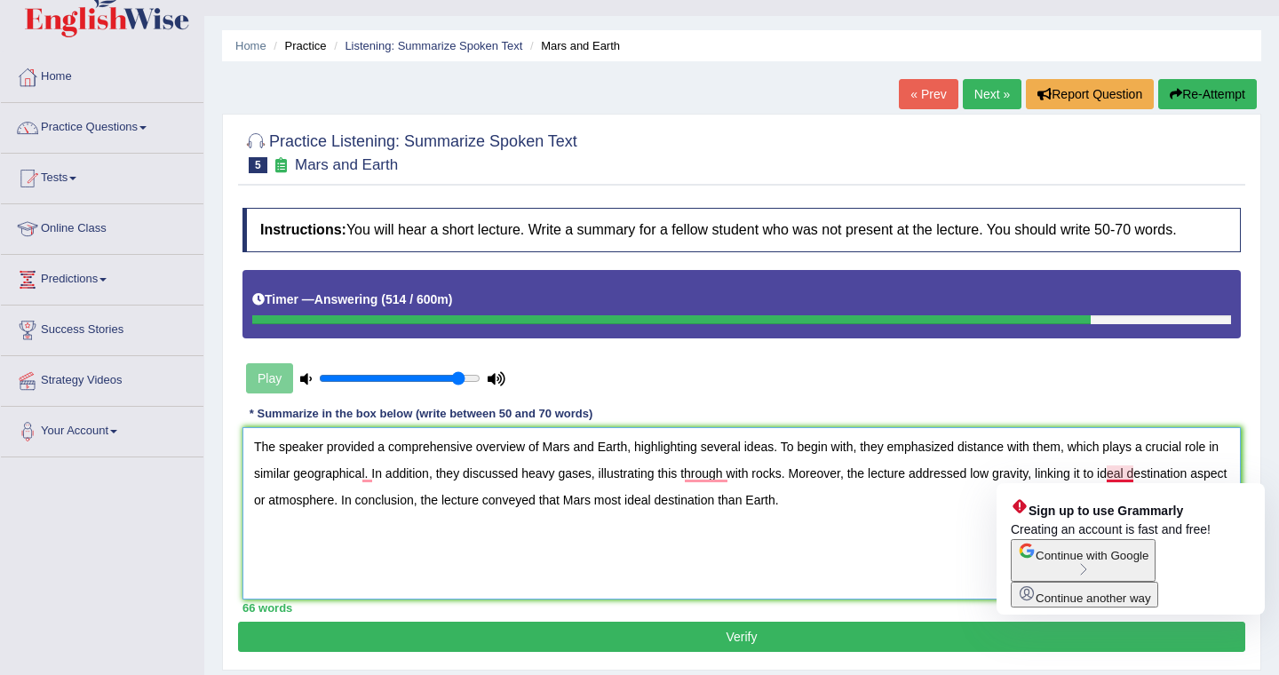
click at [1120, 473] on textarea "The speaker provided a comprehensive overview of Mars and Earth, highlighting s…" at bounding box center [741, 513] width 998 height 172
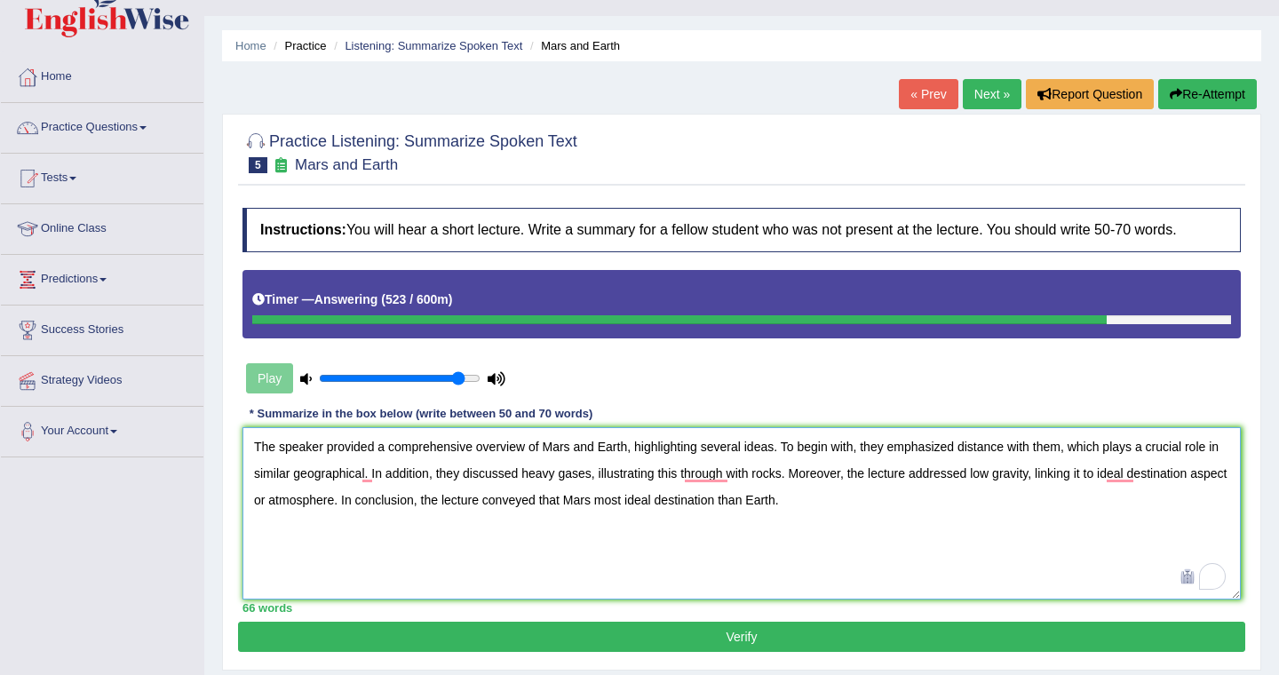
drag, startPoint x: 1105, startPoint y: 475, endPoint x: 1198, endPoint y: 476, distance: 92.3
click at [1198, 476] on textarea "The speaker provided a comprehensive overview of Mars and Earth, highlighting s…" at bounding box center [741, 513] width 998 height 172
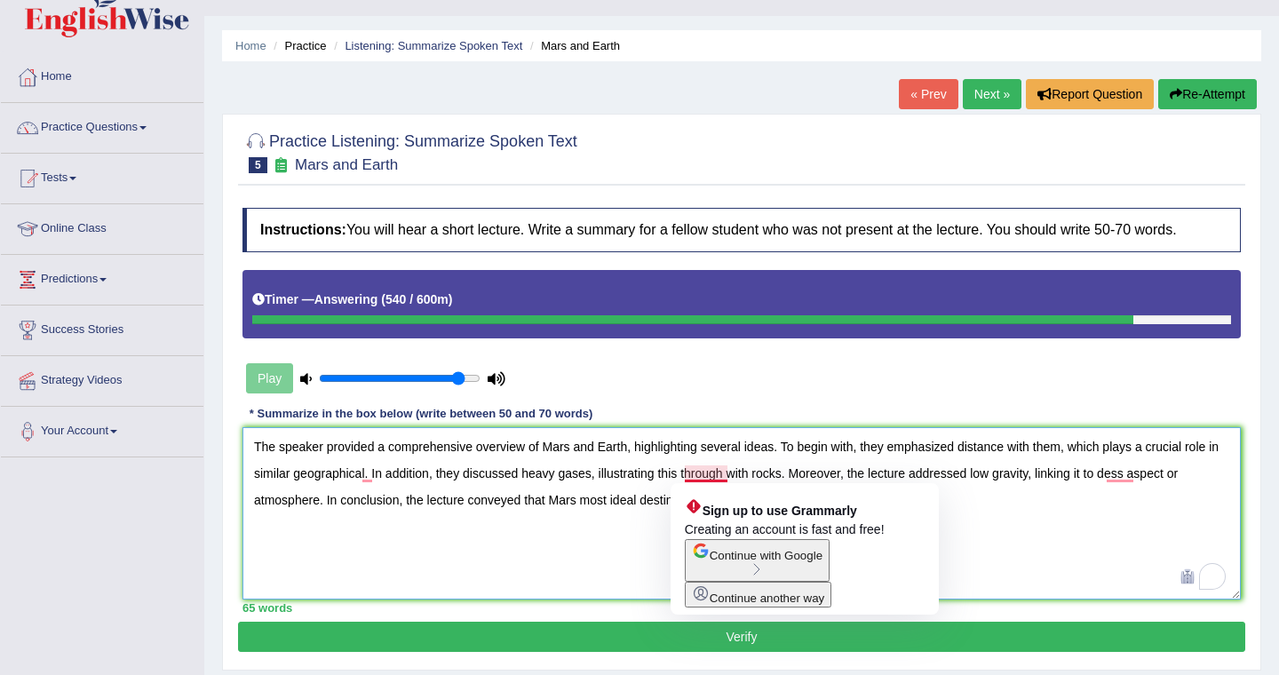
click at [701, 477] on textarea "The speaker provided a comprehensive overview of Mars and Earth, highlighting s…" at bounding box center [741, 513] width 998 height 172
click at [727, 476] on textarea "The speaker provided a comprehensive overview of Mars and Earth, highlighting s…" at bounding box center [741, 513] width 998 height 172
click at [684, 474] on textarea "The speaker provided a comprehensive overview of Mars and Earth, highlighting s…" at bounding box center [741, 513] width 998 height 172
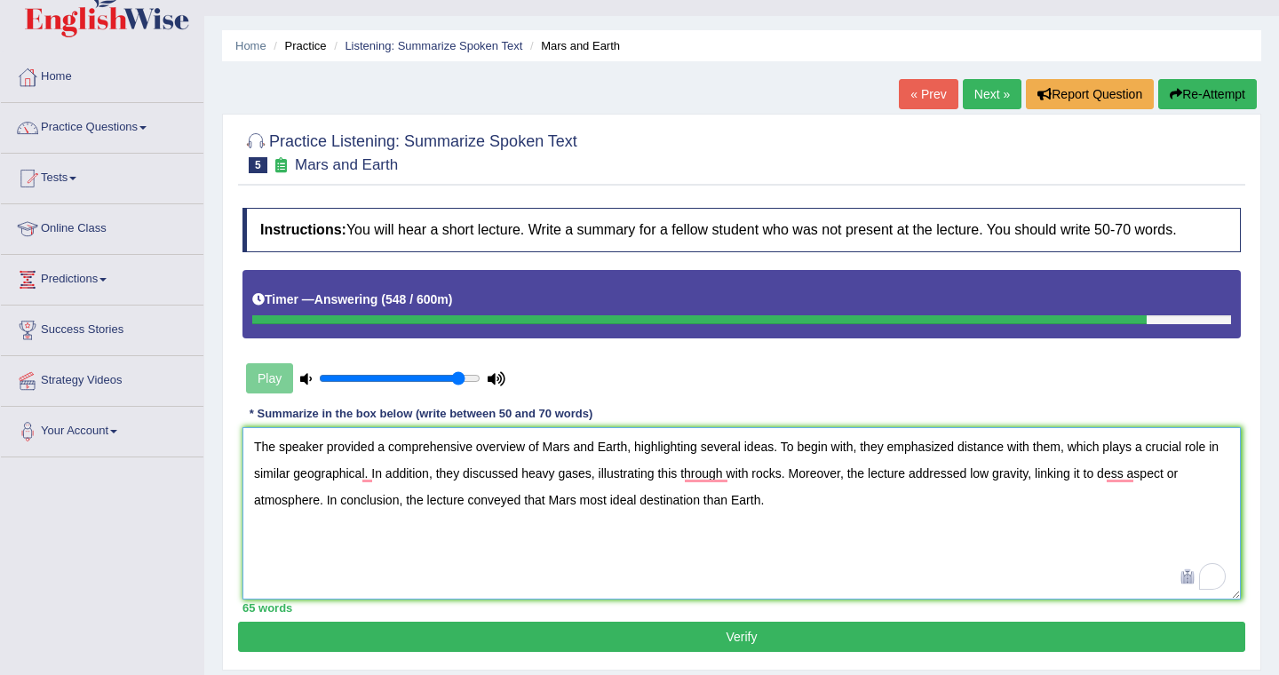
click at [1132, 477] on textarea "The speaker provided a comprehensive overview of Mars and Earth, highlighting s…" at bounding box center [741, 513] width 998 height 172
click at [754, 476] on textarea "The speaker provided a comprehensive overview of Mars and Earth, highlighting s…" at bounding box center [741, 513] width 998 height 172
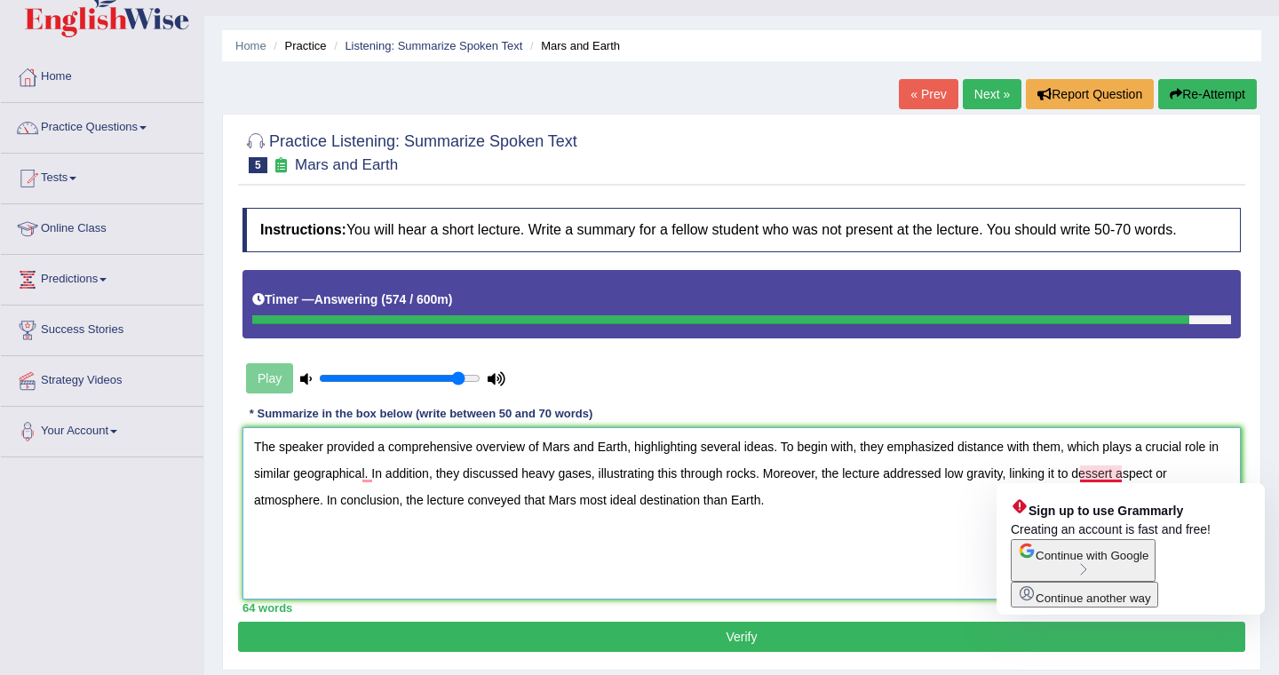
click at [1108, 476] on textarea "The speaker provided a comprehensive overview of Mars and Earth, highlighting s…" at bounding box center [741, 513] width 998 height 172
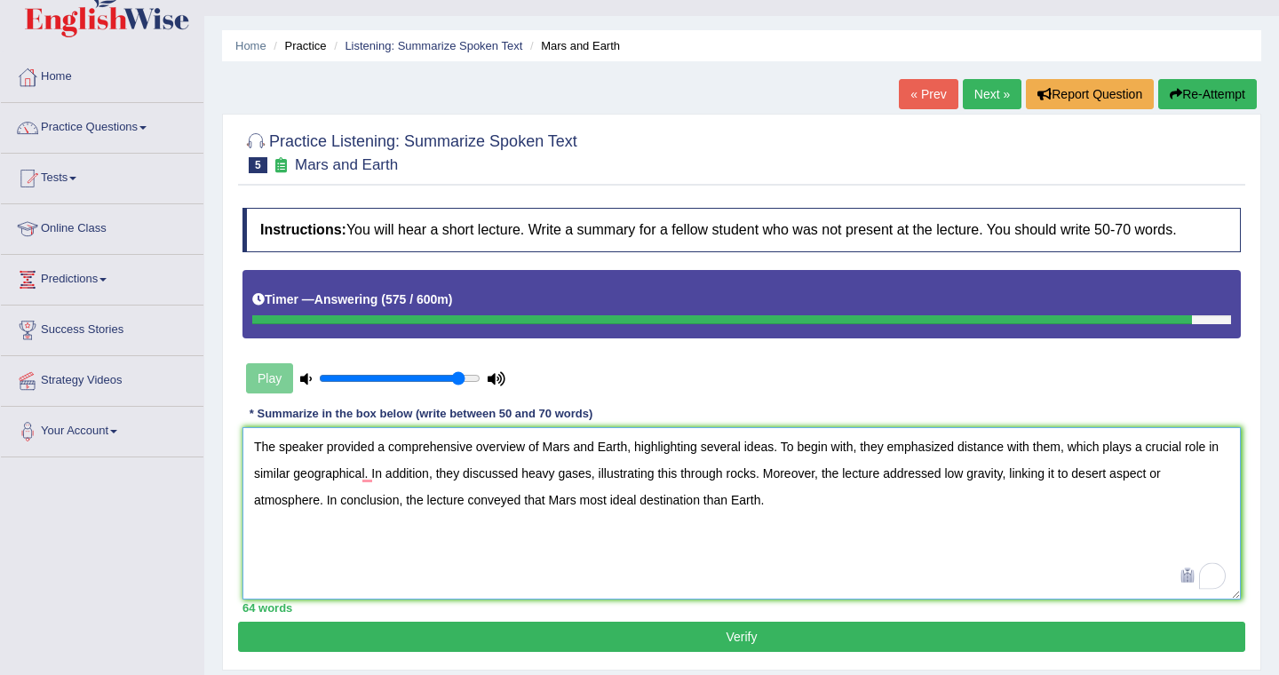
click at [1127, 504] on textarea "The speaker provided a comprehensive overview of Mars and Earth, highlighting s…" at bounding box center [741, 513] width 998 height 172
click at [1137, 483] on textarea "The speaker provided a comprehensive overview of Mars and Earth, highlighting s…" at bounding box center [741, 513] width 998 height 172
click at [1158, 476] on textarea "The speaker provided a comprehensive overview of Mars and Earth, highlighting s…" at bounding box center [741, 513] width 998 height 172
click at [1136, 559] on textarea "The speaker provided a comprehensive overview of Mars and Earth, highlighting s…" at bounding box center [741, 513] width 998 height 172
click at [1119, 476] on textarea "The speaker provided a comprehensive overview of Mars and Earth, highlighting s…" at bounding box center [741, 513] width 998 height 172
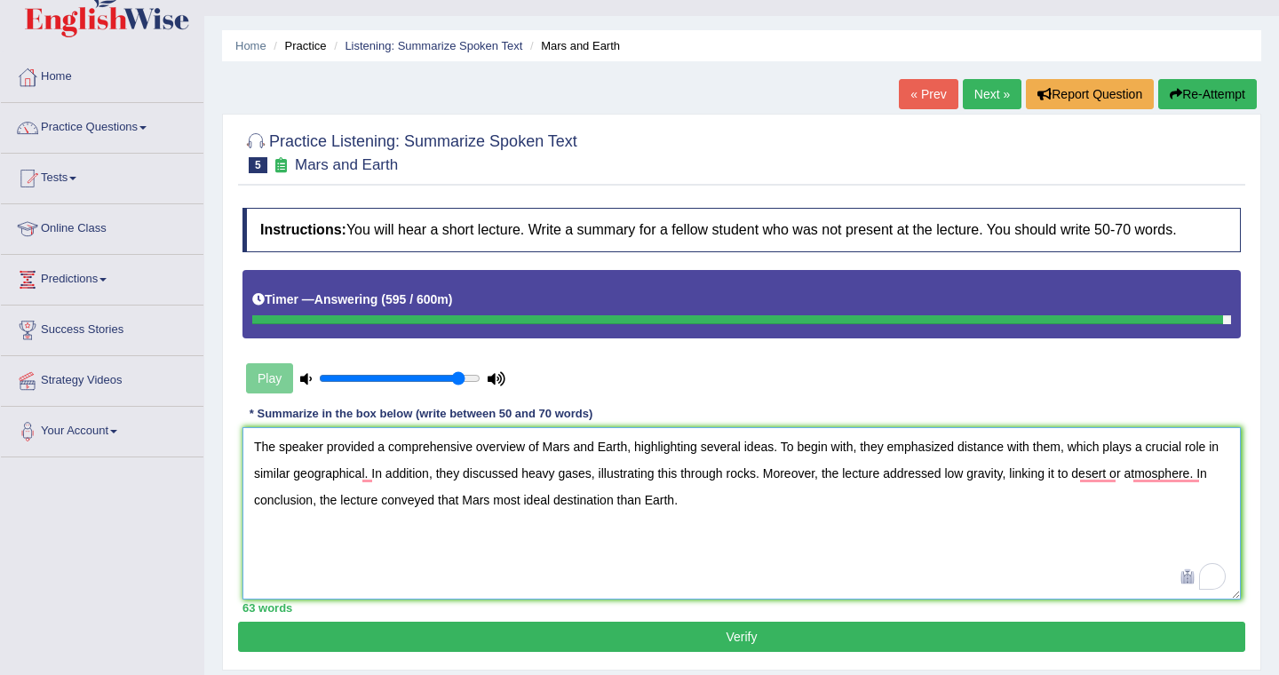
type textarea "The speaker provided a comprehensive overview of Mars and Earth, highlighting s…"
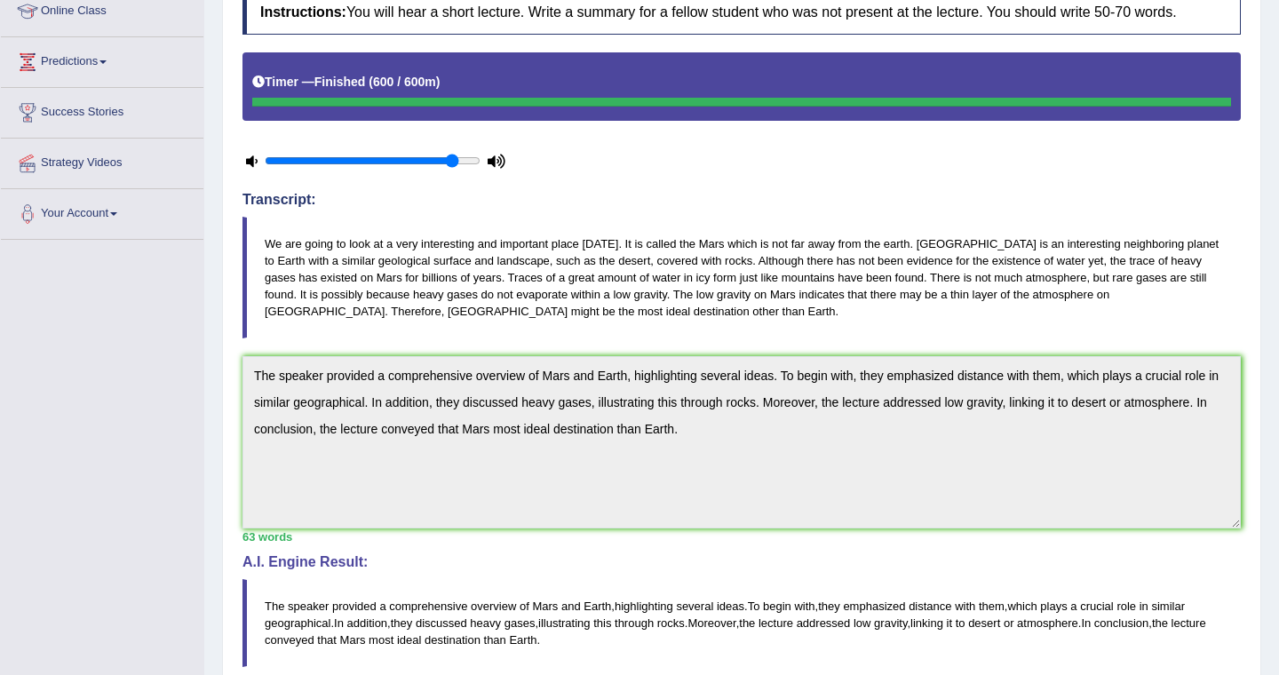
scroll to position [582, 0]
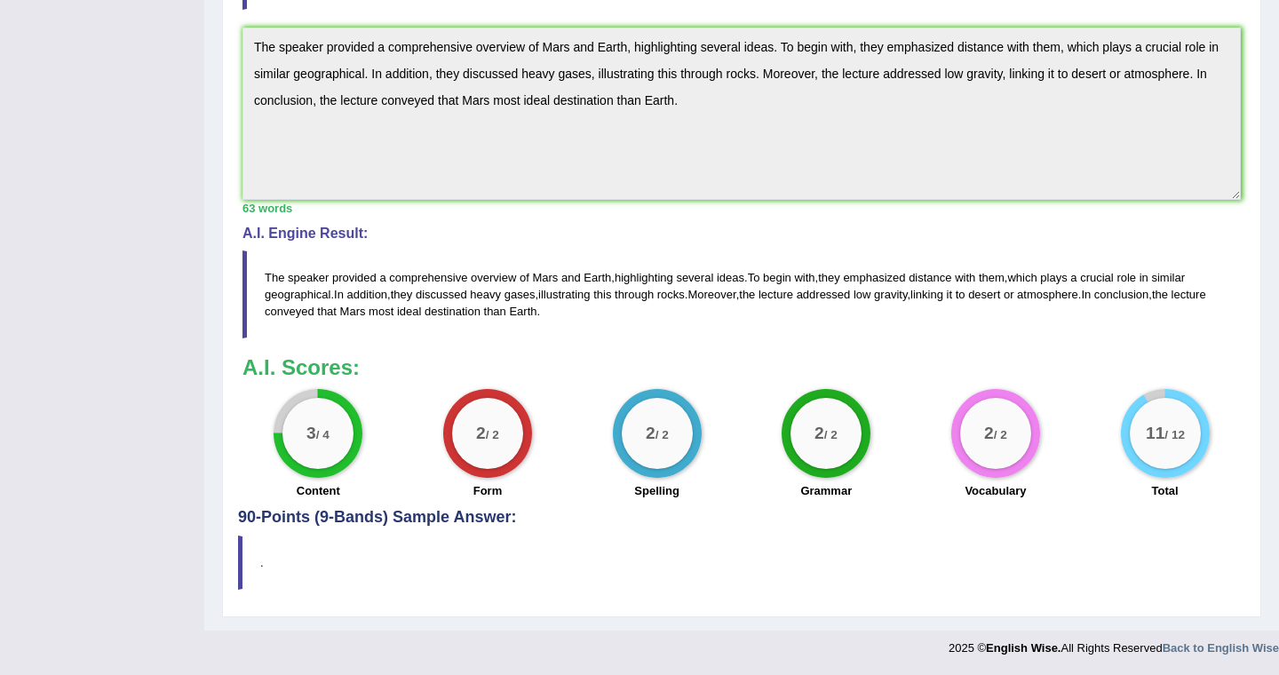
click at [751, 522] on h4 "90-Points (9-Bands) Sample Answer:" at bounding box center [741, 87] width 1007 height 878
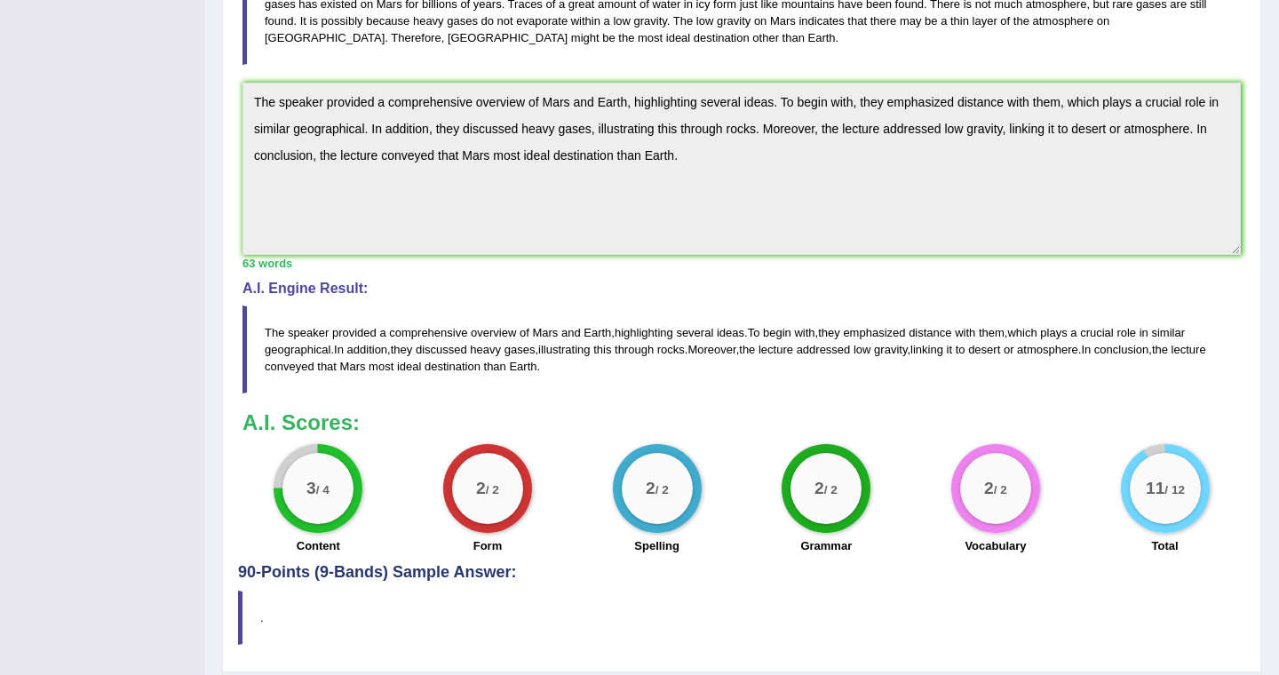
scroll to position [0, 0]
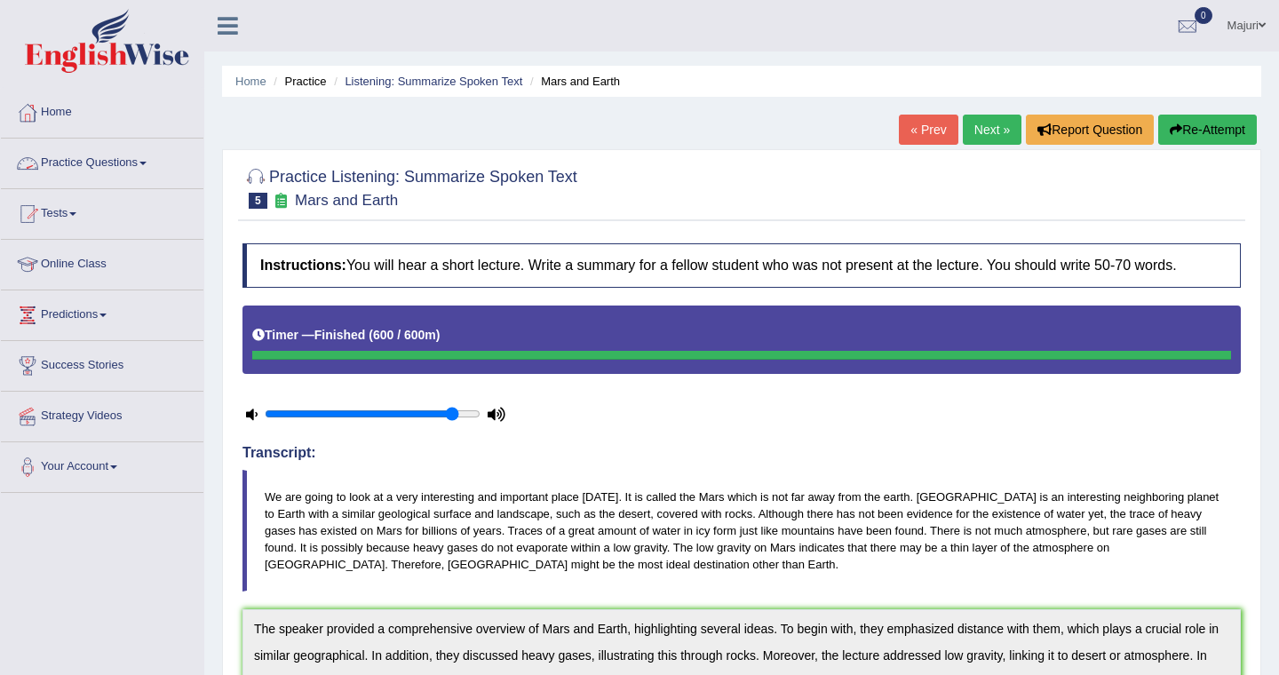
click at [107, 170] on link "Practice Questions" at bounding box center [102, 161] width 202 height 44
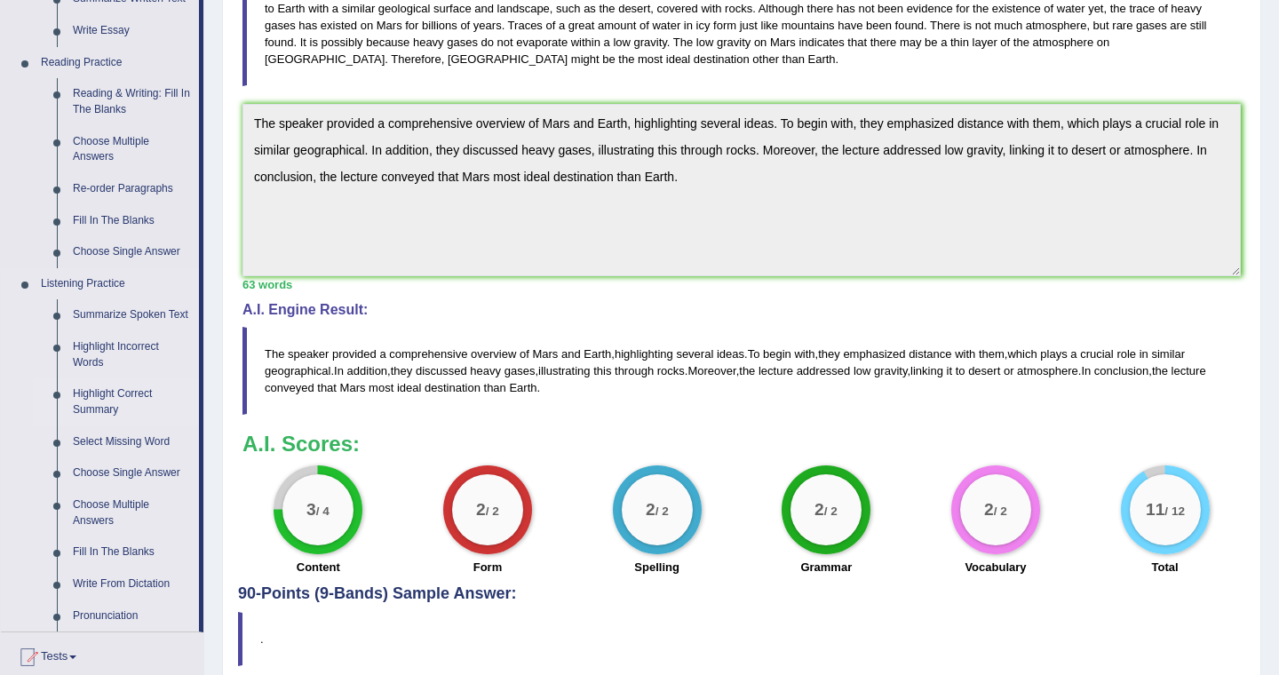
scroll to position [503, 0]
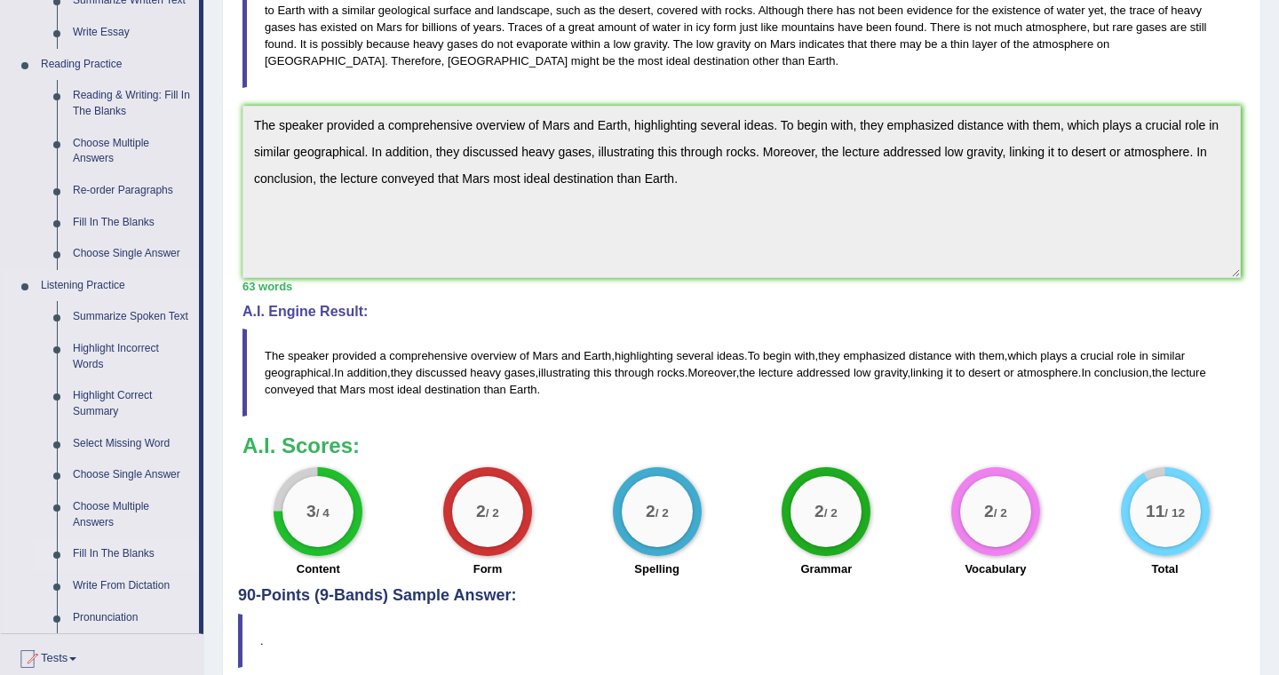
click at [135, 570] on link "Fill In The Blanks" at bounding box center [132, 554] width 134 height 32
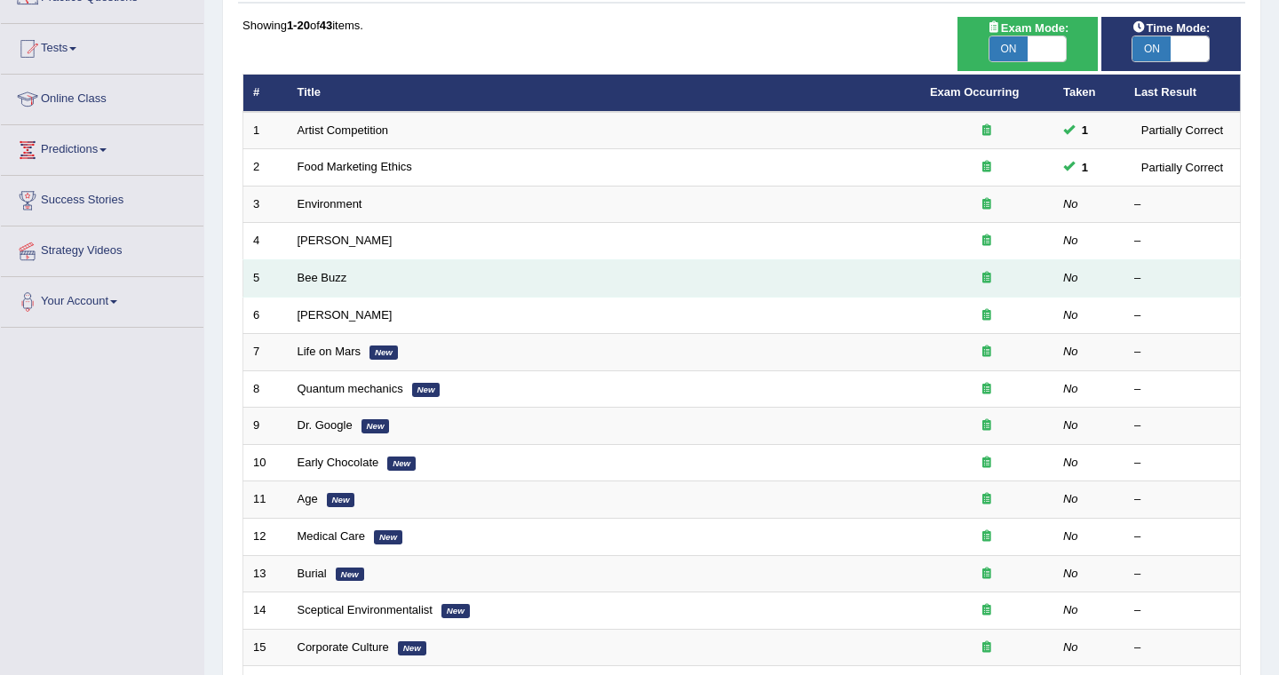
scroll to position [178, 0]
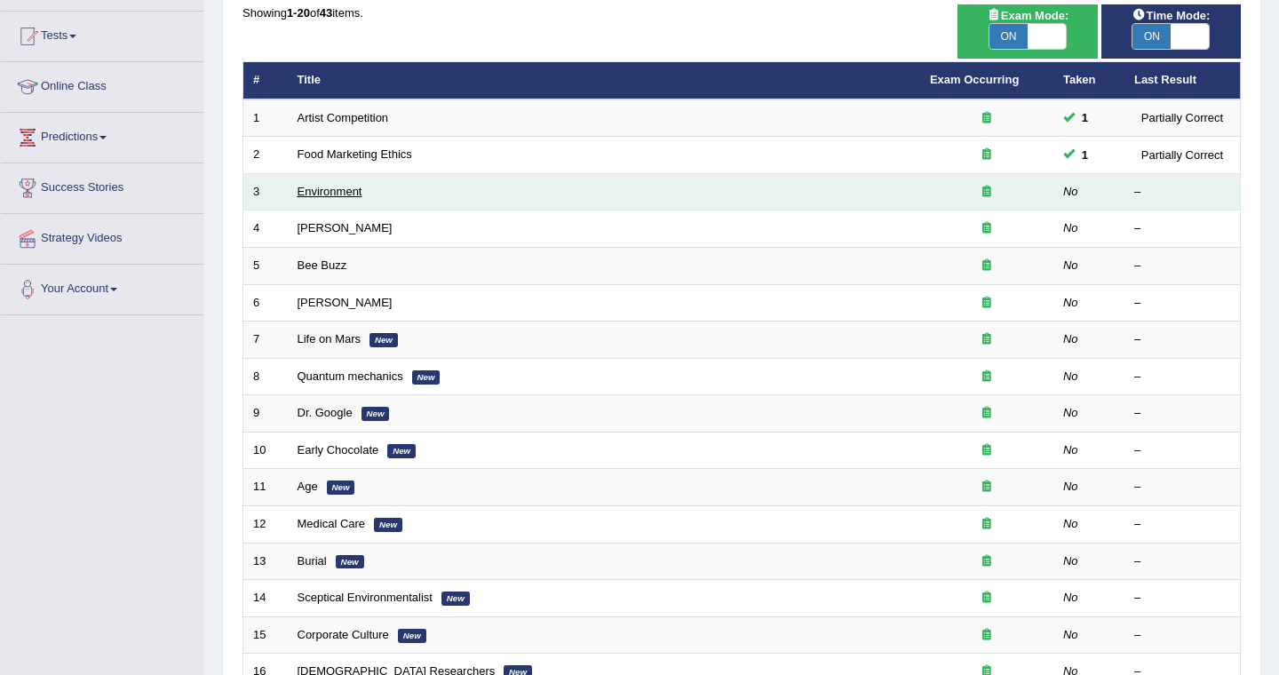
click at [326, 194] on link "Environment" at bounding box center [329, 191] width 65 height 13
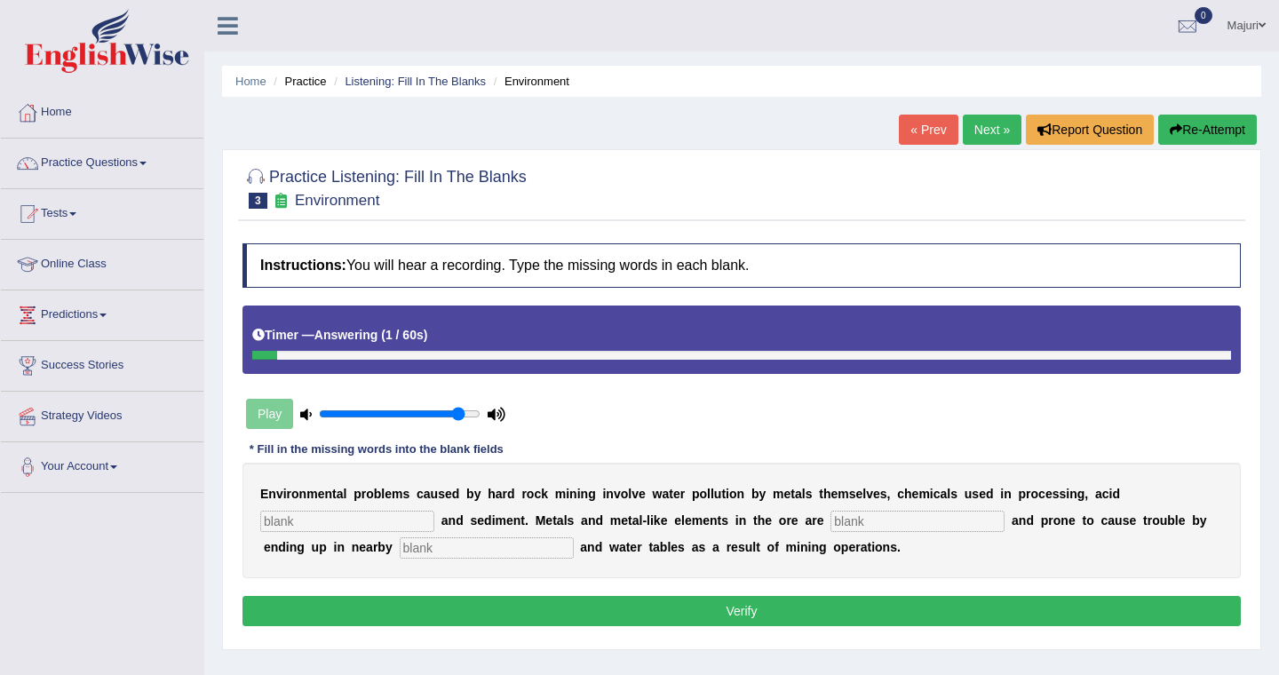
click at [852, 522] on input "text" at bounding box center [917, 521] width 174 height 21
type input "toxics"
click at [436, 545] on input "text" at bounding box center [487, 547] width 174 height 21
click at [377, 519] on input "text" at bounding box center [347, 521] width 174 height 21
click at [400, 549] on input "stream" at bounding box center [487, 547] width 174 height 21
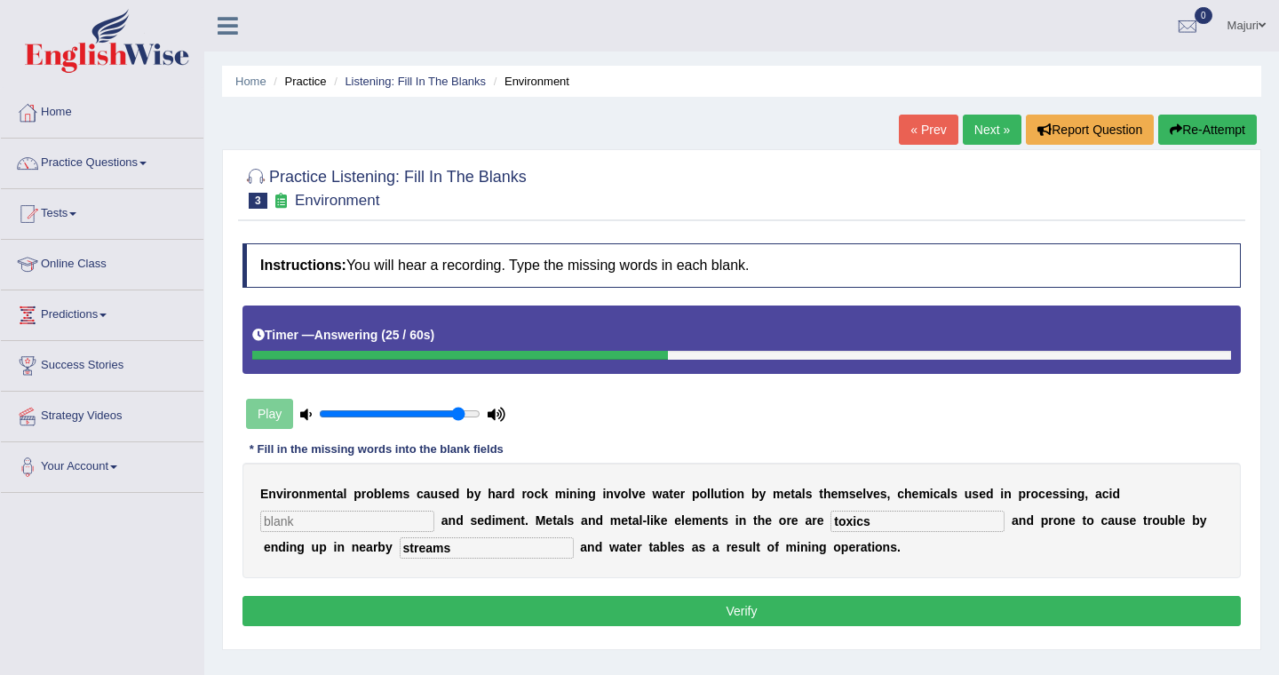
type input "streams"
click at [387, 522] on input "text" at bounding box center [347, 521] width 174 height 21
type input "p"
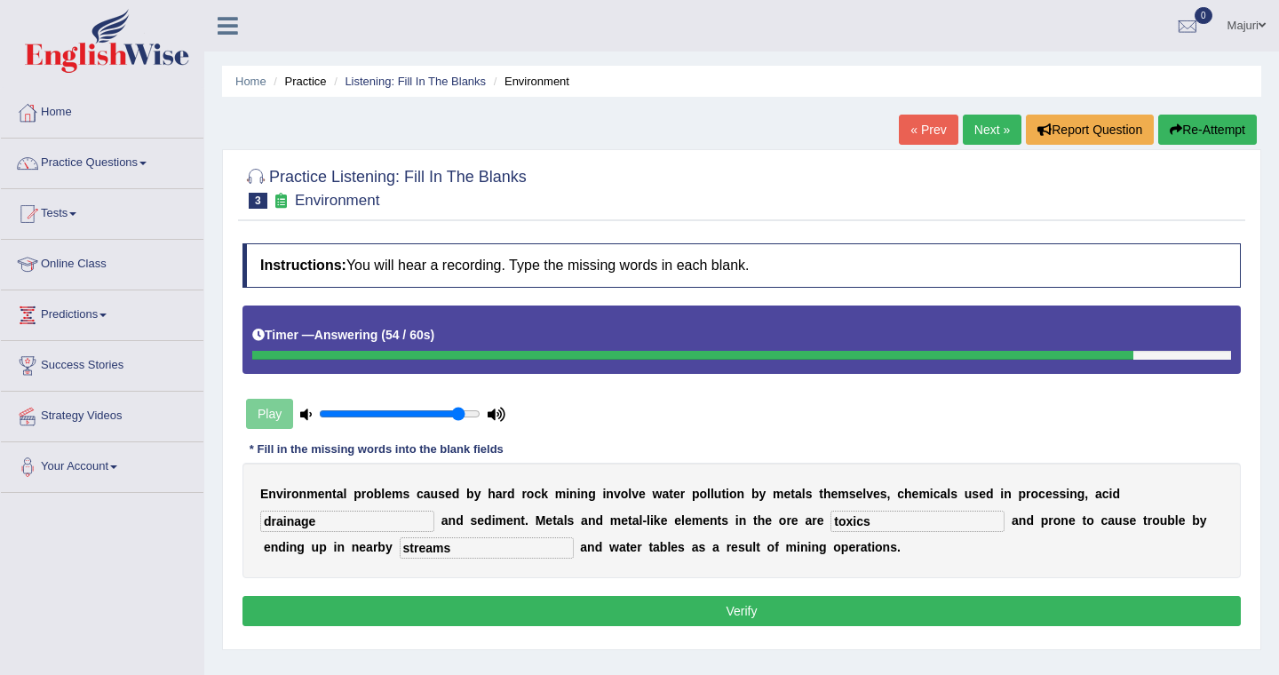
type input "drainage"
click at [557, 573] on div "E n v i r o n m e n t a l p r o b l e m s c a u s e d b y h a r d r o c k m i n…" at bounding box center [741, 520] width 998 height 115
click at [678, 615] on button "Verify" at bounding box center [741, 611] width 998 height 30
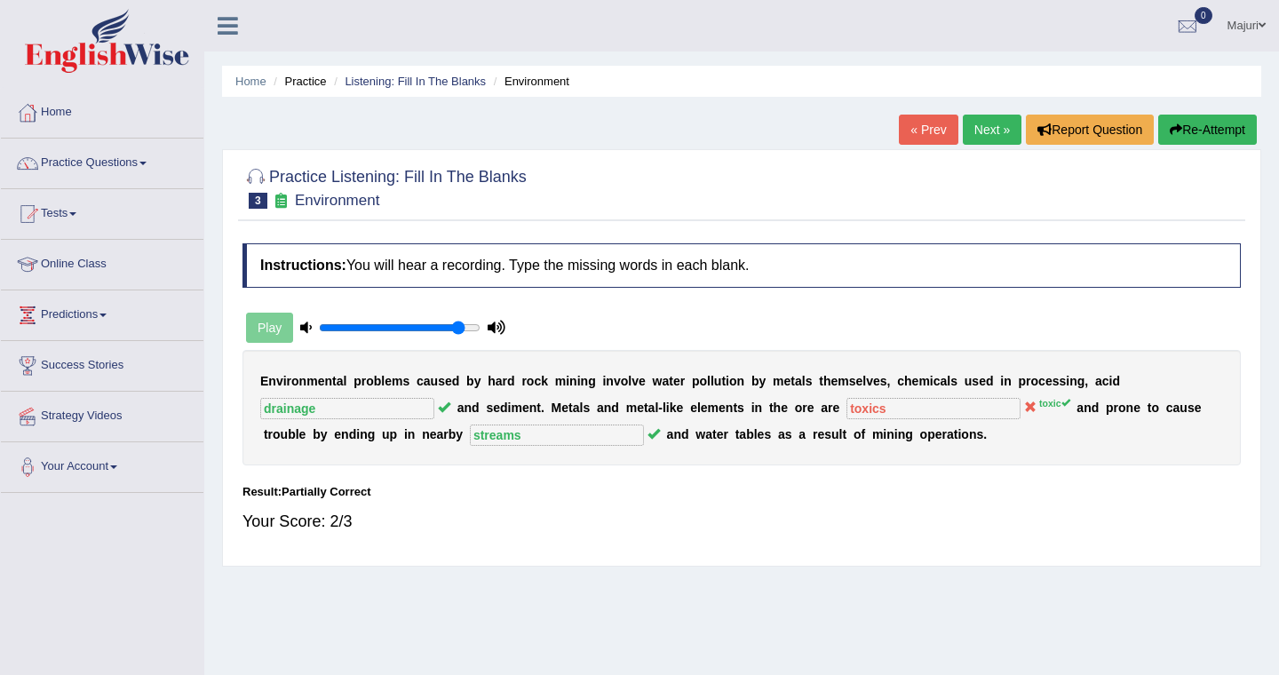
click at [606, 596] on div "Home Practice Listening: Fill In The Blanks Environment « Prev Next » Report Qu…" at bounding box center [741, 444] width 1074 height 888
click at [107, 179] on link "Practice Questions" at bounding box center [102, 161] width 202 height 44
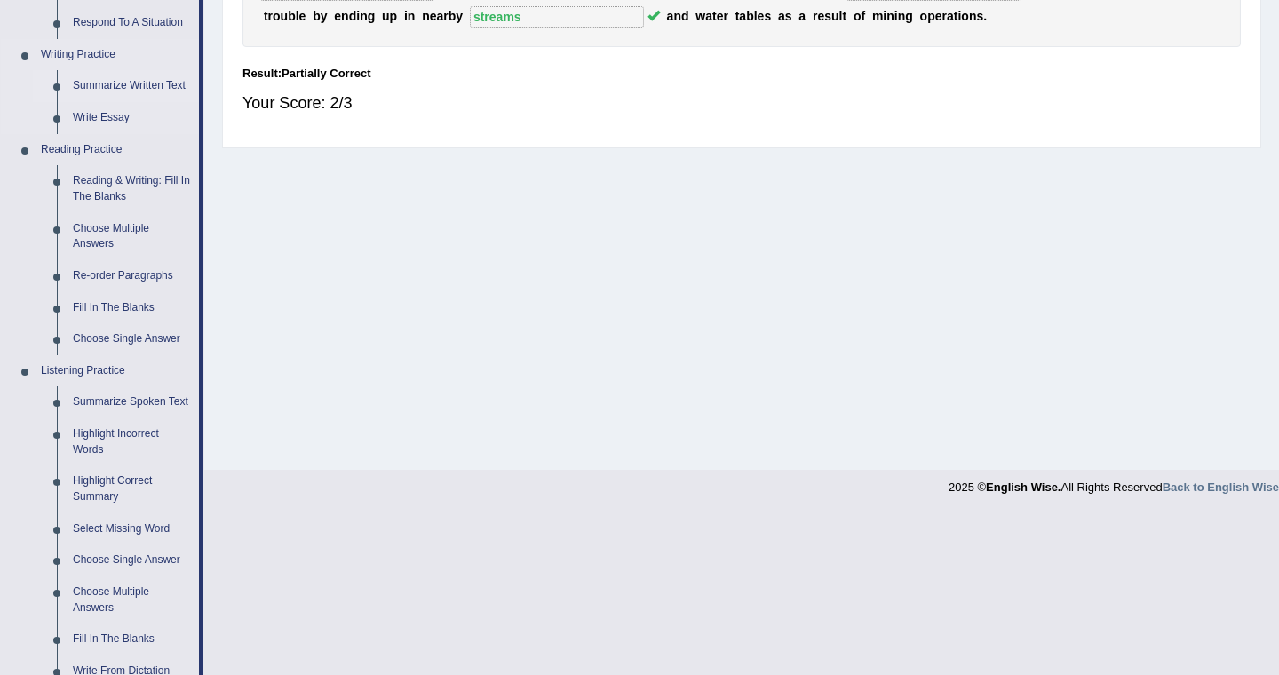
scroll to position [602, 0]
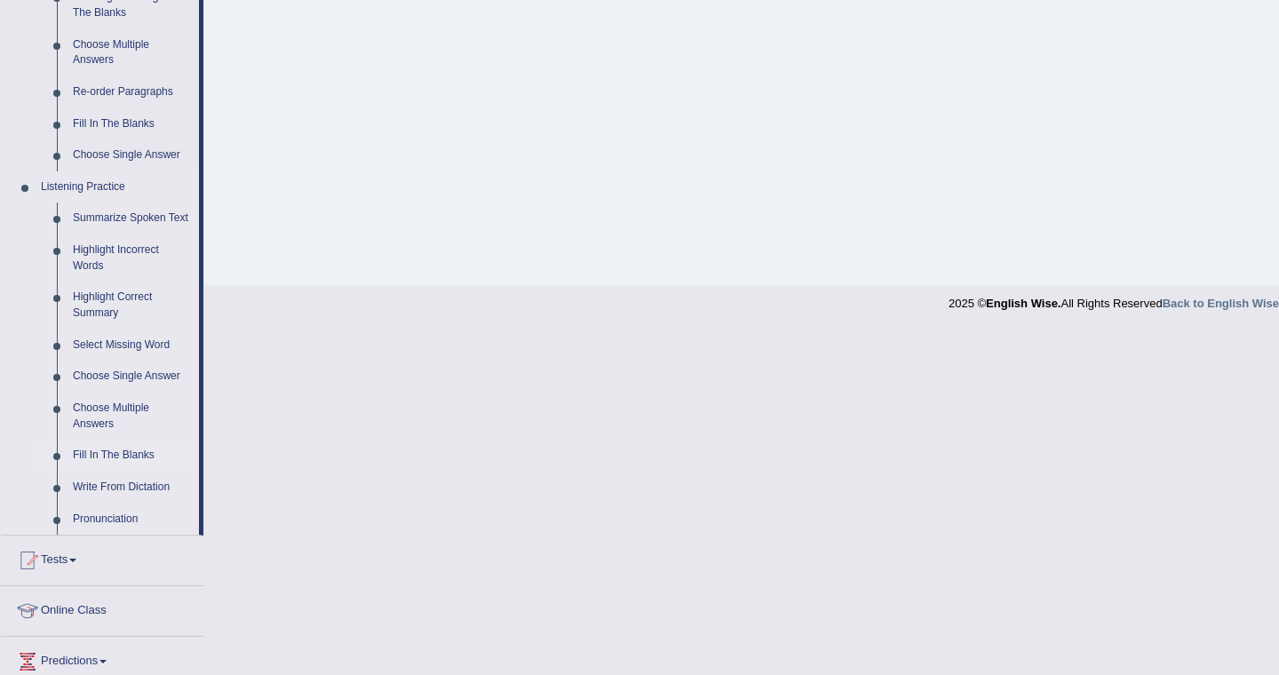
click at [115, 469] on link "Fill In The Blanks" at bounding box center [132, 455] width 134 height 32
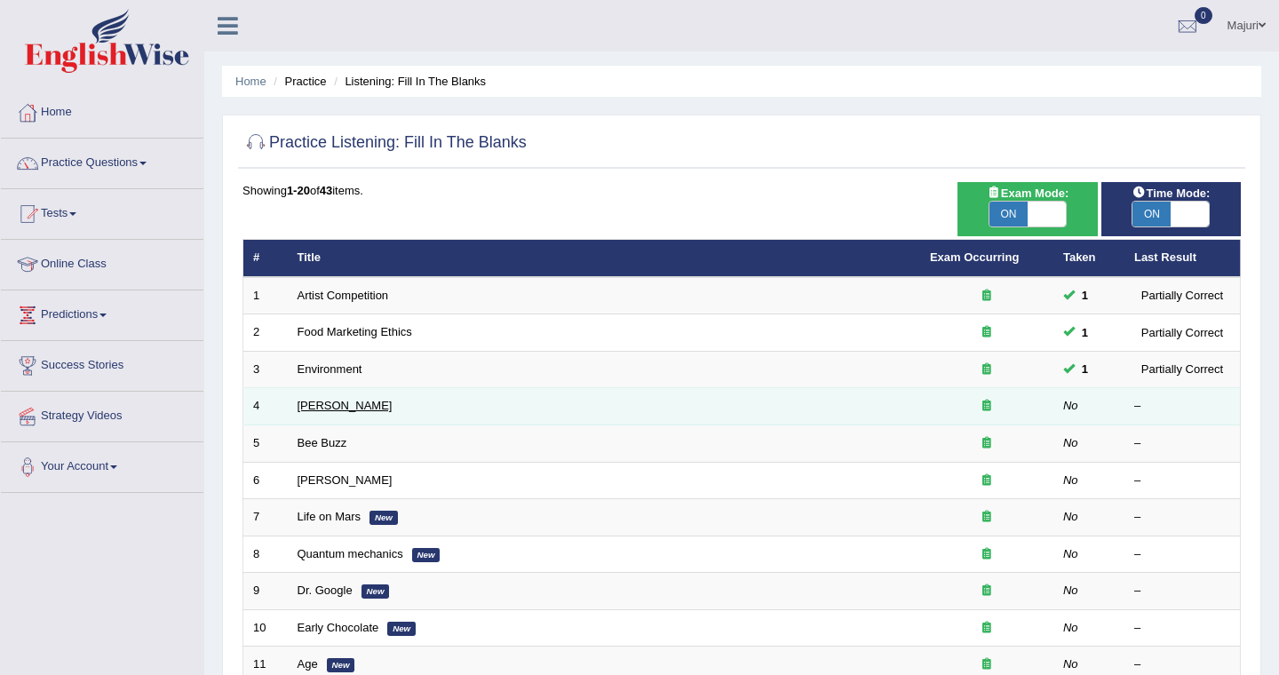
click at [305, 408] on link "[PERSON_NAME]" at bounding box center [344, 405] width 95 height 13
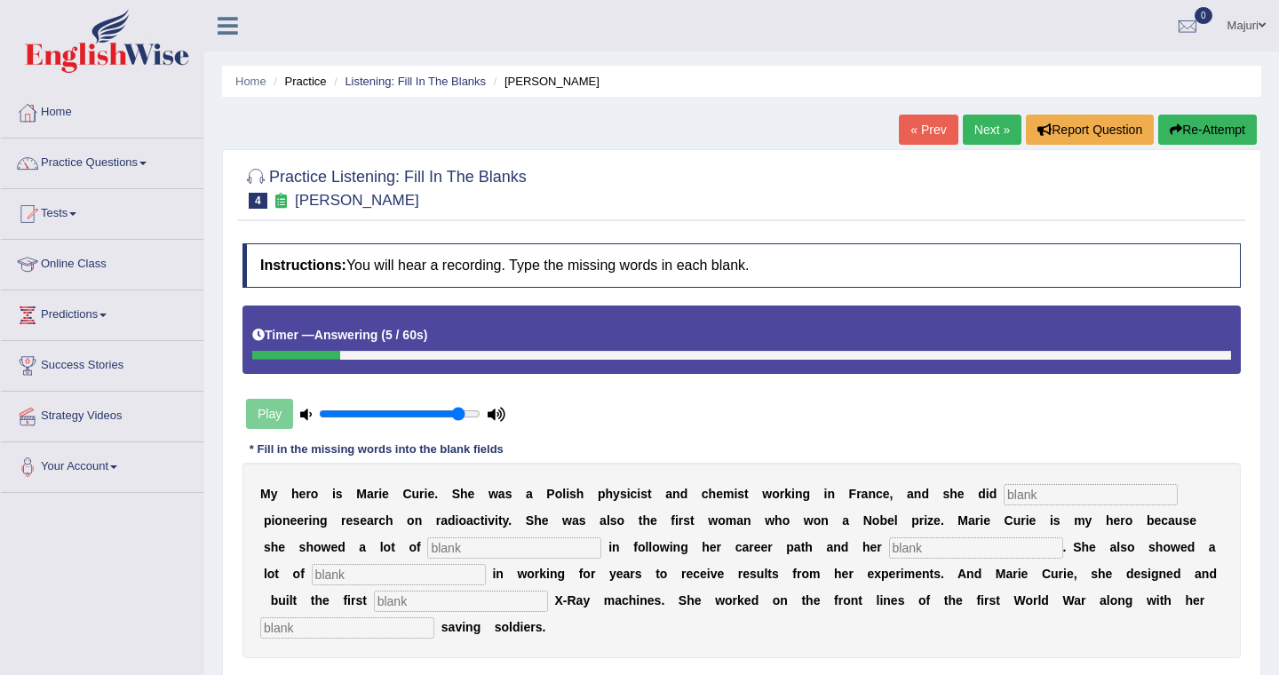
click at [1041, 499] on input "text" at bounding box center [1090, 494] width 174 height 21
click at [427, 546] on input "text" at bounding box center [514, 547] width 174 height 21
type input "determination"
click at [1031, 494] on input "text" at bounding box center [1090, 494] width 174 height 21
type input "conductive"
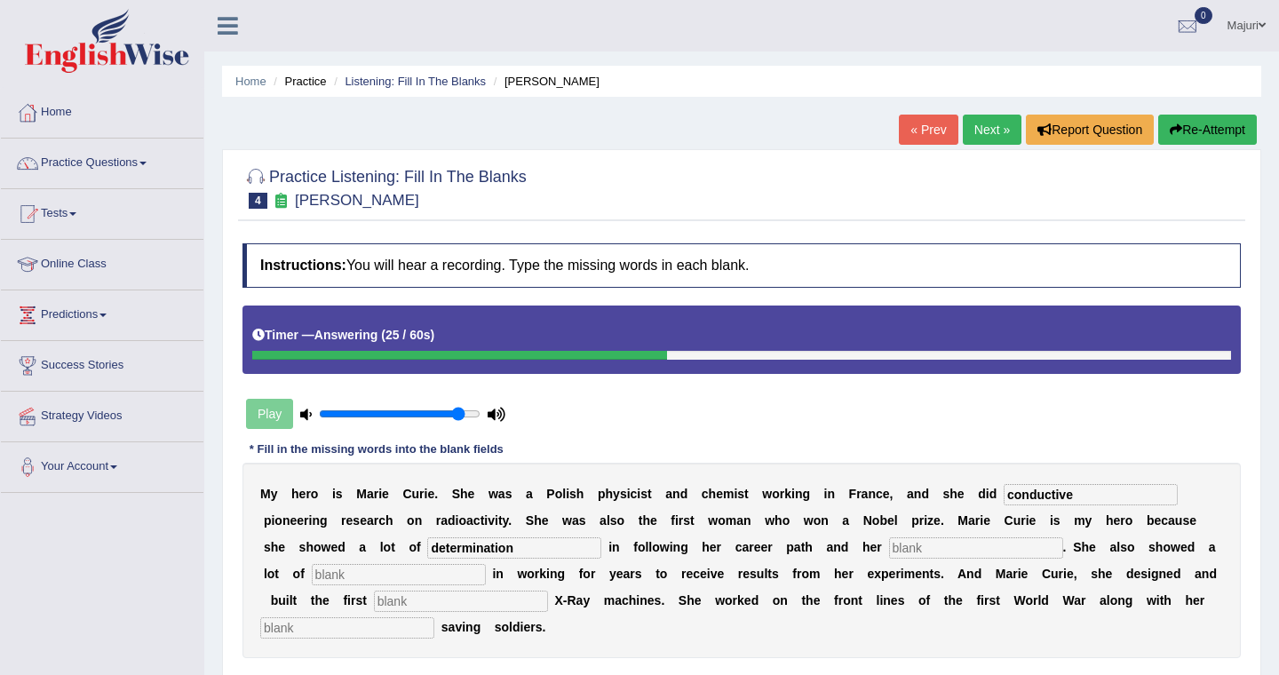
click at [889, 553] on input "text" at bounding box center [976, 547] width 174 height 21
type input "f"
type input "passion"
click at [358, 570] on input "text" at bounding box center [399, 574] width 174 height 21
click at [351, 632] on input "text" at bounding box center [347, 627] width 174 height 21
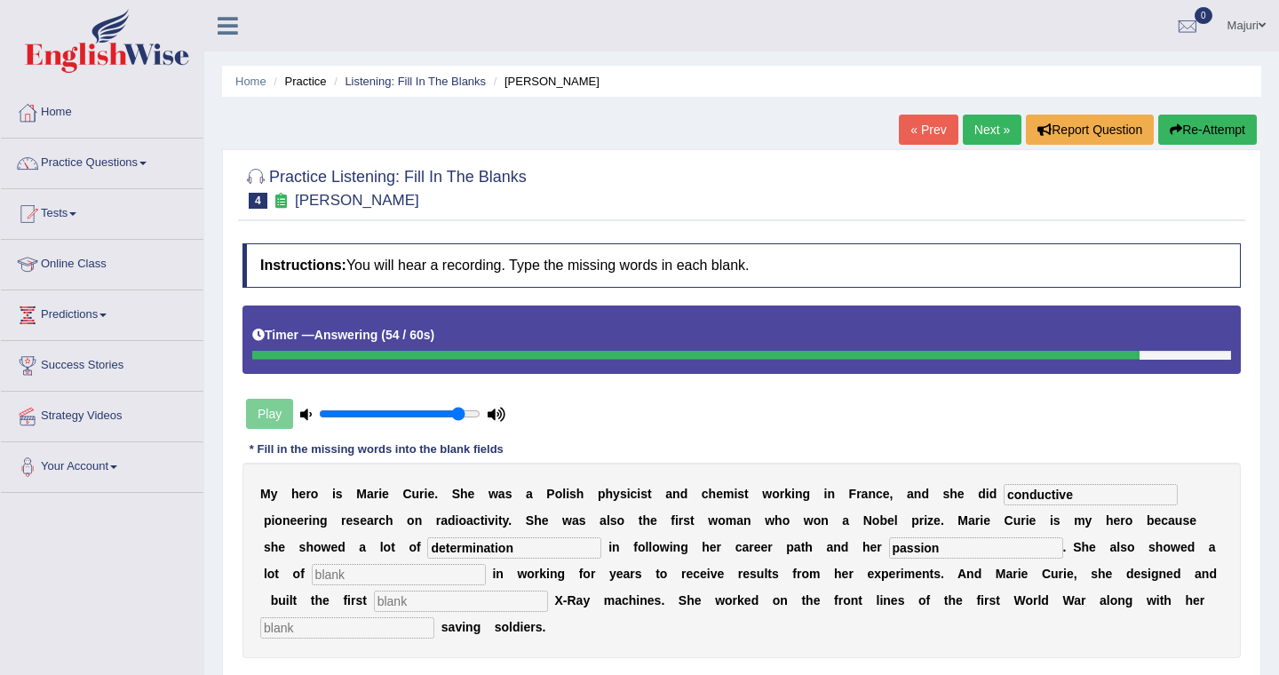
click at [374, 606] on input "text" at bounding box center [461, 600] width 174 height 21
click at [335, 569] on input "text" at bounding box center [399, 574] width 174 height 21
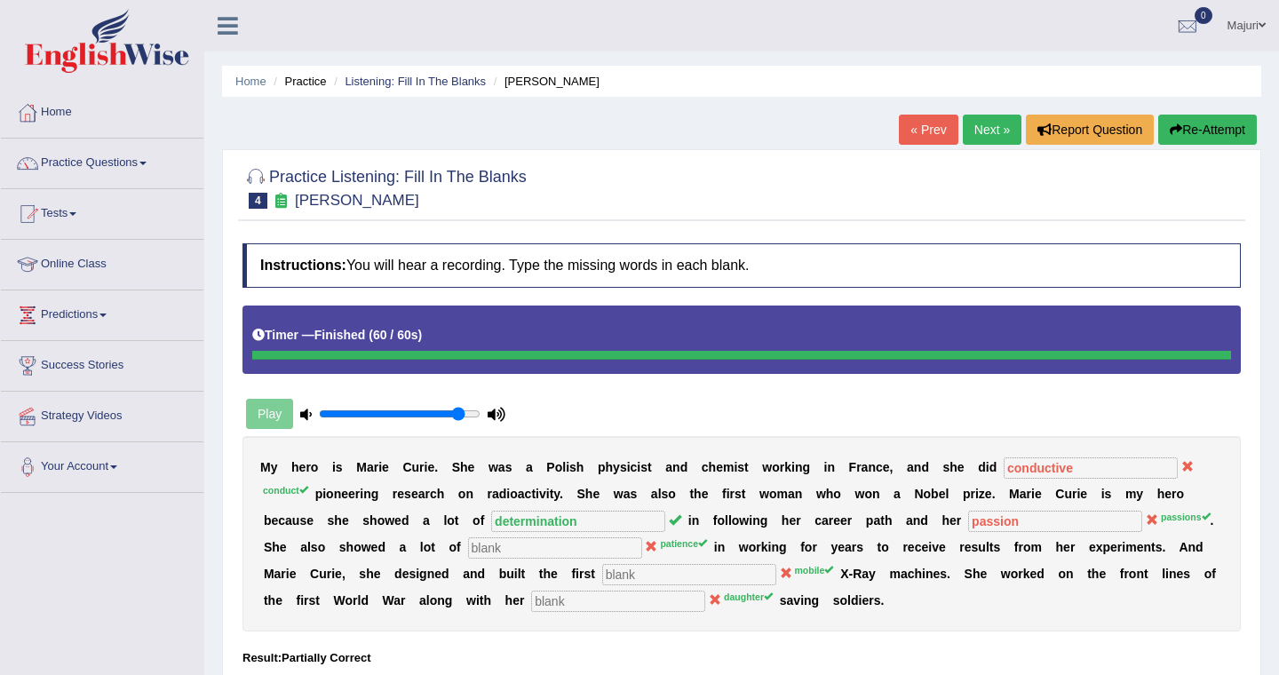
click at [564, 605] on div "M y h e r o i s M [PERSON_NAME] . S h e w a s [PERSON_NAME] p h y s i c i s t a…" at bounding box center [741, 533] width 998 height 195
